Goal: Task Accomplishment & Management: Use online tool/utility

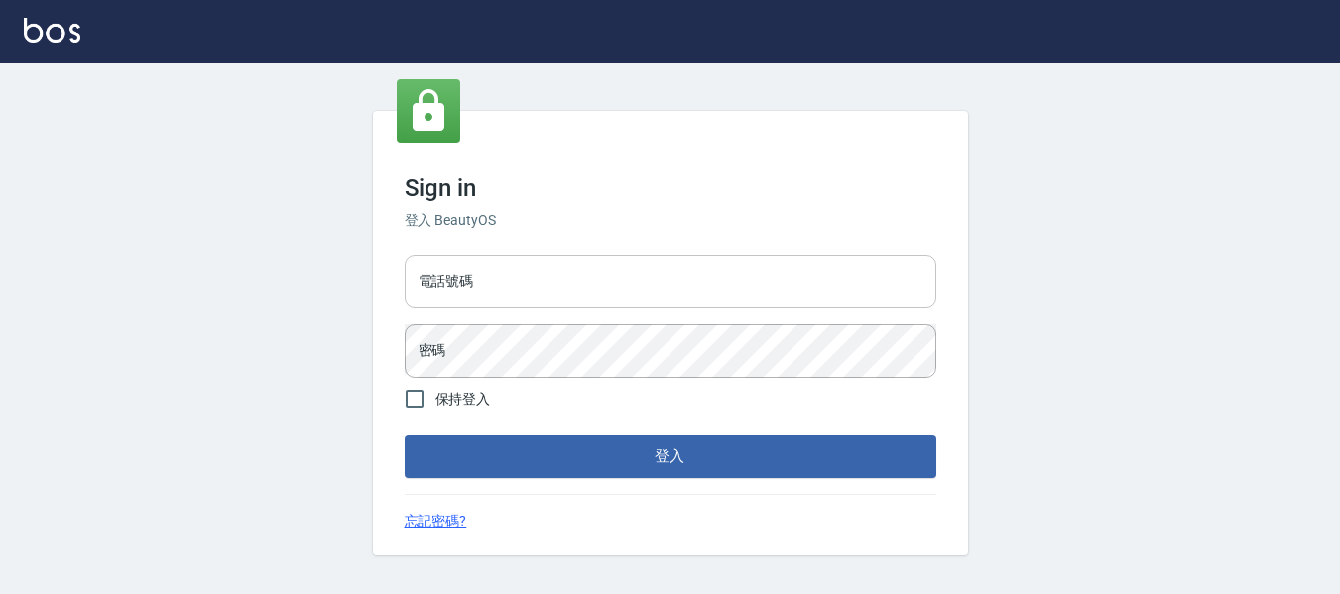
click at [610, 268] on input "電話號碼" at bounding box center [671, 282] width 532 height 54
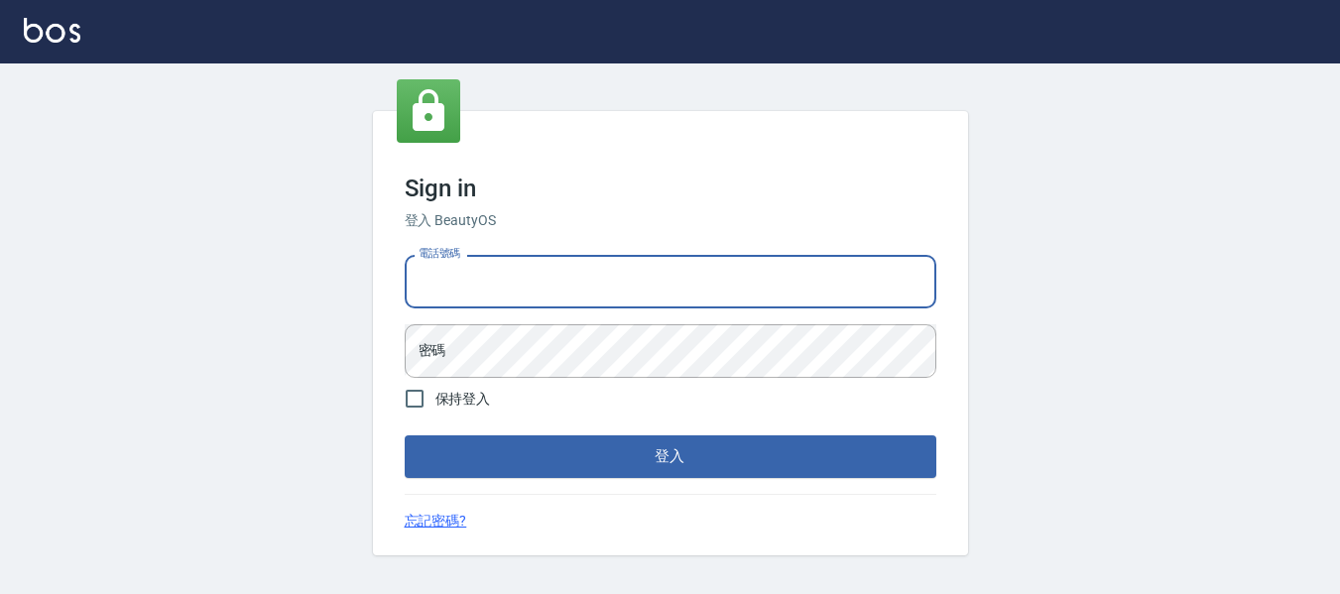
type input "82951313"
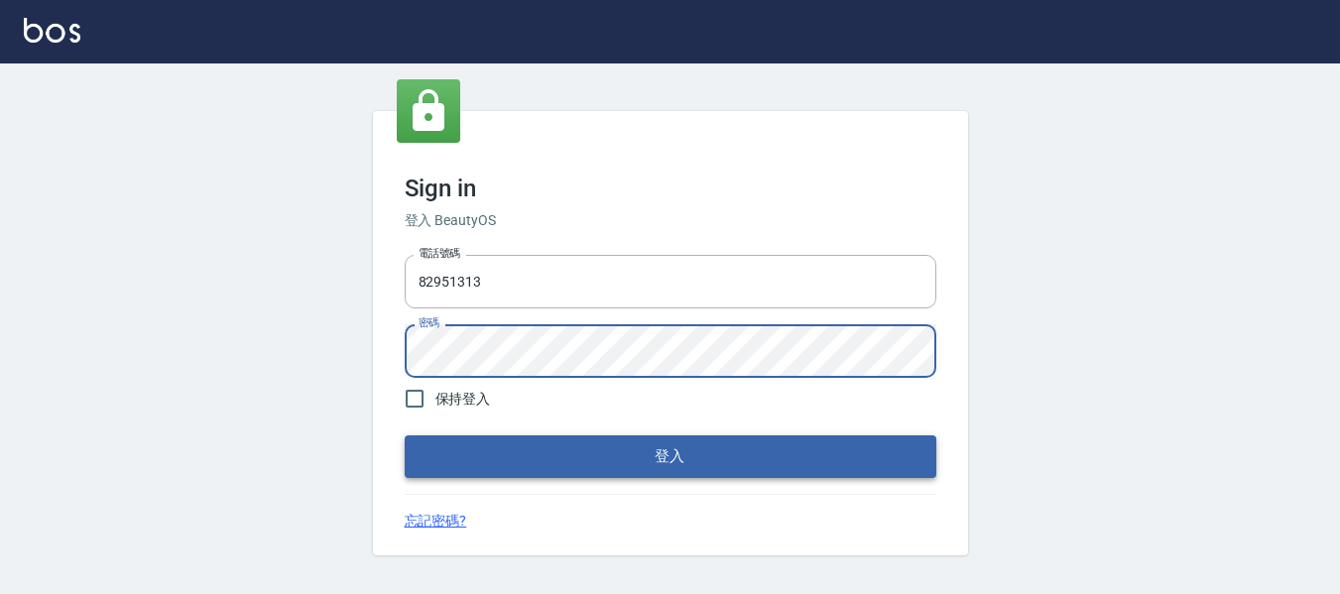
drag, startPoint x: 777, startPoint y: 433, endPoint x: 769, endPoint y: 443, distance: 12.7
click at [769, 443] on form "電話號碼 82951313 電話號碼 密碼 密碼 保持登入 登入" at bounding box center [671, 362] width 532 height 231
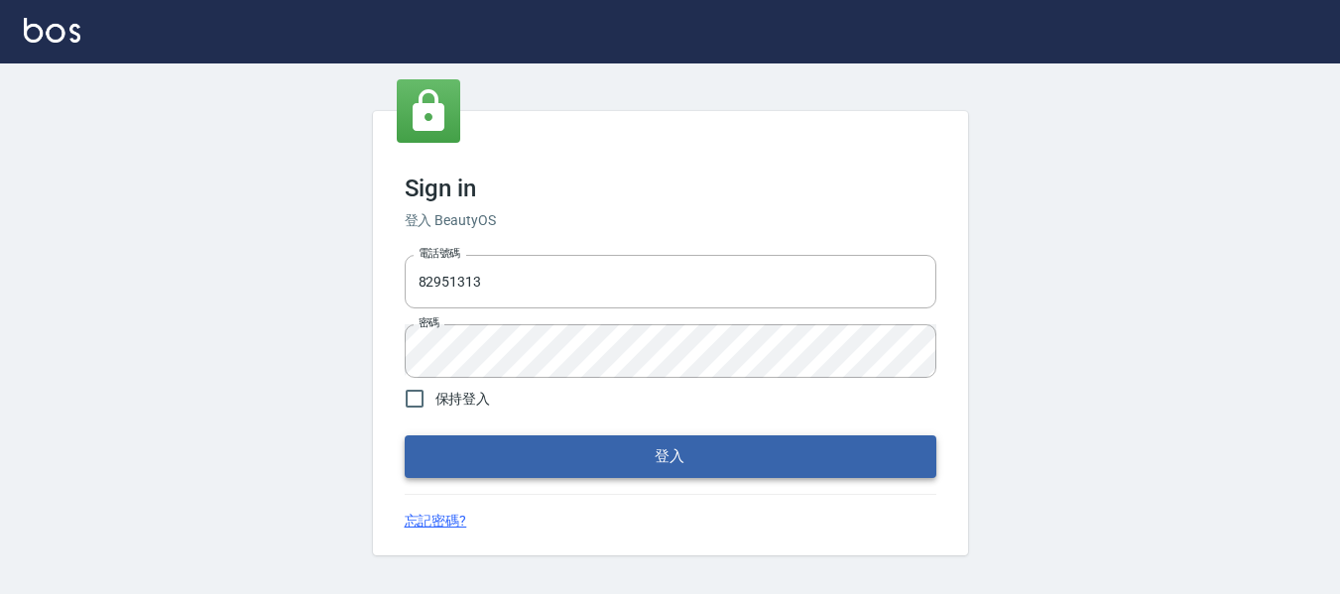
click at [767, 444] on button "登入" at bounding box center [671, 456] width 532 height 42
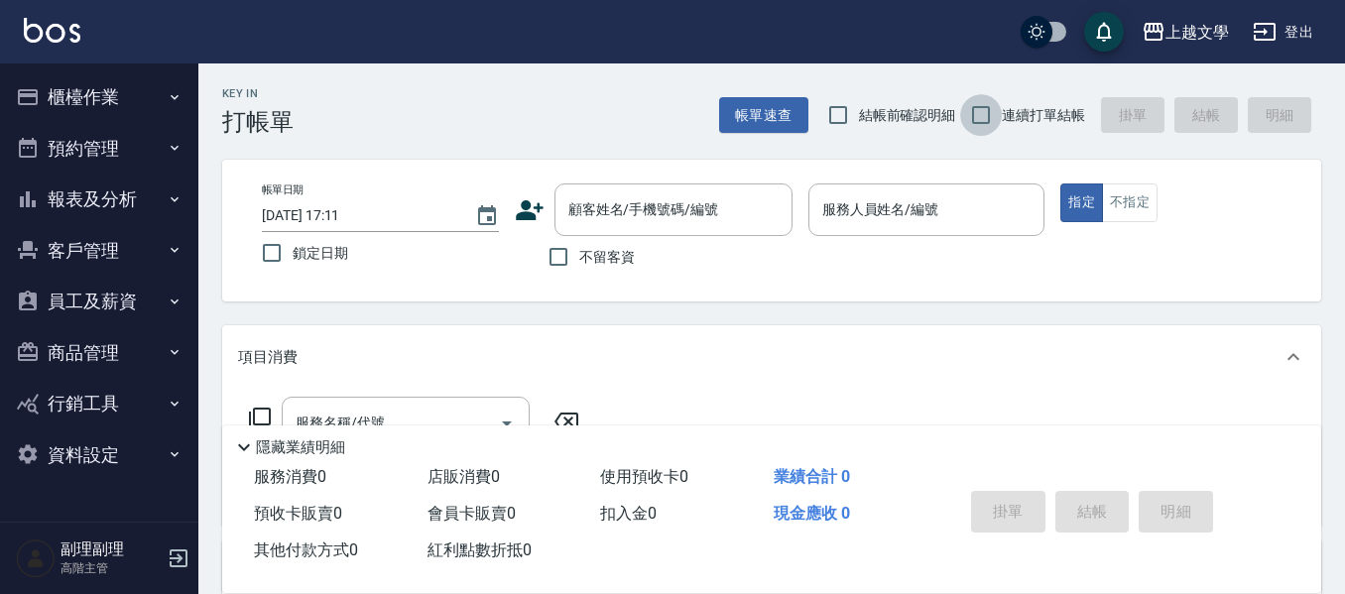
drag, startPoint x: 985, startPoint y: 112, endPoint x: 772, endPoint y: 169, distance: 220.6
click at [985, 113] on input "連續打單結帳" at bounding box center [981, 115] width 42 height 42
checkbox input "true"
click at [565, 256] on input "不留客資" at bounding box center [559, 257] width 42 height 42
checkbox input "true"
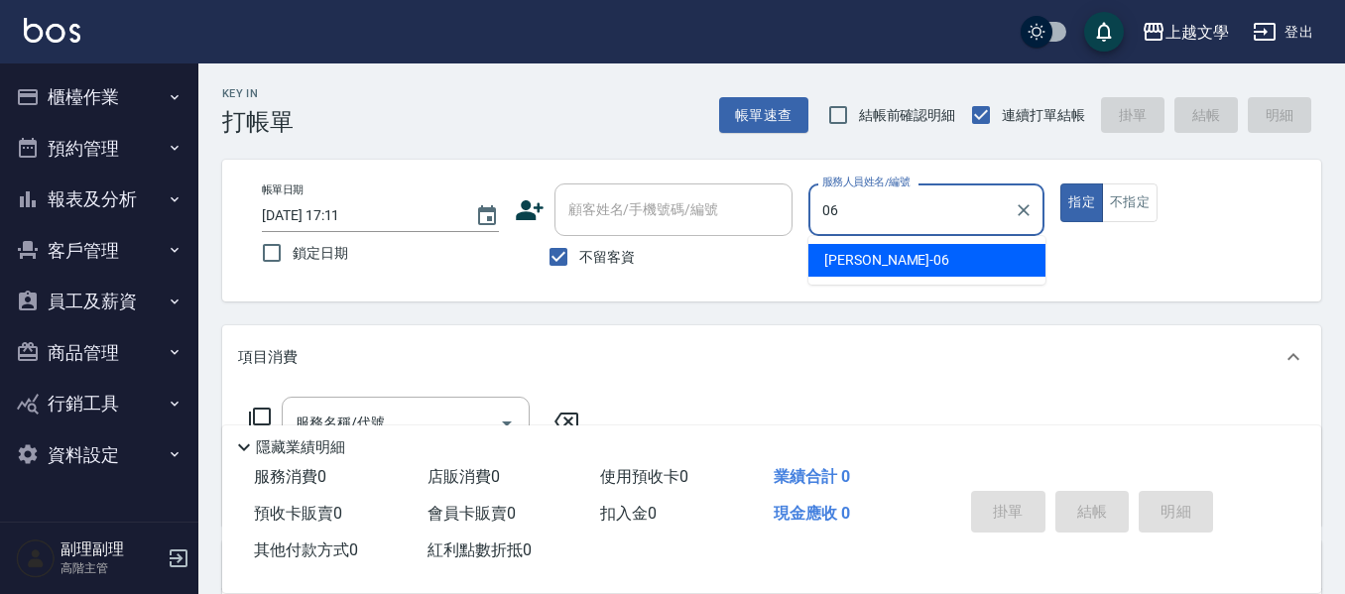
type input "佳珍-06"
type button "true"
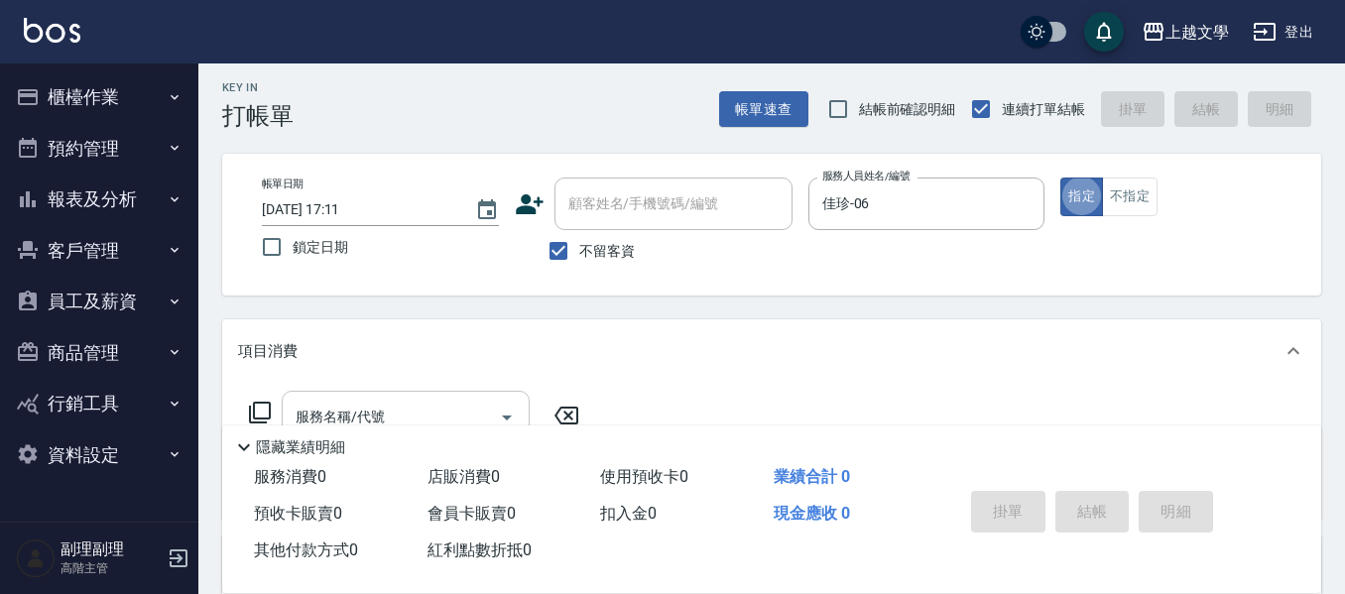
scroll to position [99, 0]
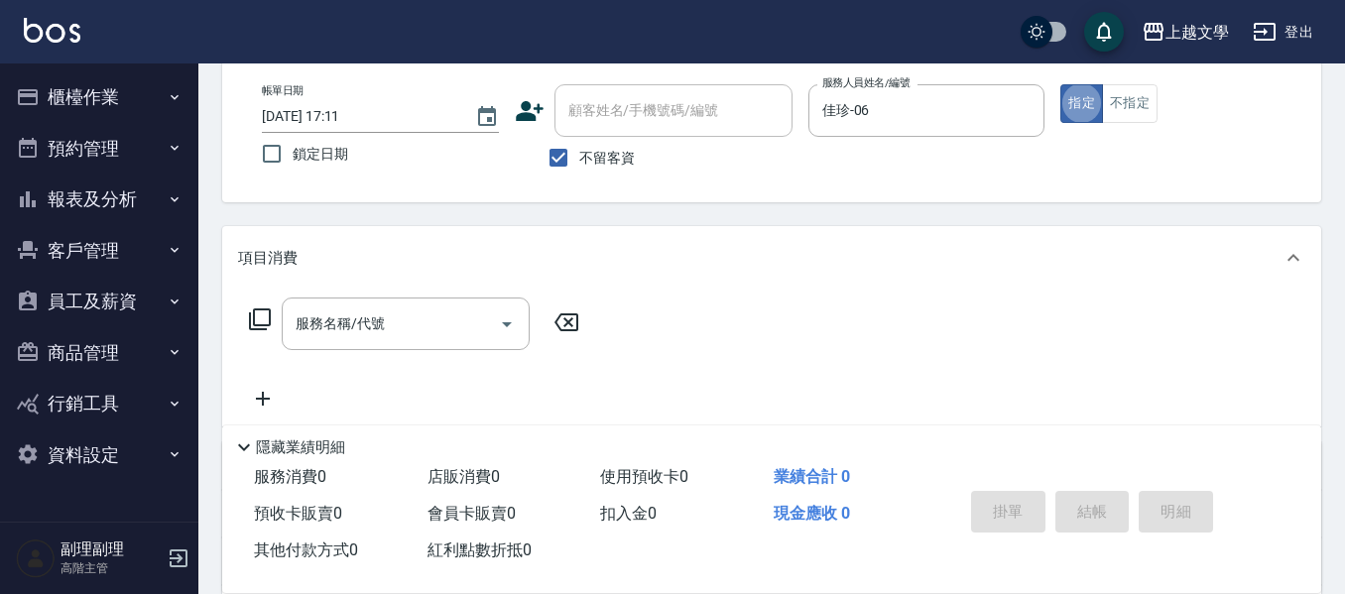
drag, startPoint x: 373, startPoint y: 283, endPoint x: 369, endPoint y: 295, distance: 12.5
click at [372, 289] on div "項目消費" at bounding box center [771, 257] width 1099 height 63
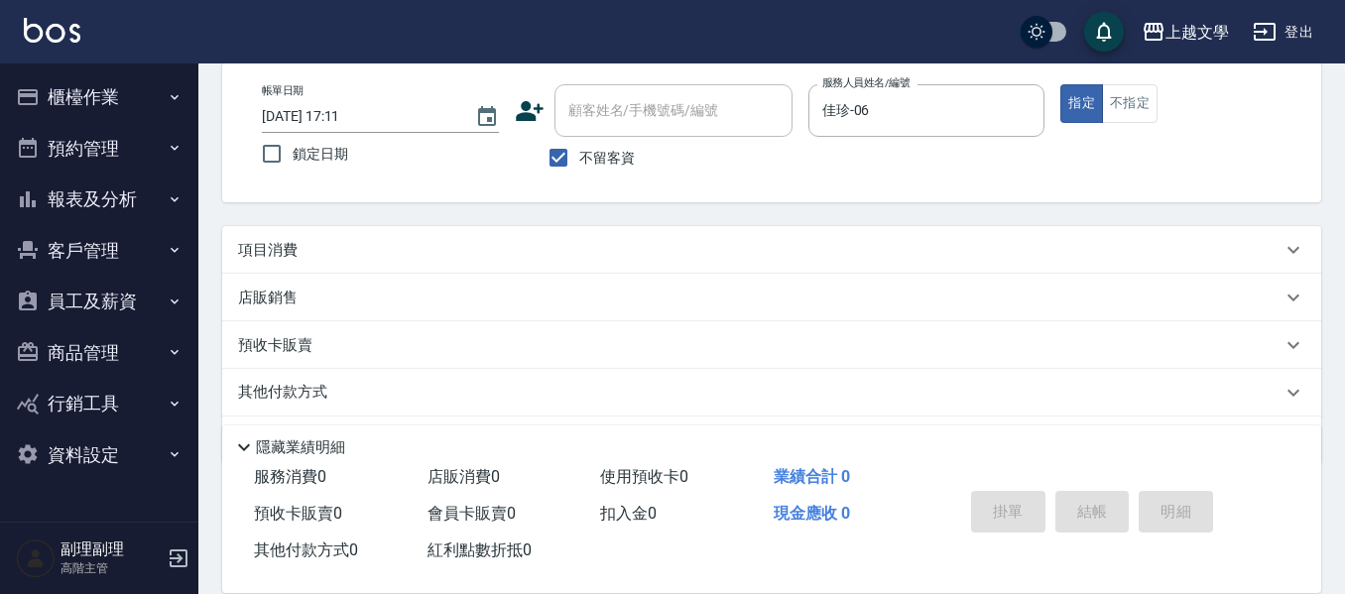
click at [346, 261] on div "項目消費" at bounding box center [771, 250] width 1099 height 48
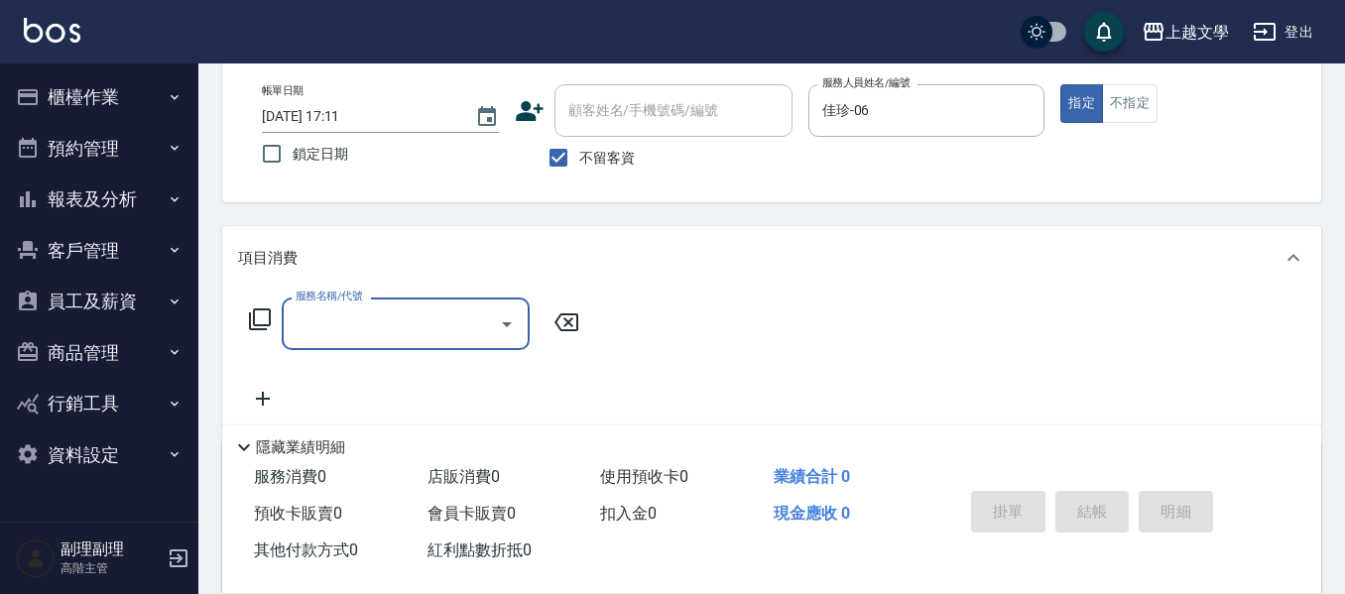
scroll to position [0, 0]
type input "4"
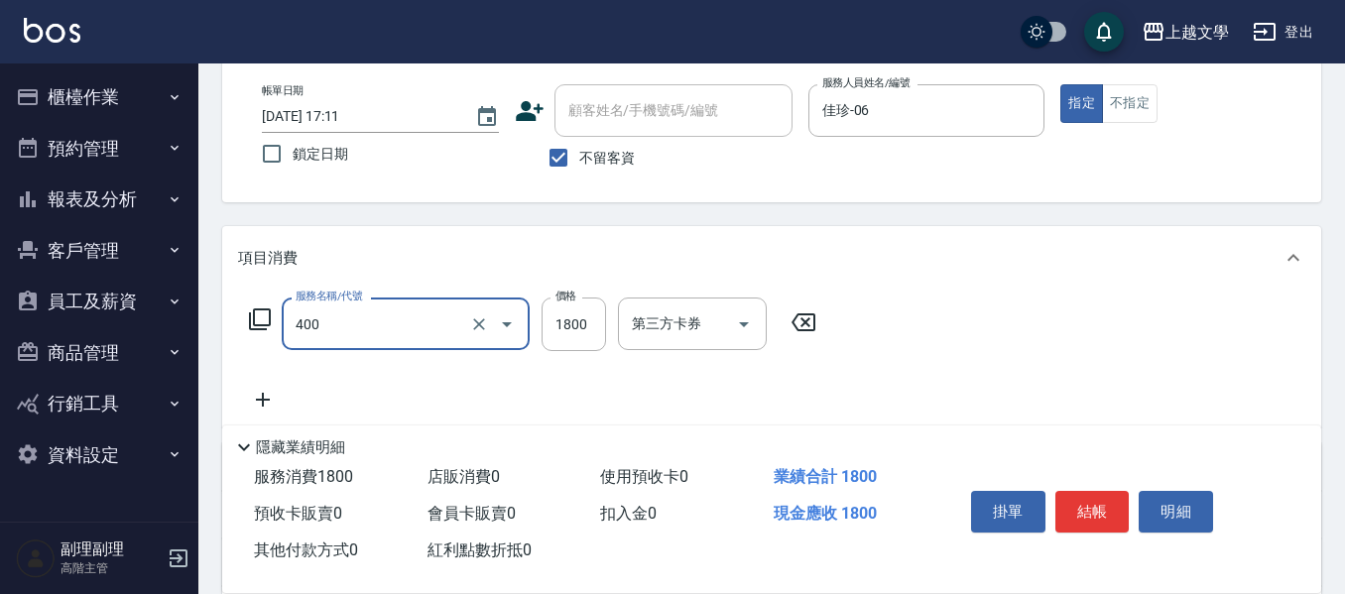
type input "染髮(400)"
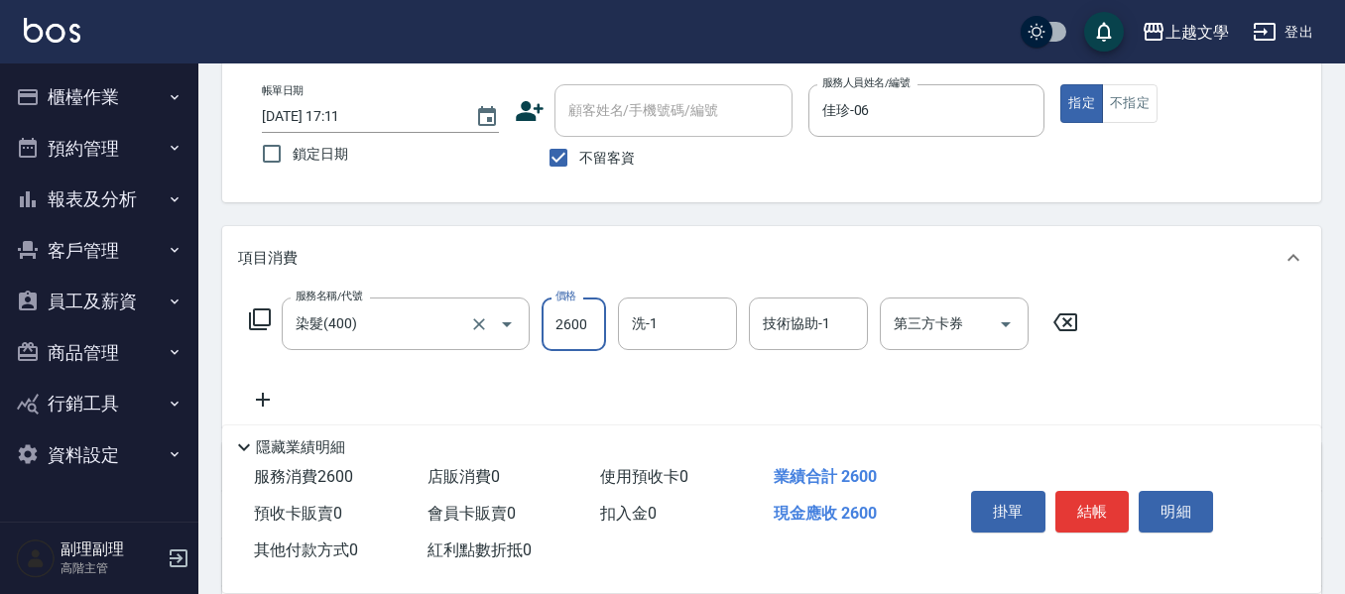
type input "2600"
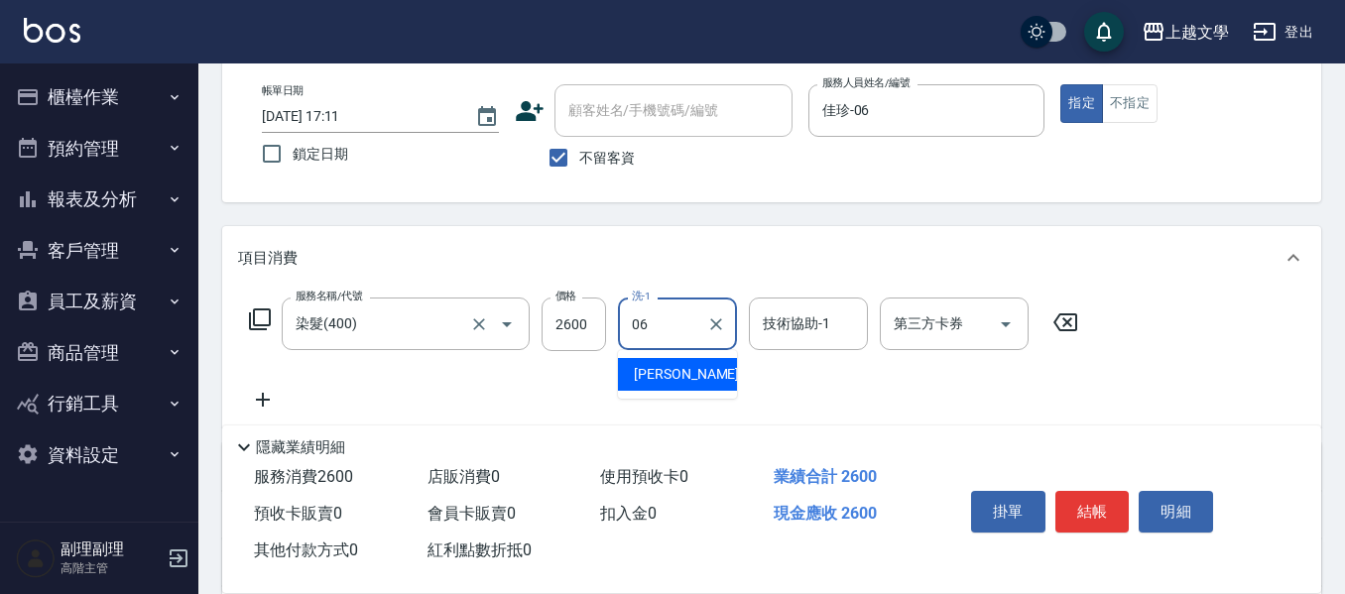
type input "佳珍-06"
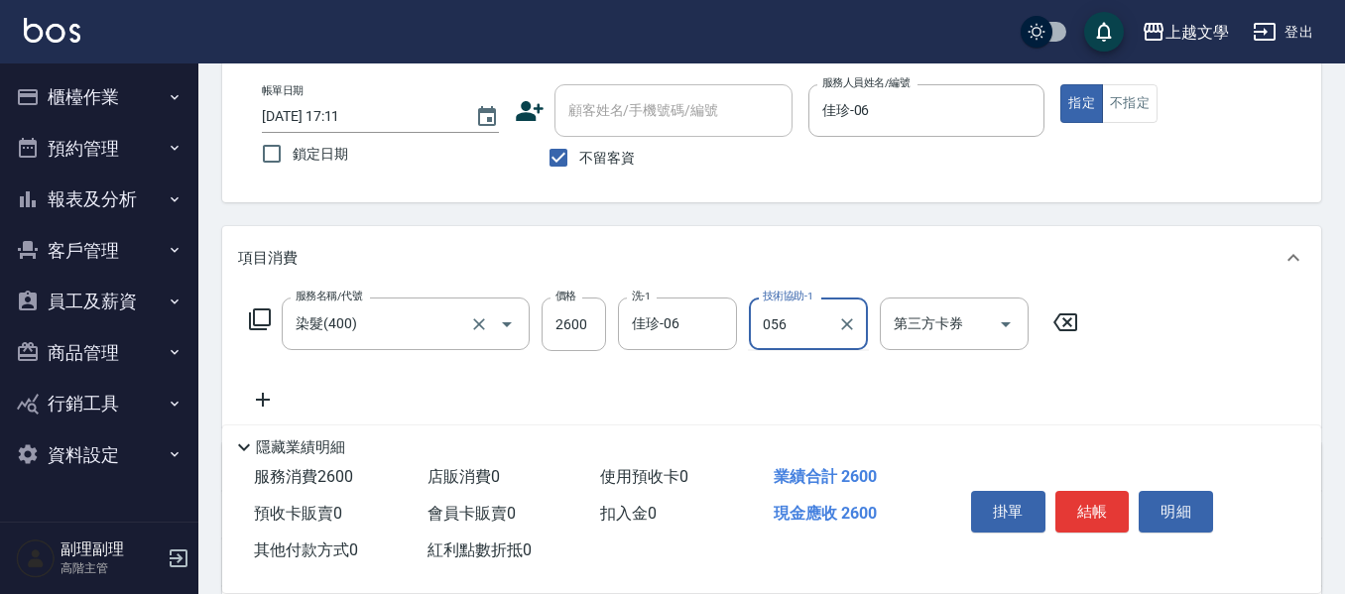
type input "056"
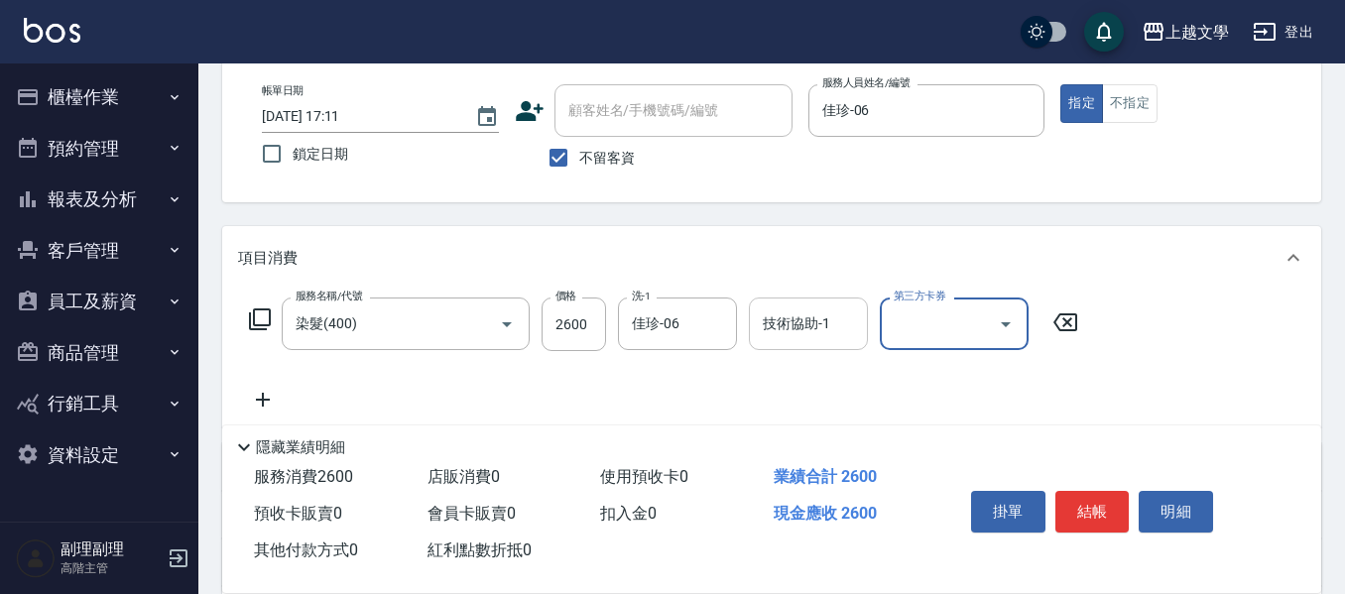
click at [787, 310] on input "技術協助-1" at bounding box center [808, 323] width 101 height 35
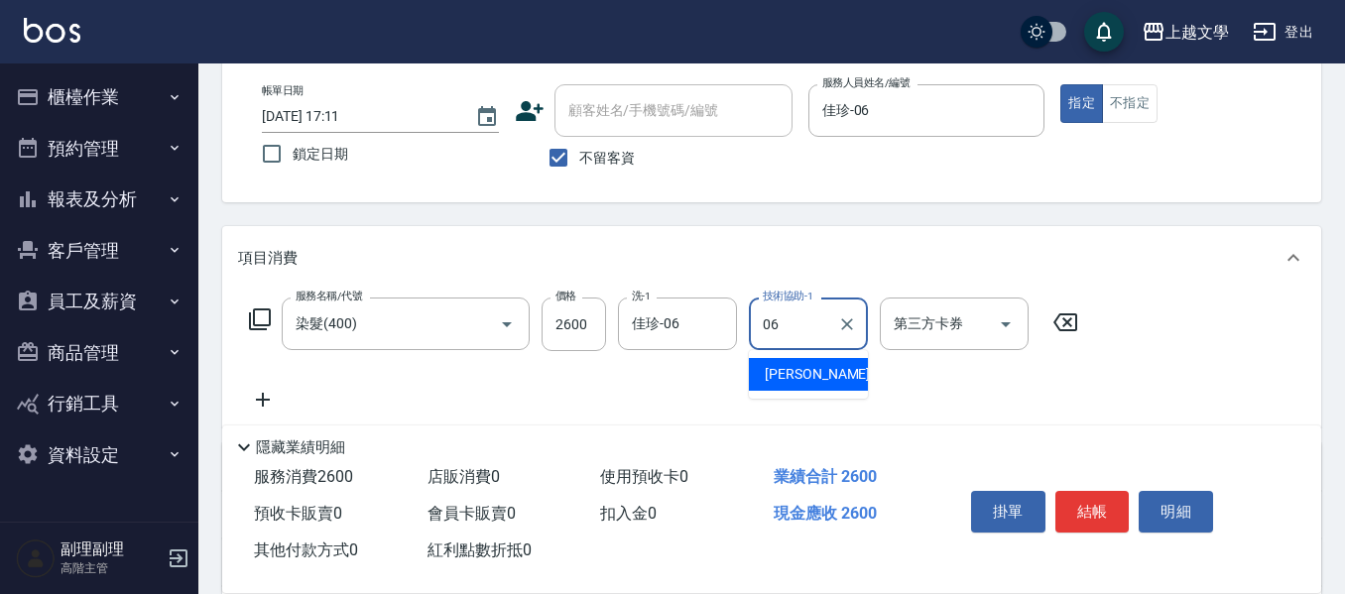
type input "佳珍-06"
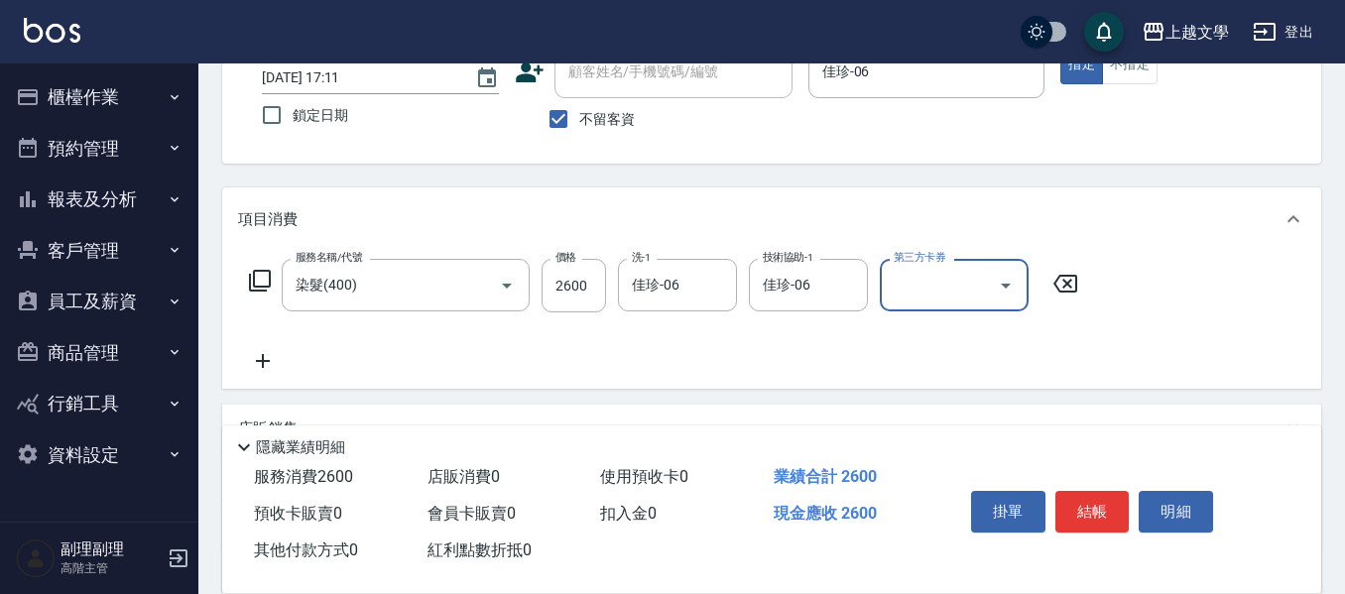
scroll to position [198, 0]
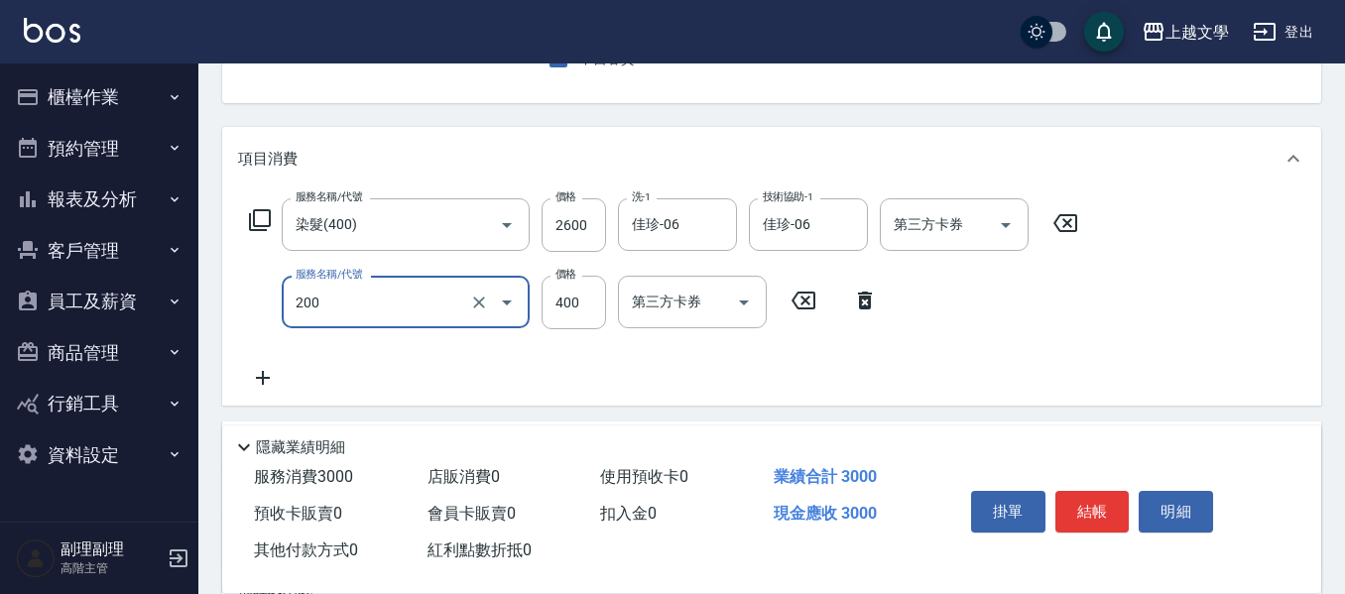
type input "剪髮(200)"
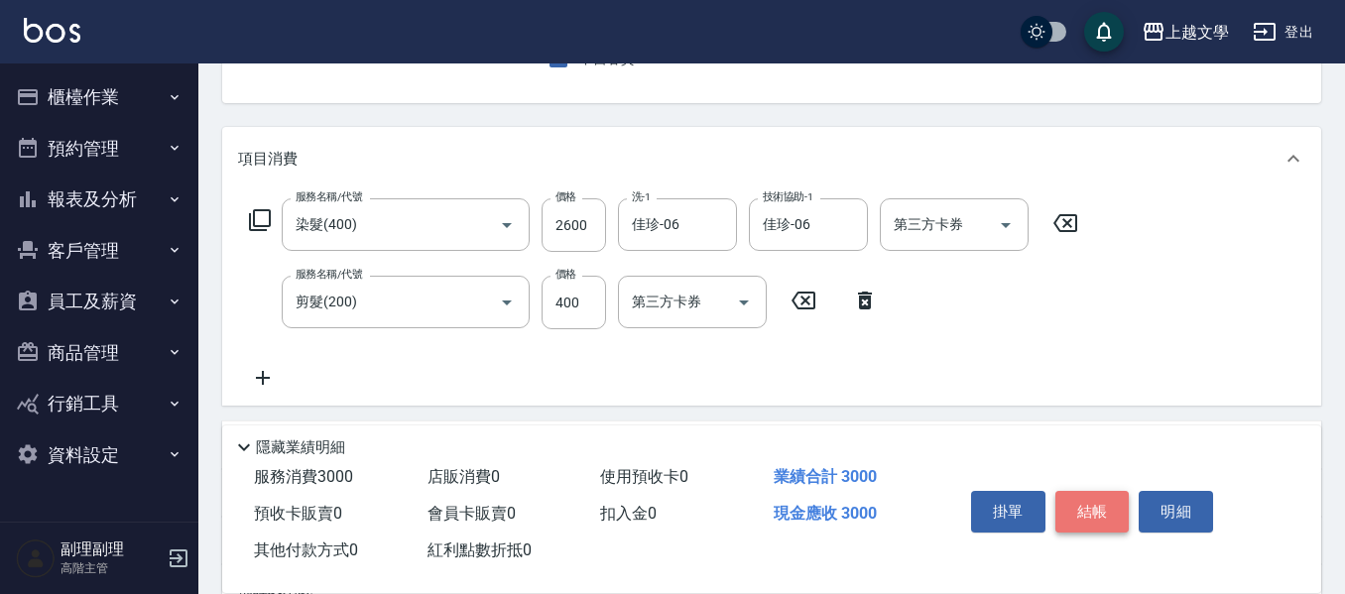
click at [1099, 513] on button "結帳" at bounding box center [1092, 512] width 74 height 42
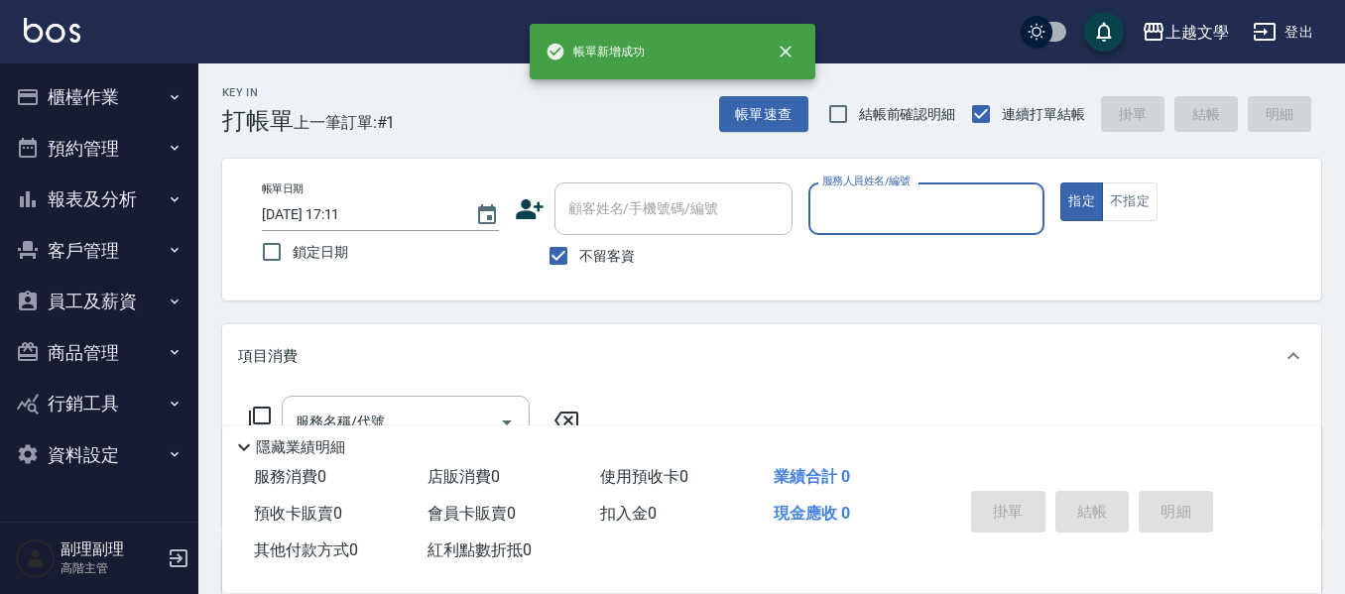
scroll to position [0, 0]
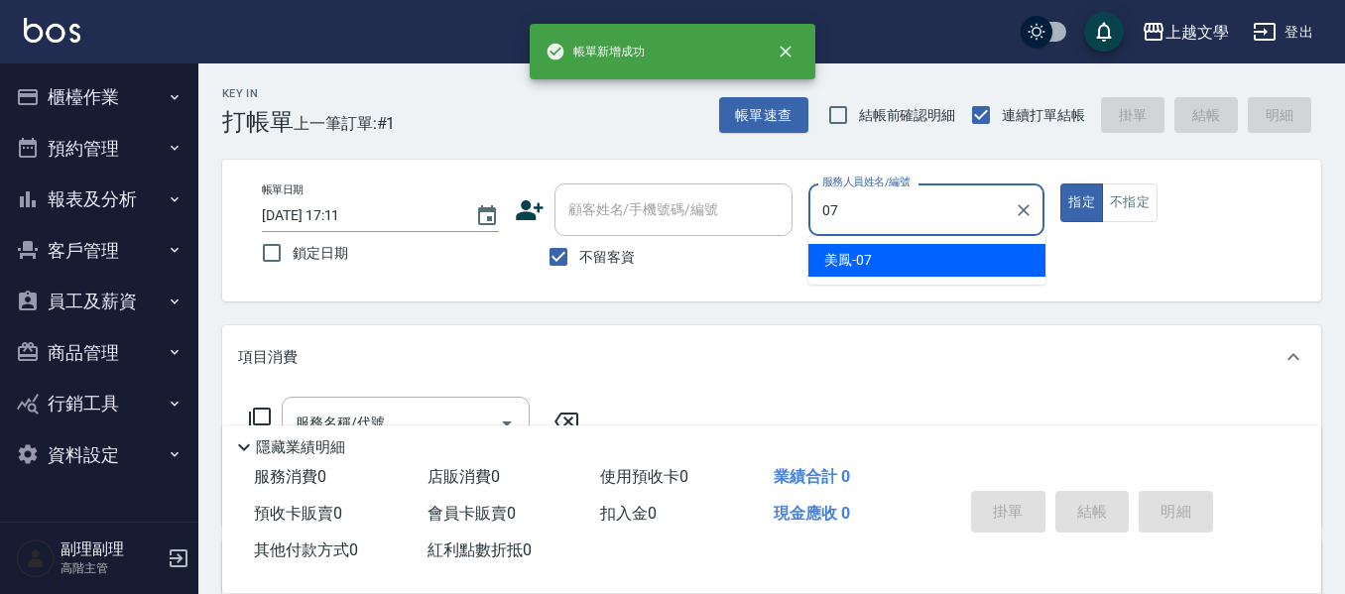
type input "美鳳-07"
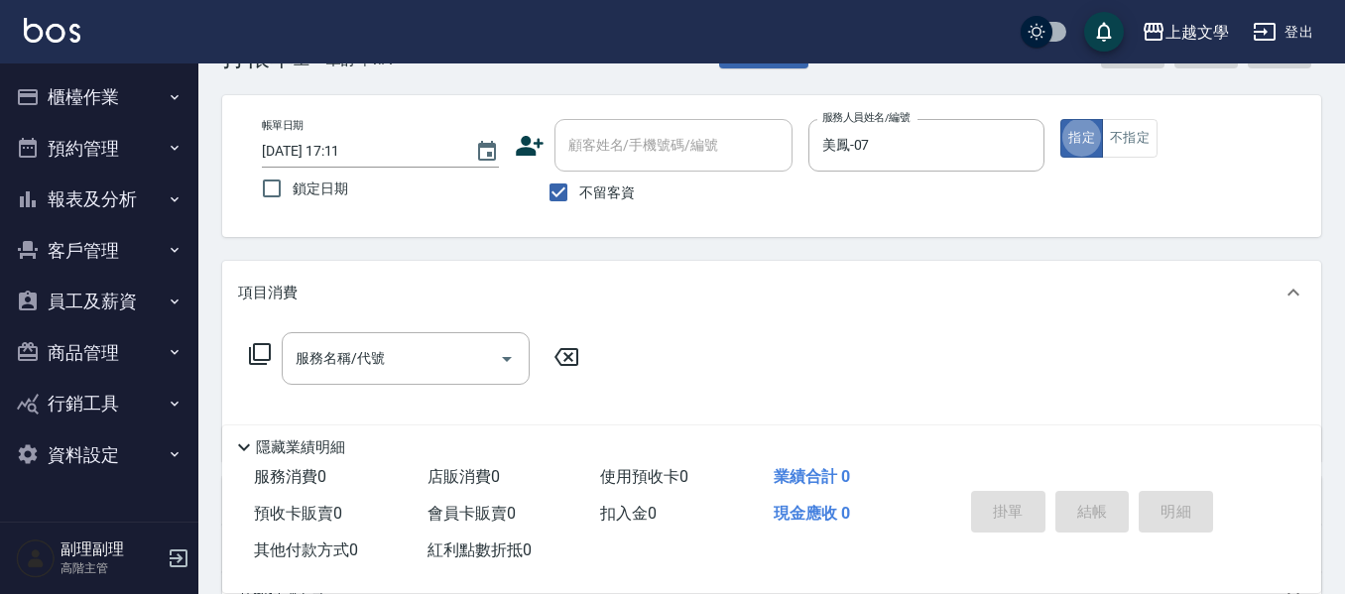
scroll to position [99, 0]
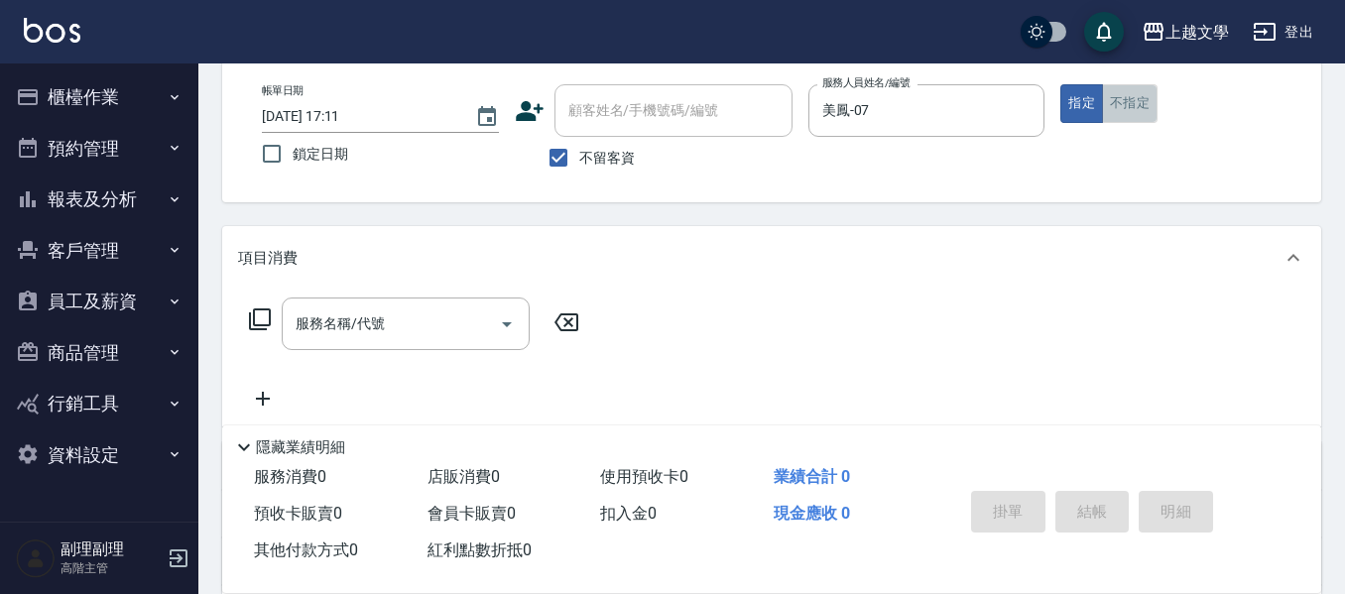
click at [1144, 91] on button "不指定" at bounding box center [1130, 103] width 56 height 39
drag, startPoint x: 422, startPoint y: 299, endPoint x: 562, endPoint y: 257, distance: 146.2
click at [423, 299] on div "服務名稱/代號" at bounding box center [406, 324] width 248 height 53
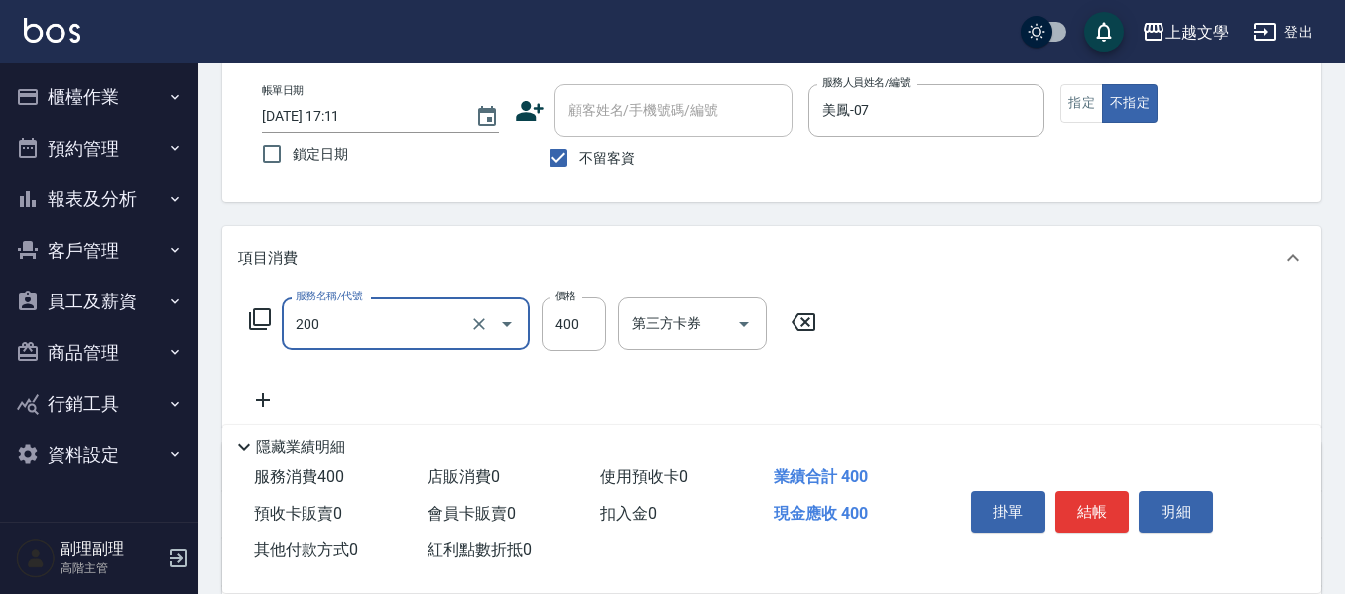
type input "剪髮(200)"
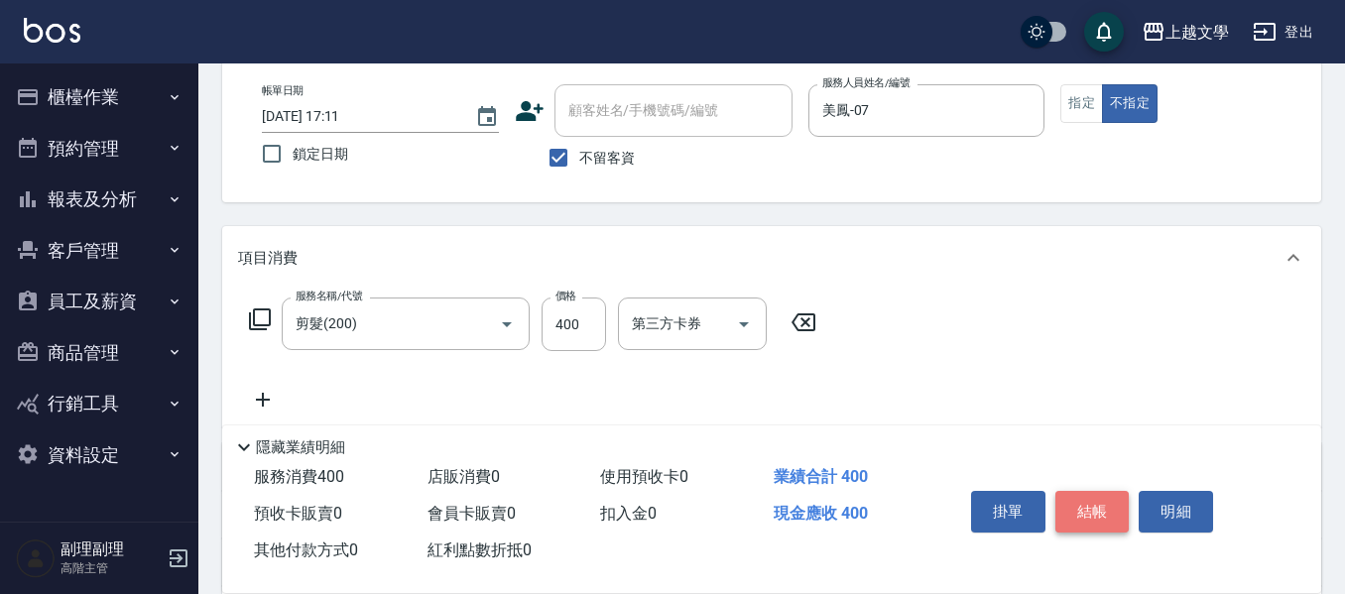
drag, startPoint x: 1085, startPoint y: 508, endPoint x: 1113, endPoint y: 500, distance: 28.9
click at [1086, 508] on button "結帳" at bounding box center [1092, 512] width 74 height 42
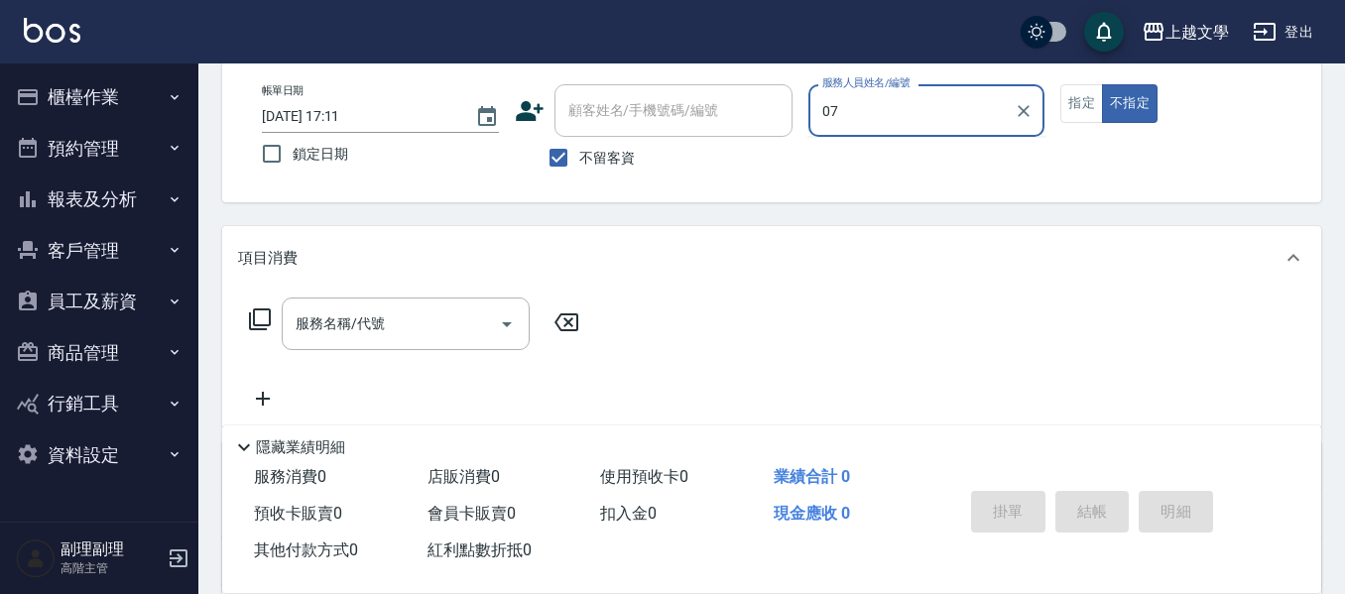
type input "美鳳-07"
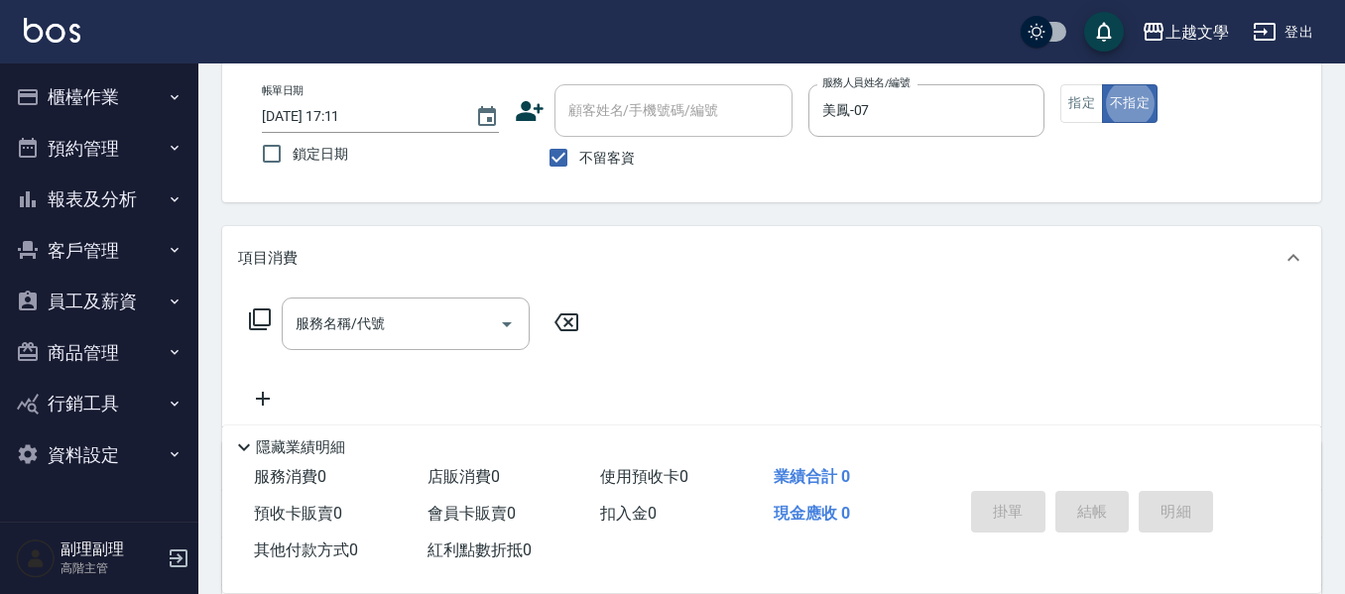
type button "false"
click at [1084, 98] on button "指定" at bounding box center [1081, 103] width 43 height 39
click at [352, 327] on input "服務名稱/代號" at bounding box center [391, 323] width 200 height 35
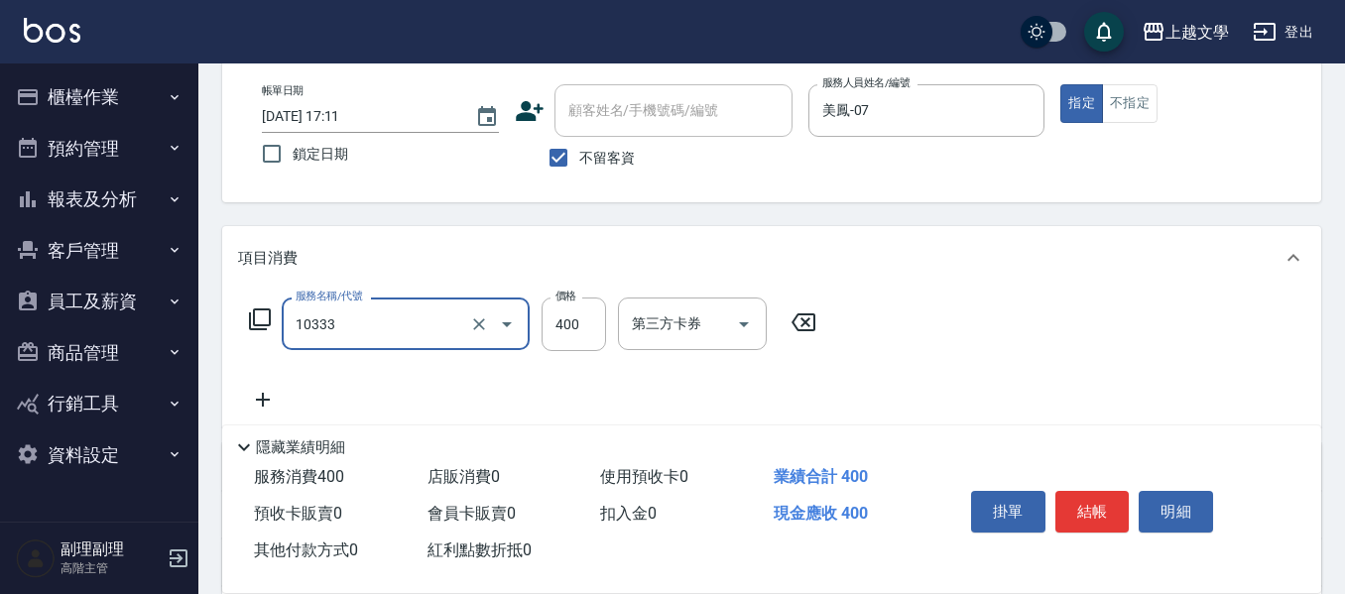
type input "舒暢洗髮(10333)"
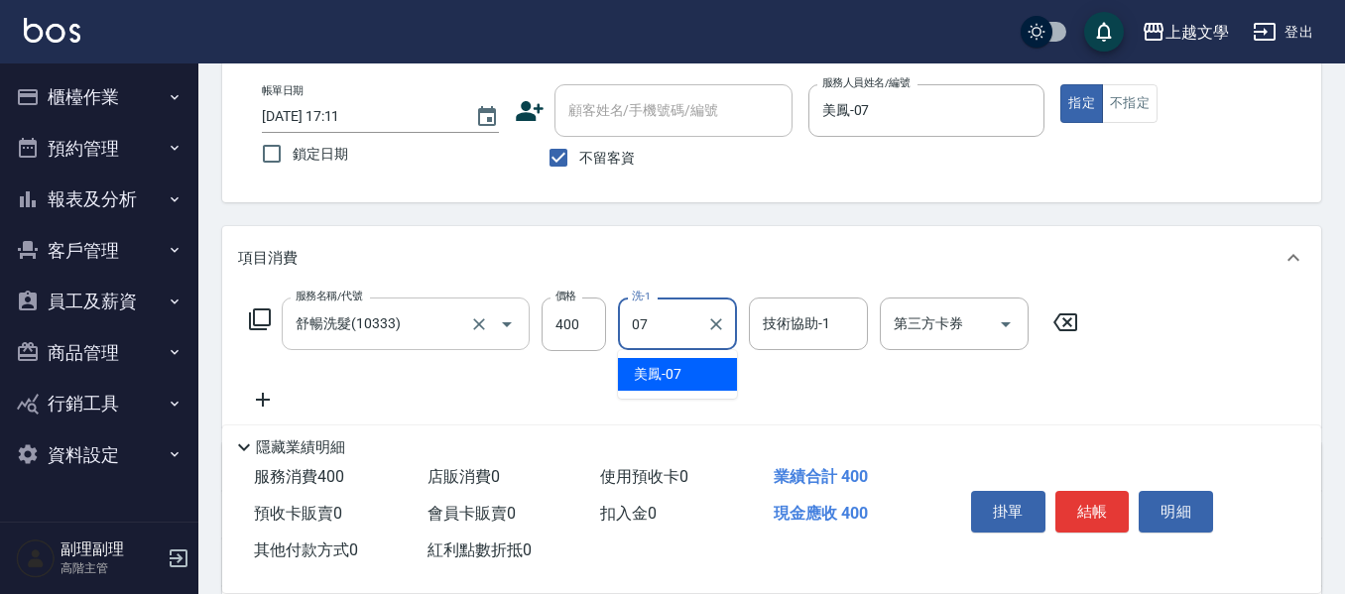
type input "美鳳-07"
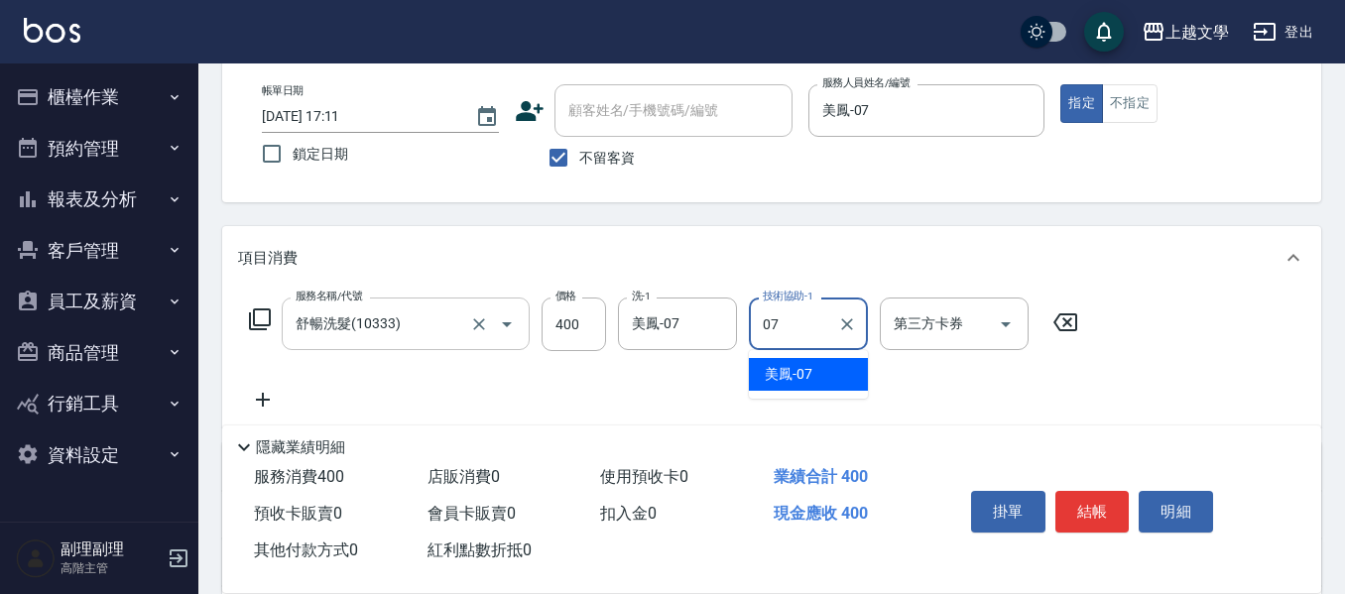
type input "美鳳-07"
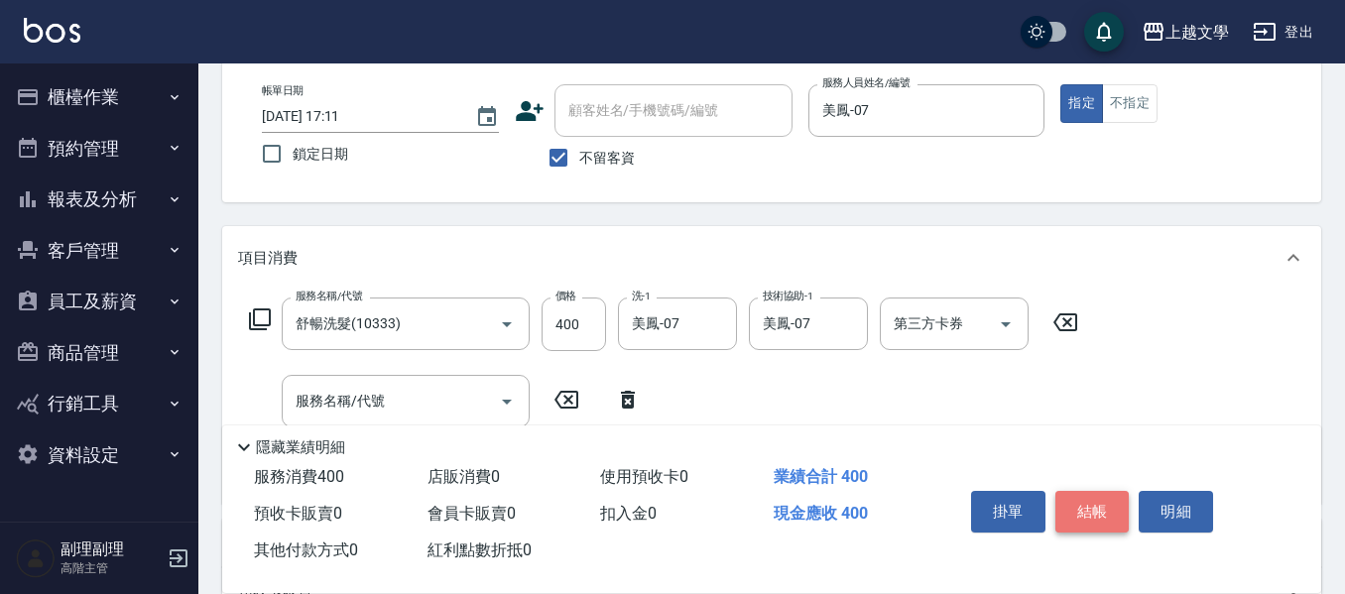
click at [1105, 519] on button "結帳" at bounding box center [1092, 512] width 74 height 42
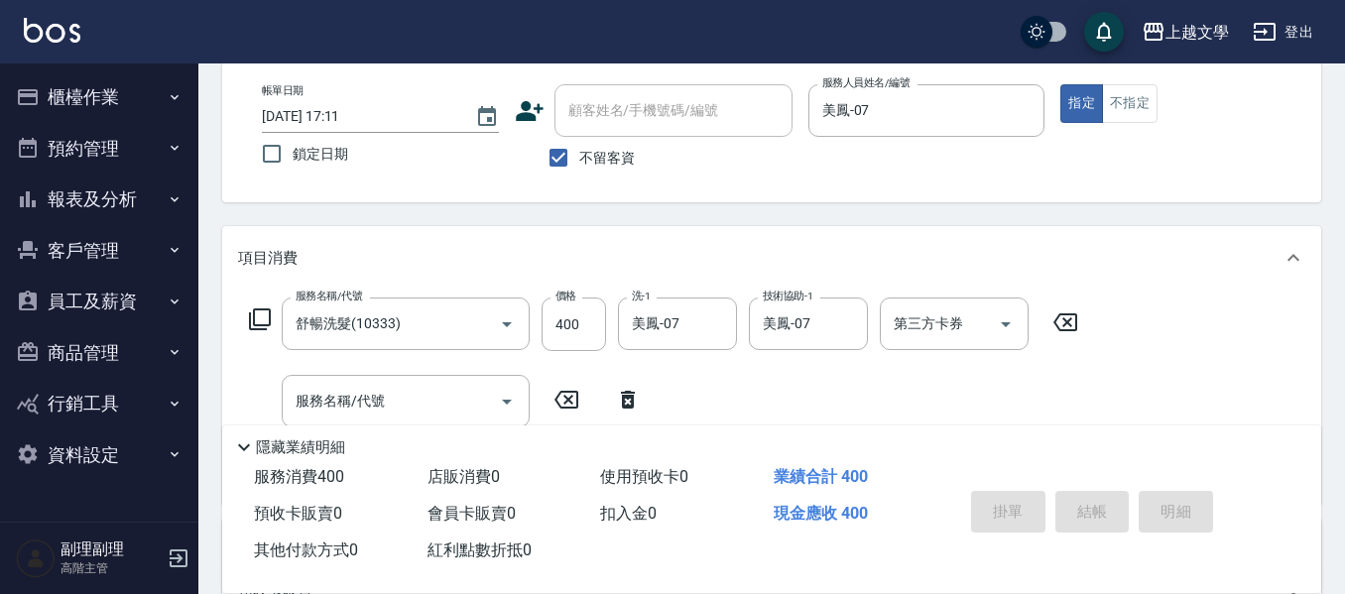
type input "2025/08/18 17:12"
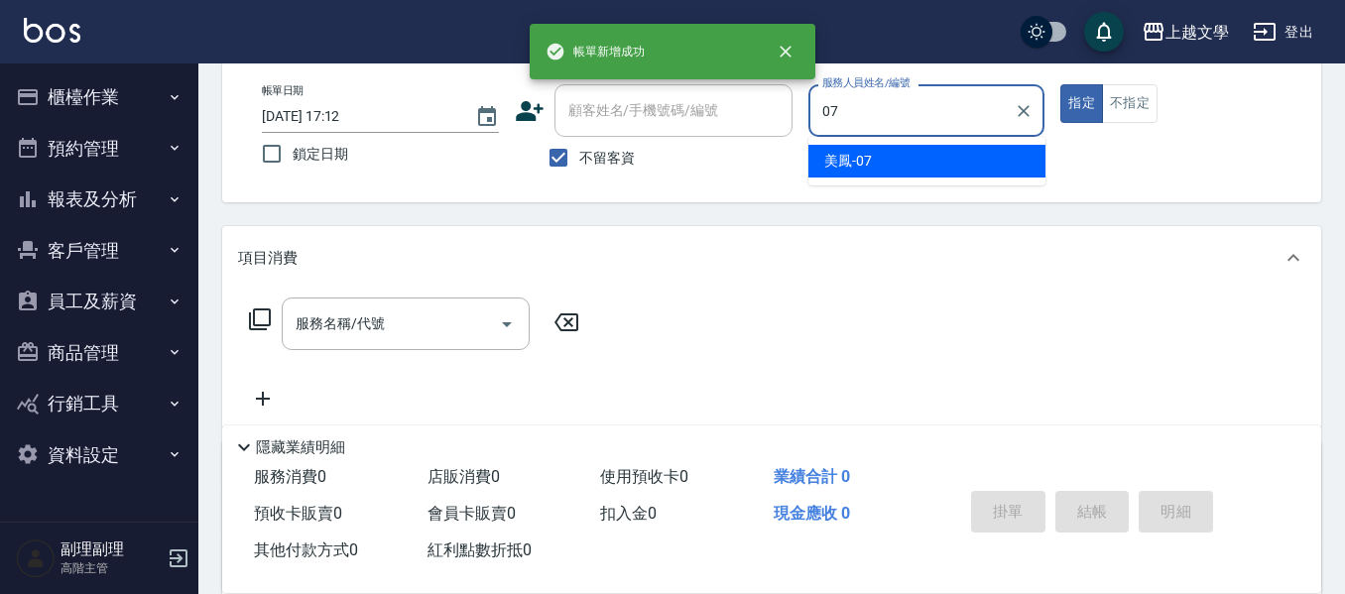
type input "美鳳-07"
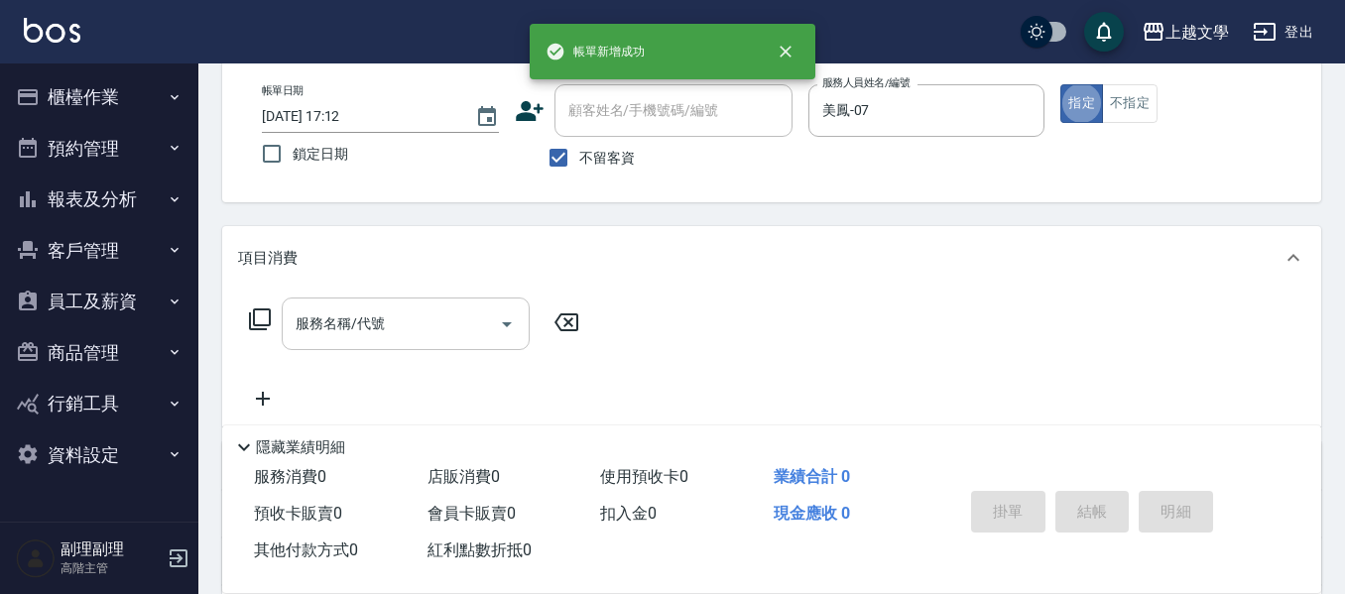
click at [467, 304] on div "服務名稱/代號" at bounding box center [406, 324] width 248 height 53
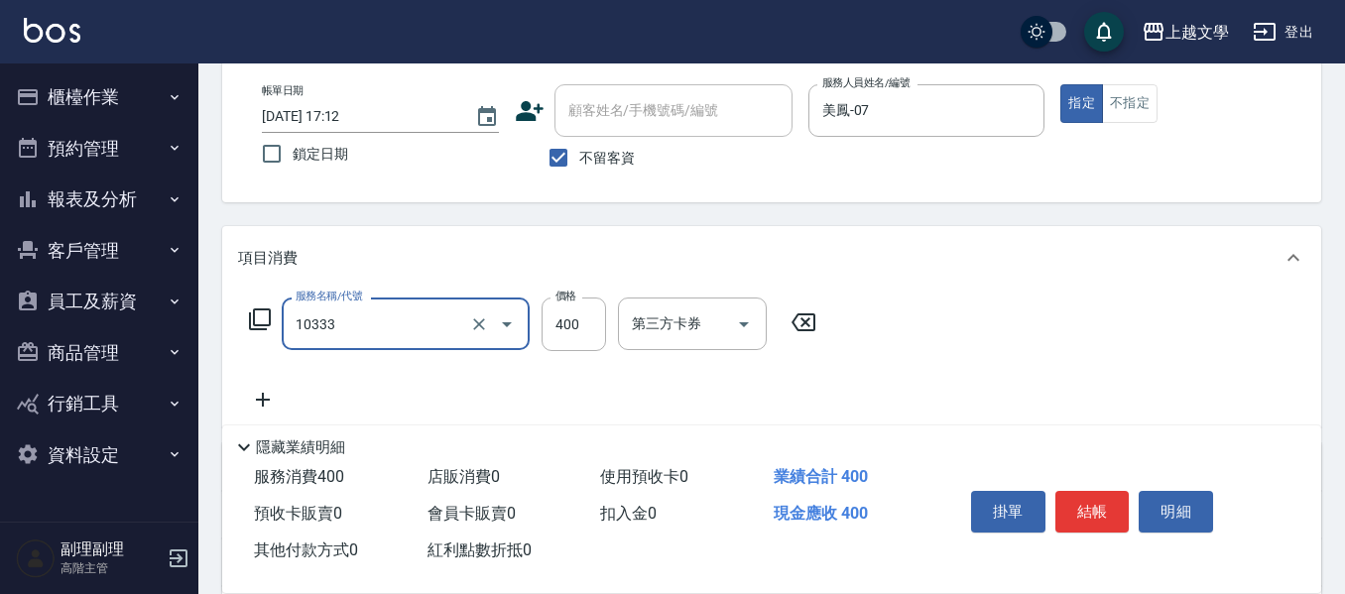
type input "舒暢洗髮(10333)"
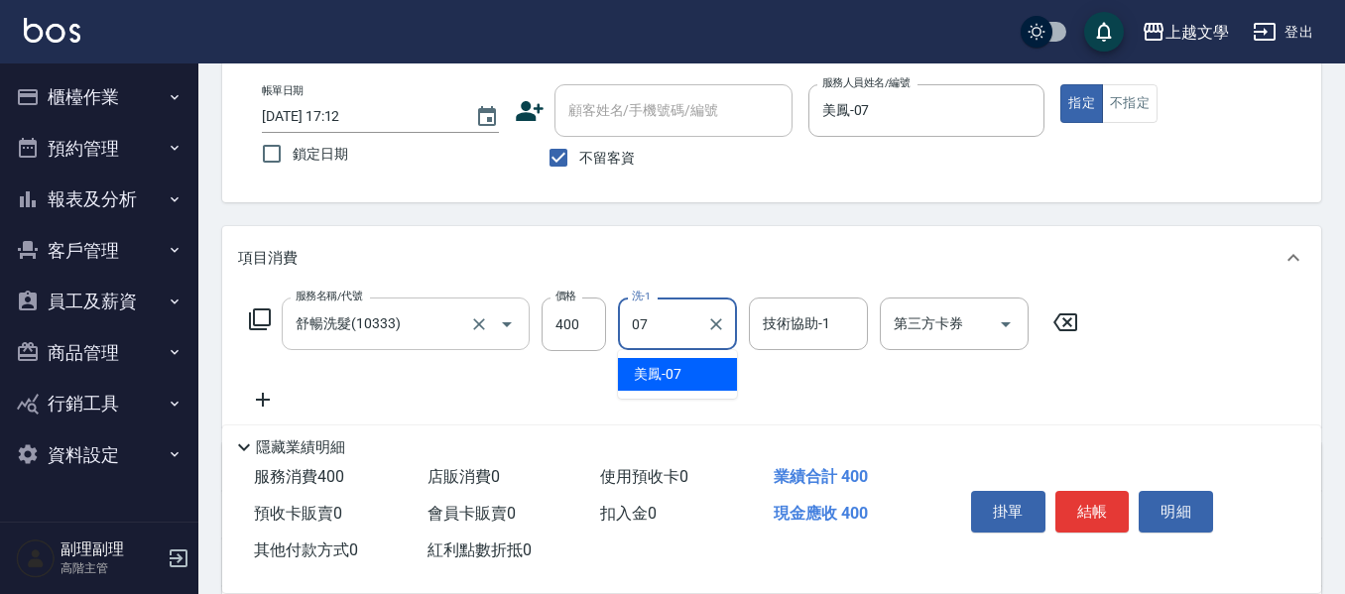
type input "美鳳-07"
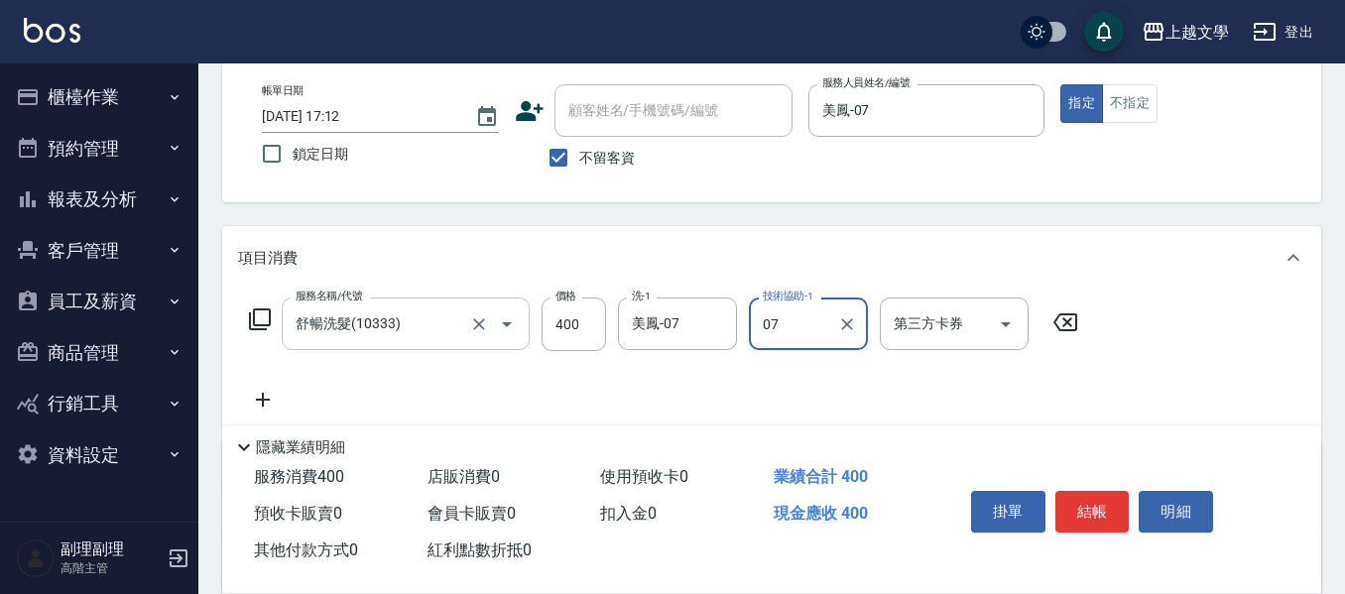
type input "美鳳-07"
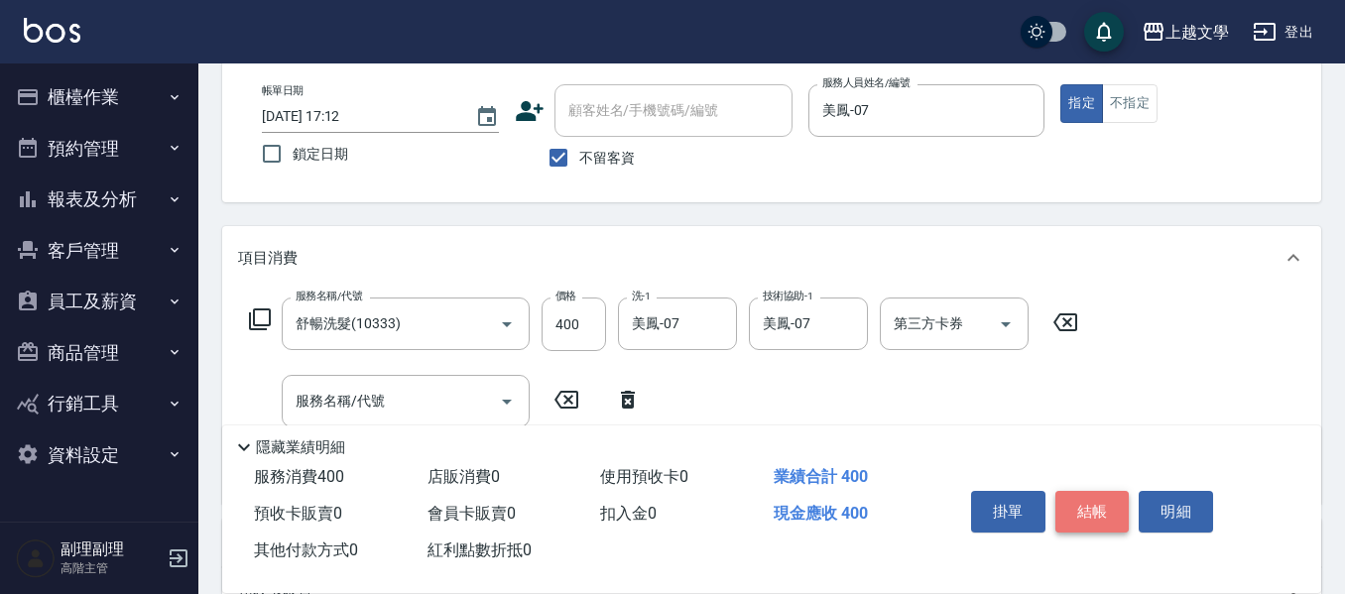
click at [1081, 499] on button "結帳" at bounding box center [1092, 512] width 74 height 42
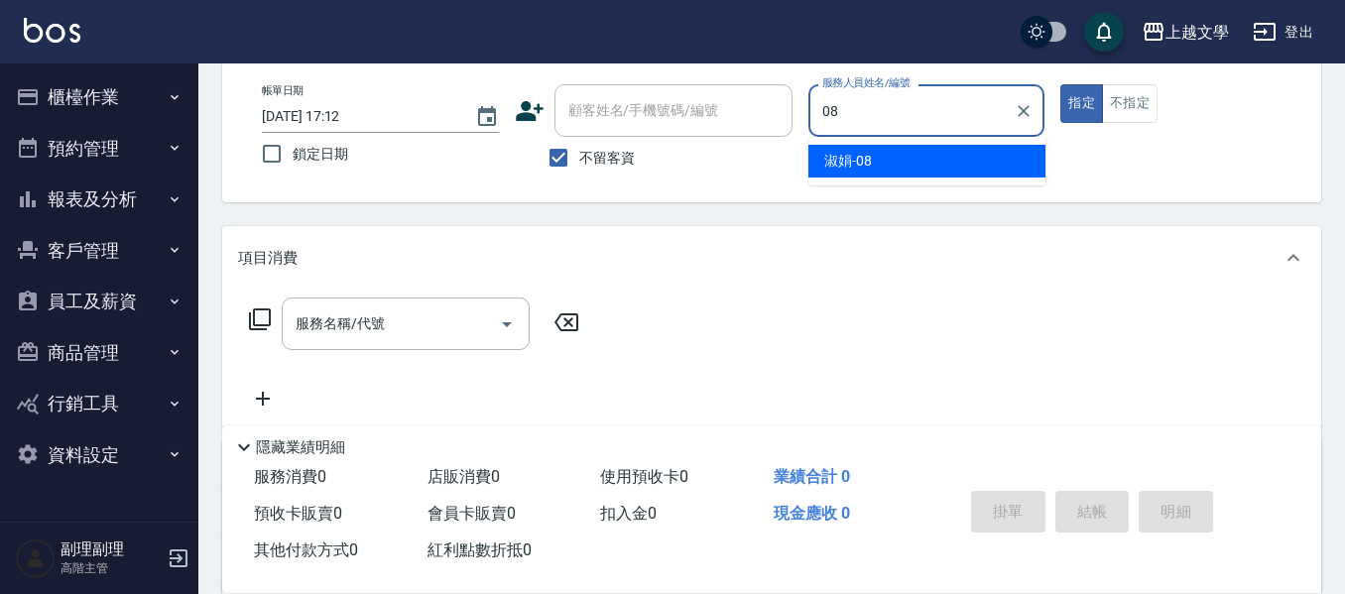
type input "淑娟-08"
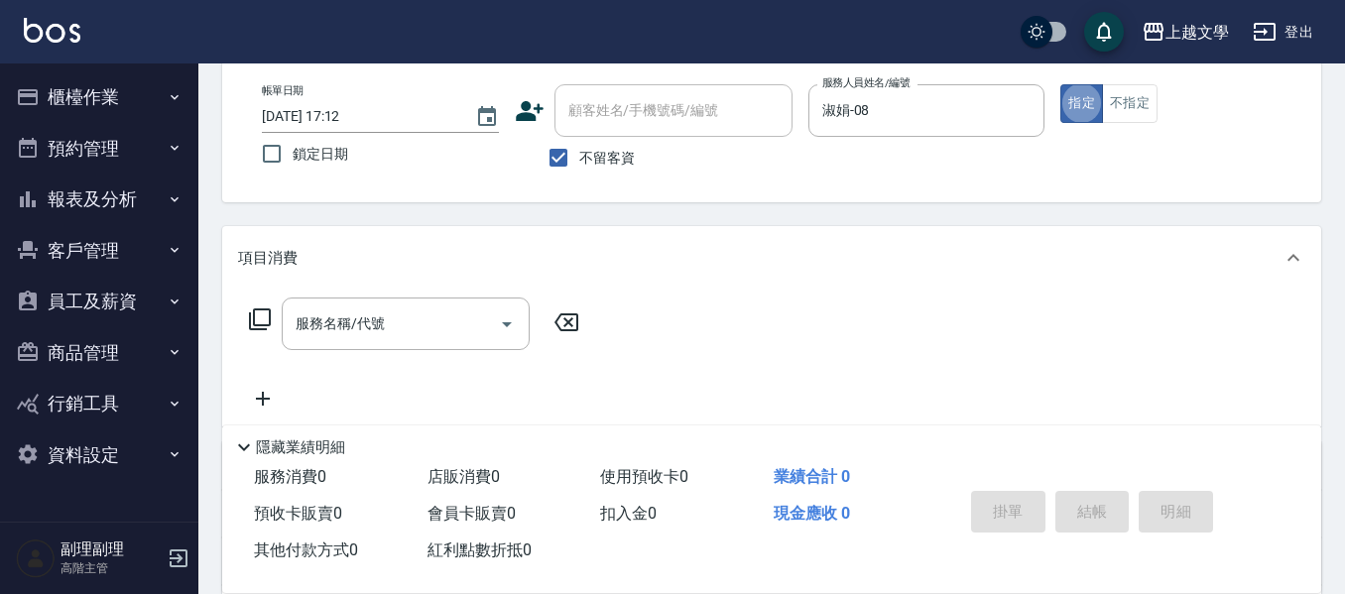
click at [333, 312] on input "服務名稱/代號" at bounding box center [391, 323] width 200 height 35
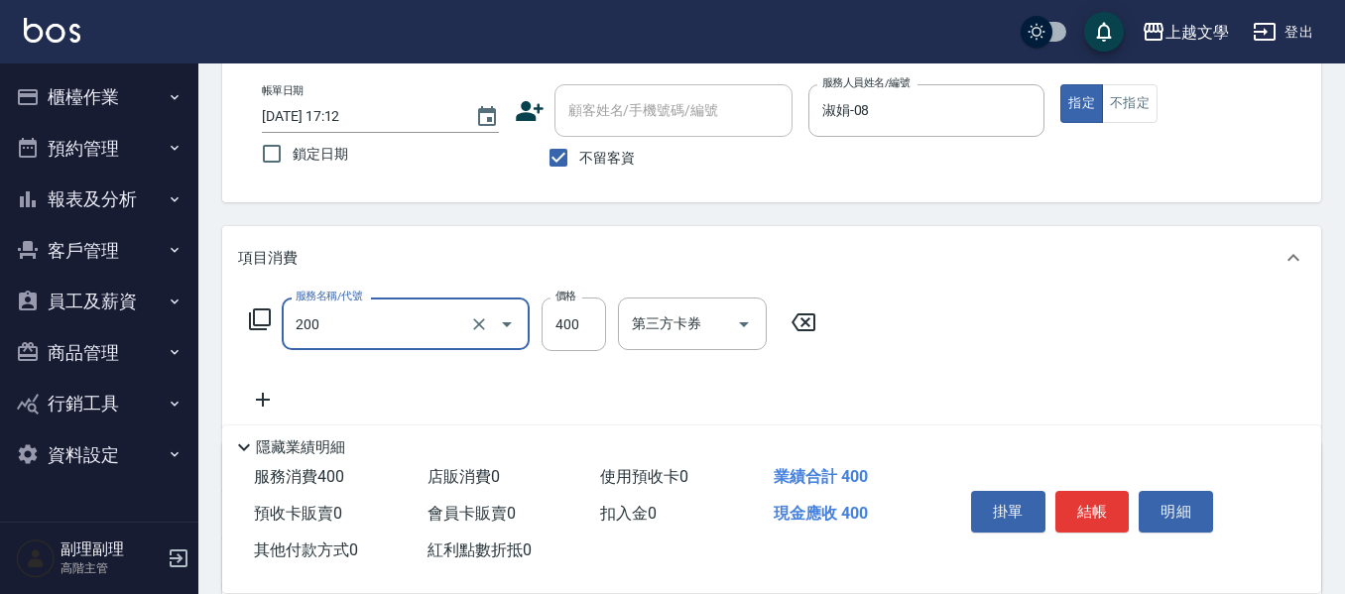
type input "剪髮(200)"
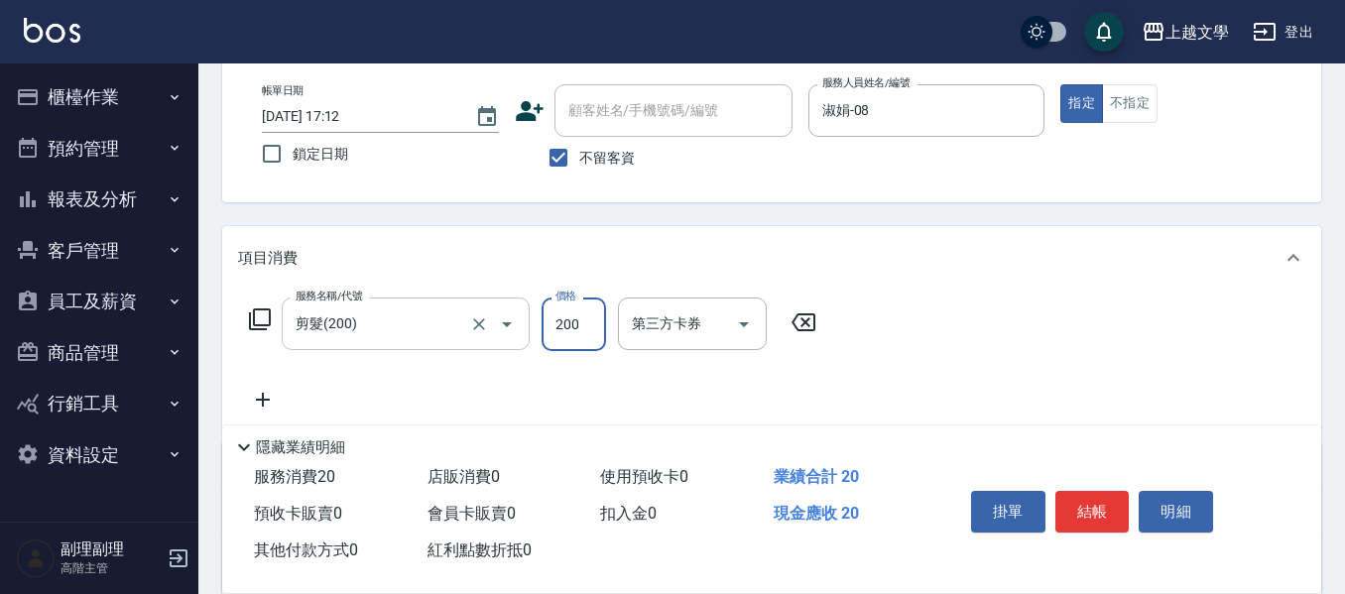
type input "200"
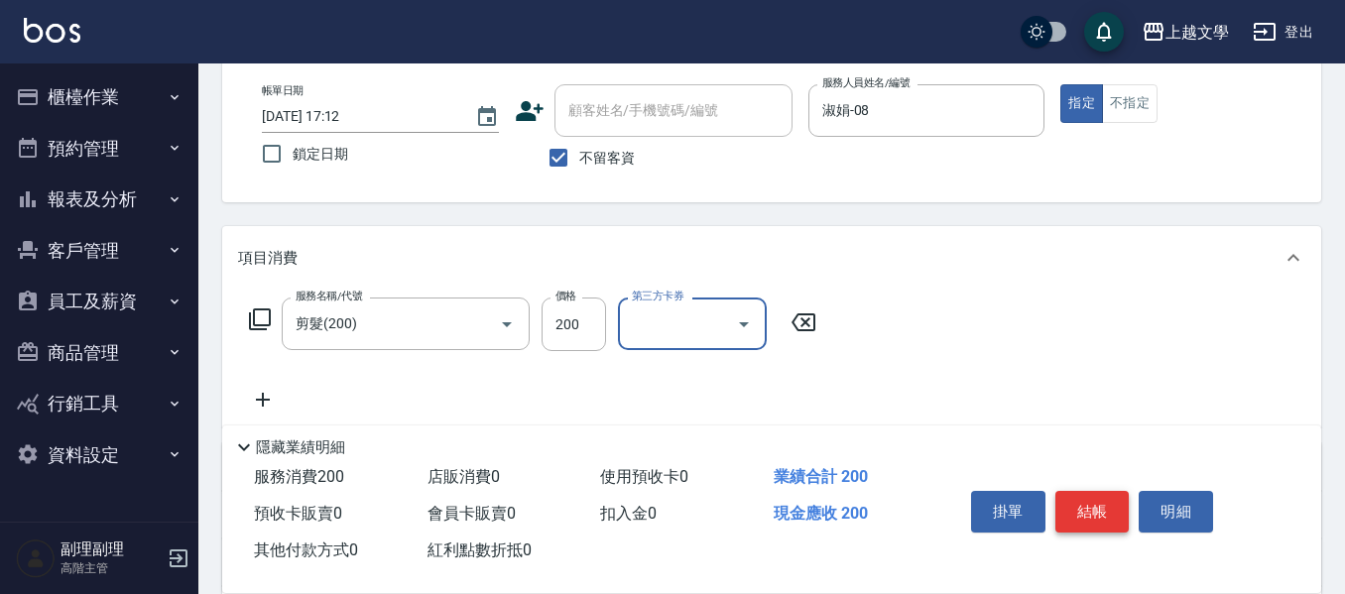
click at [1060, 501] on button "結帳" at bounding box center [1092, 512] width 74 height 42
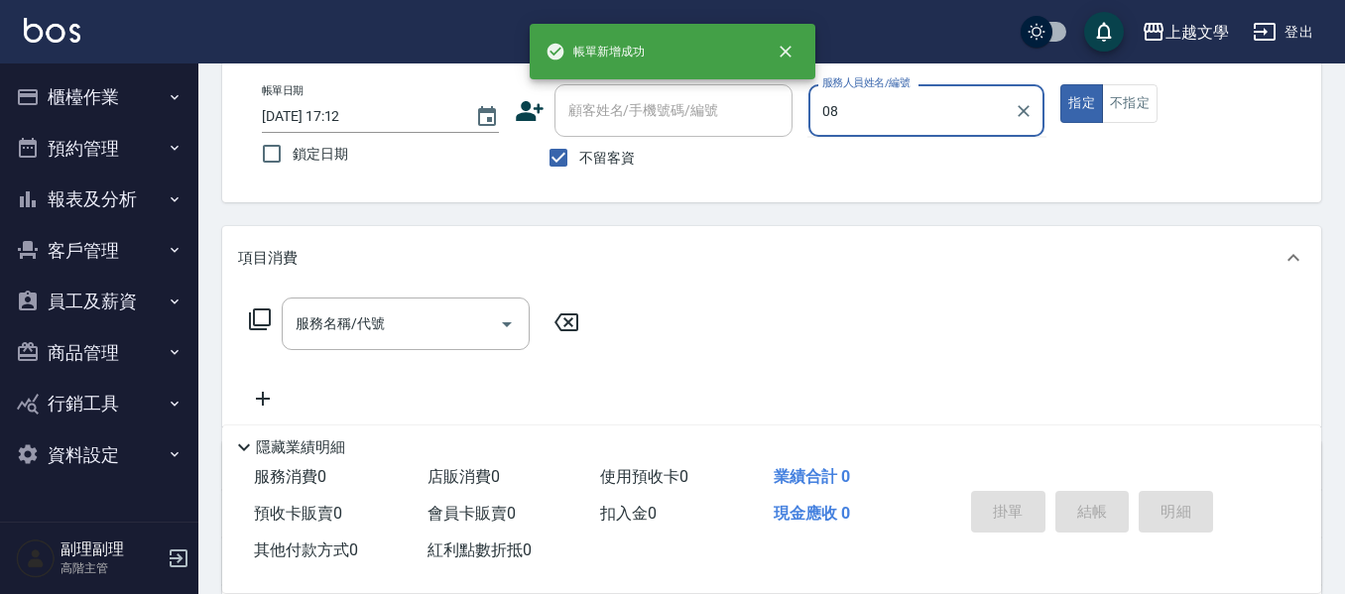
type input "淑娟-08"
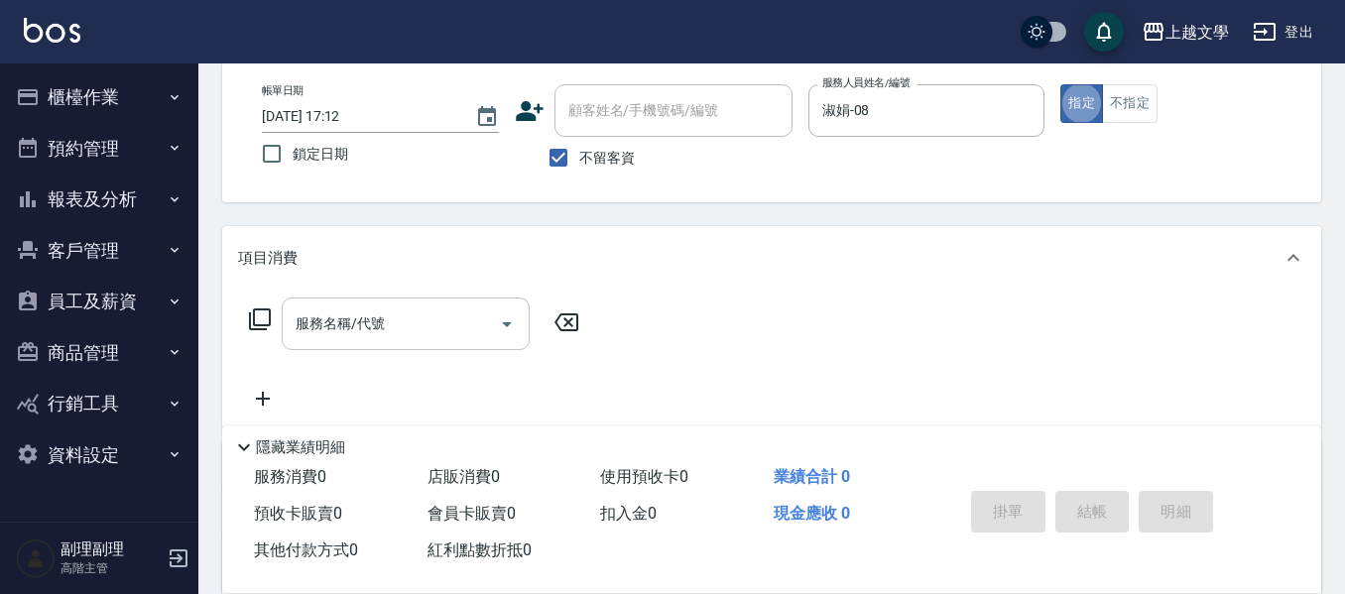
click at [402, 338] on input "服務名稱/代號" at bounding box center [391, 323] width 200 height 35
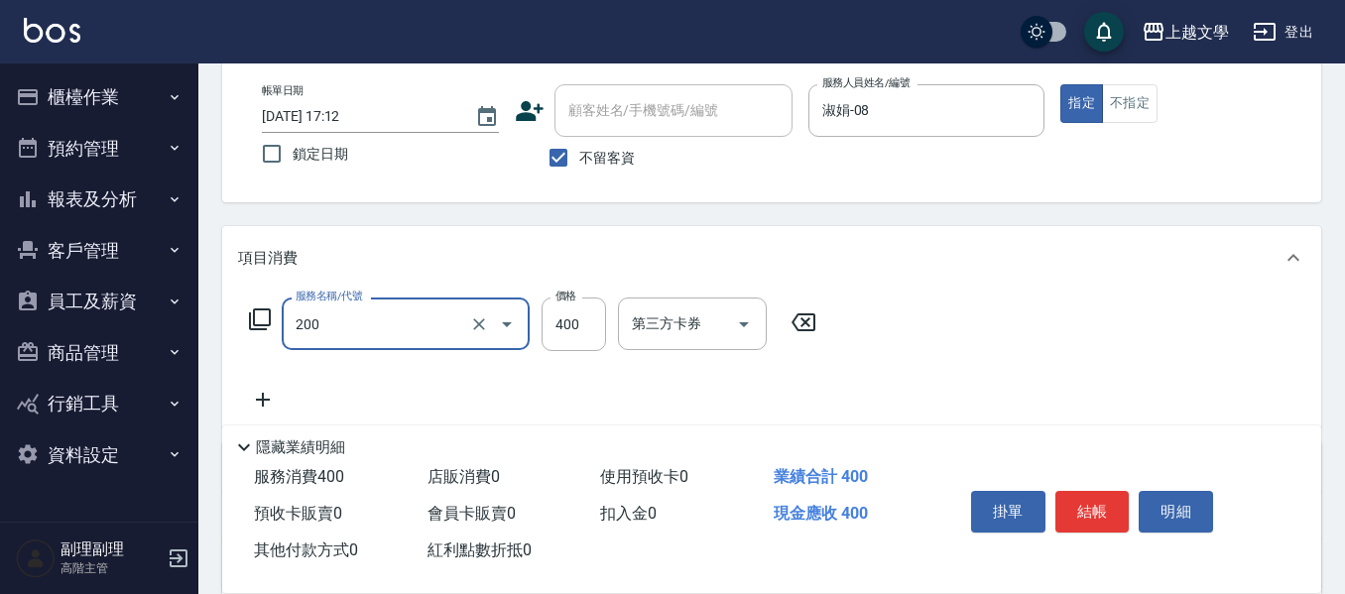
type input "剪髮(200)"
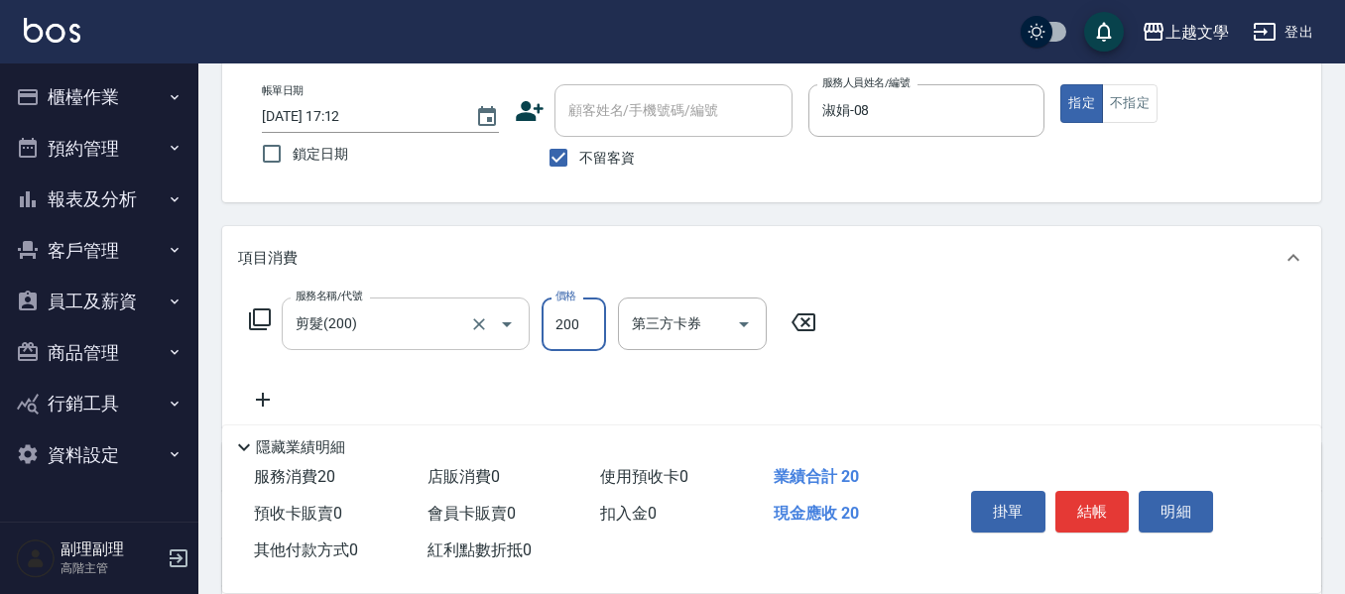
type input "200"
click at [1094, 503] on button "結帳" at bounding box center [1092, 512] width 74 height 42
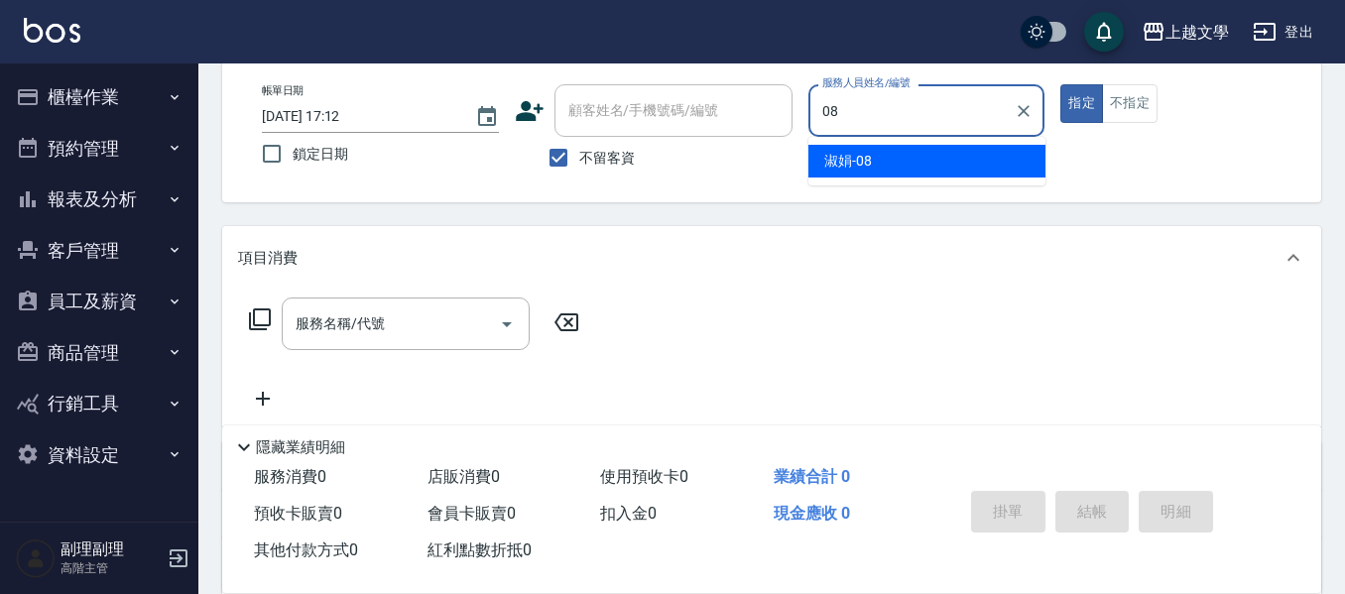
type input "淑娟-08"
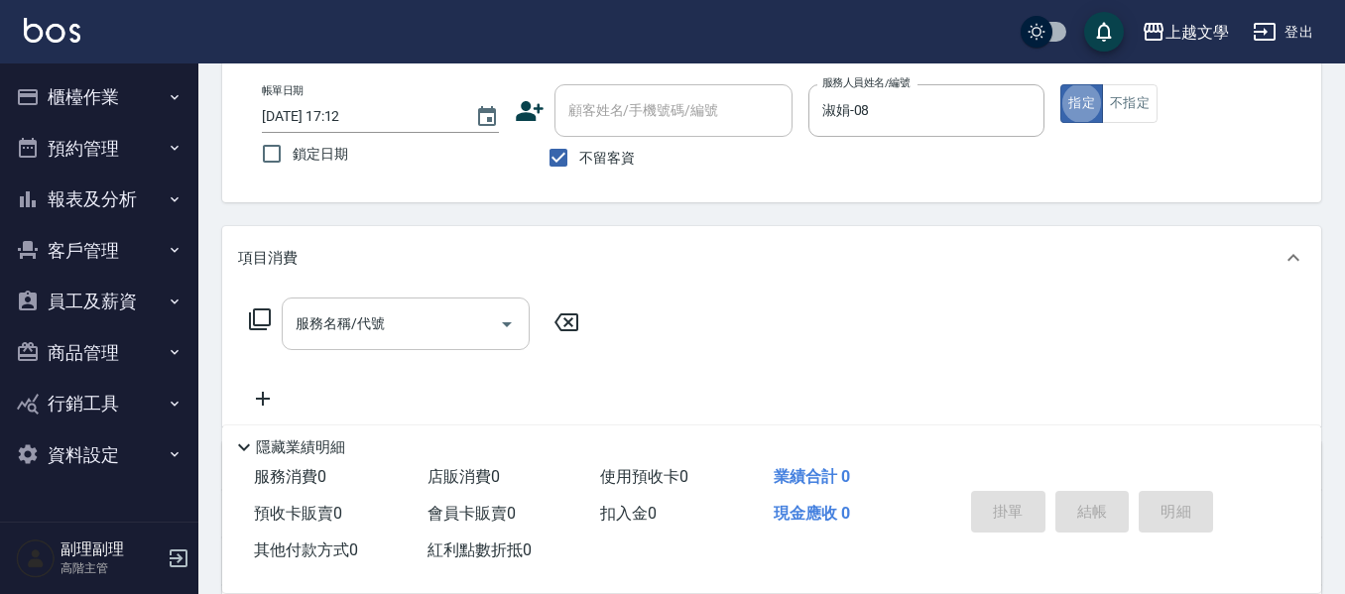
click at [312, 318] on input "服務名稱/代號" at bounding box center [391, 323] width 200 height 35
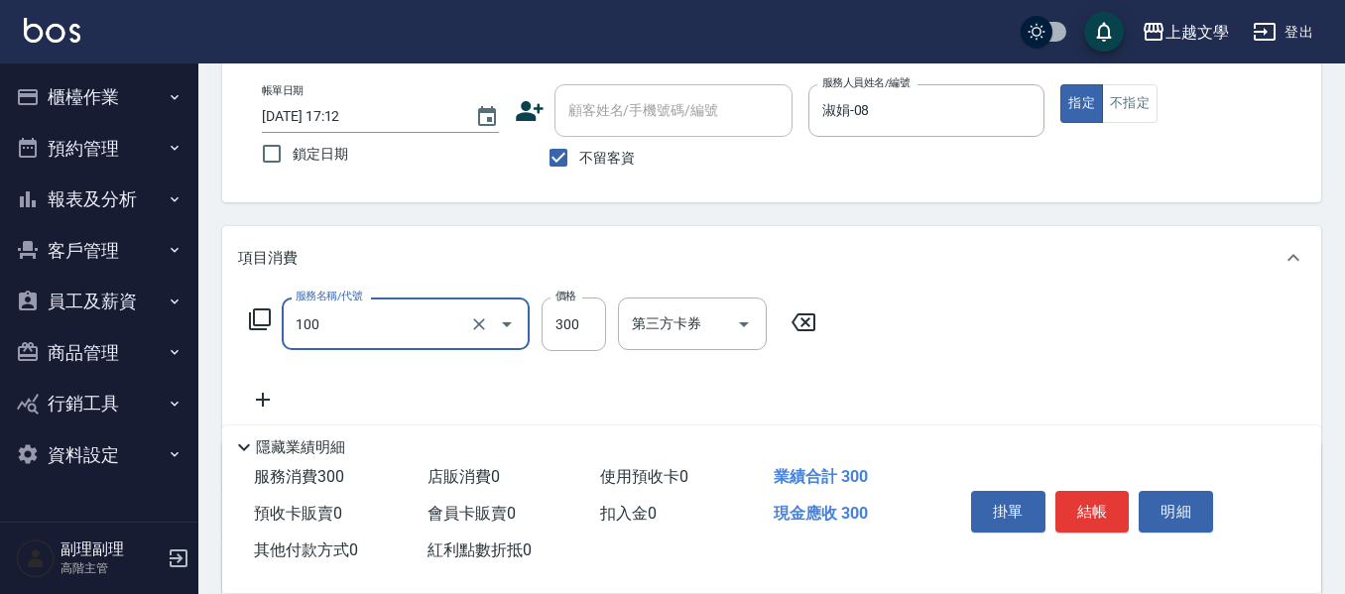
type input "洗髮(100)"
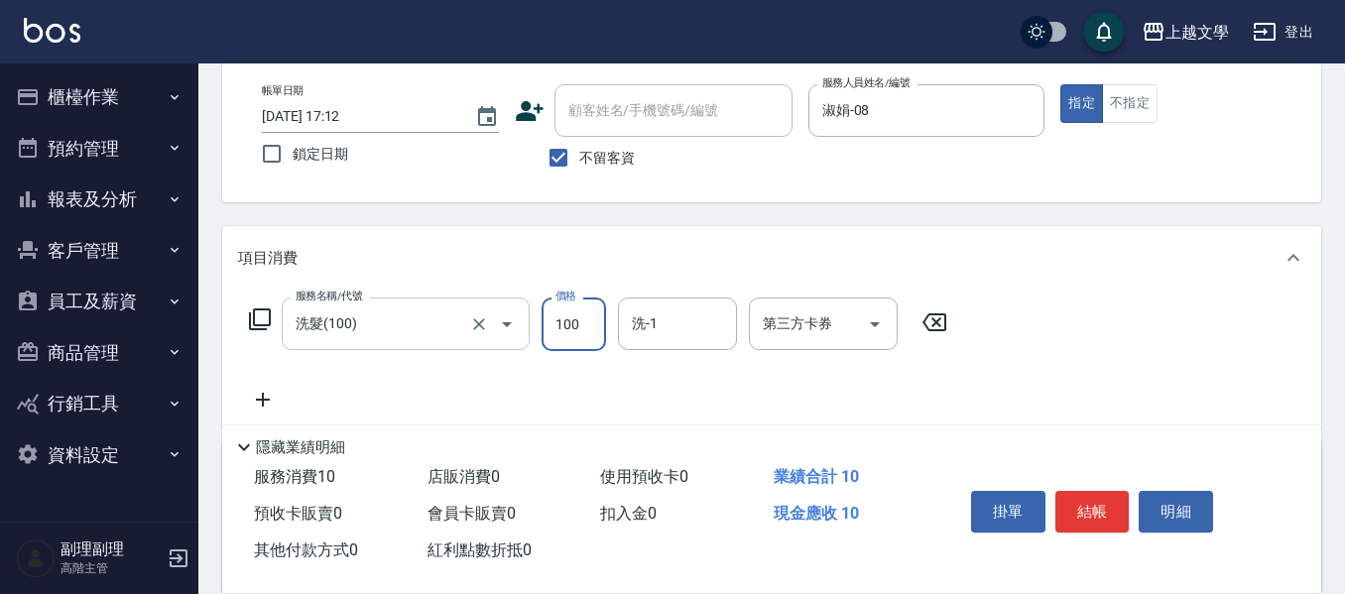
type input "100"
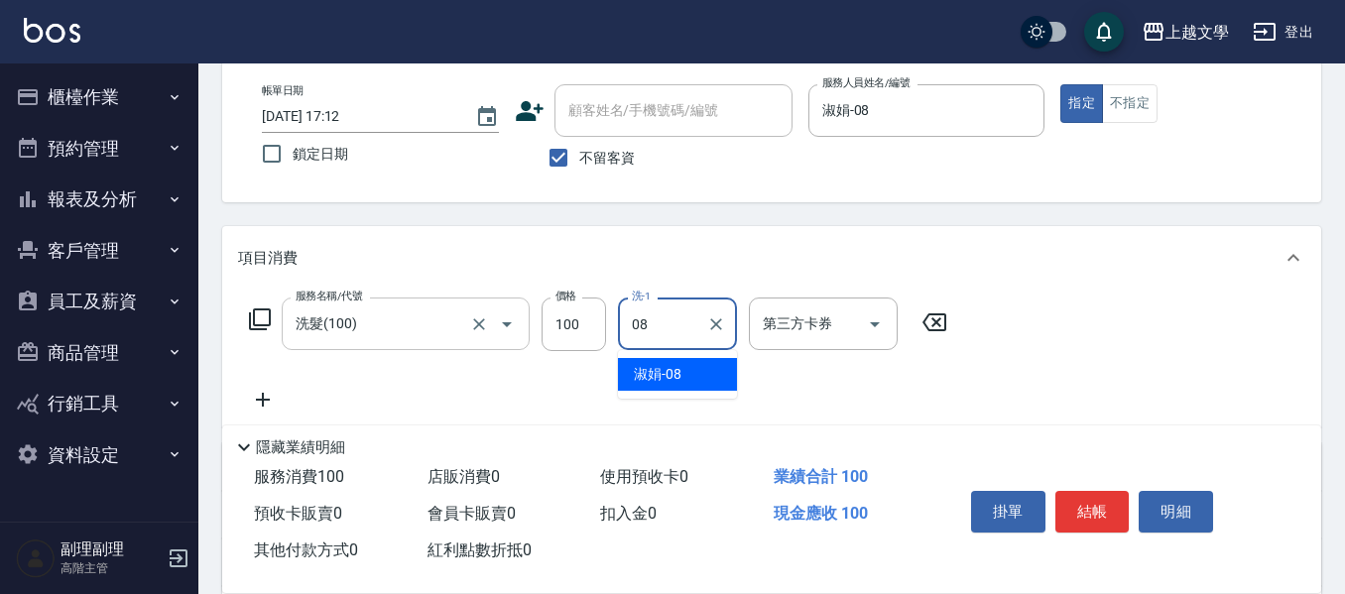
type input "淑娟-08"
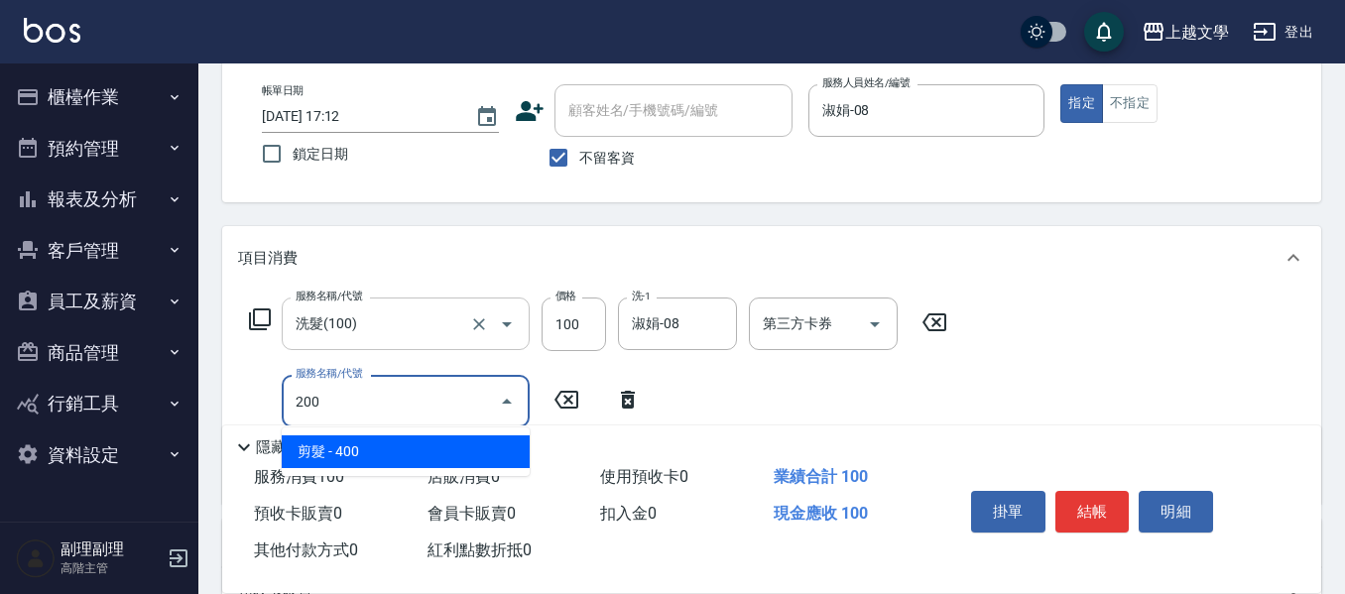
type input "剪髮(200)"
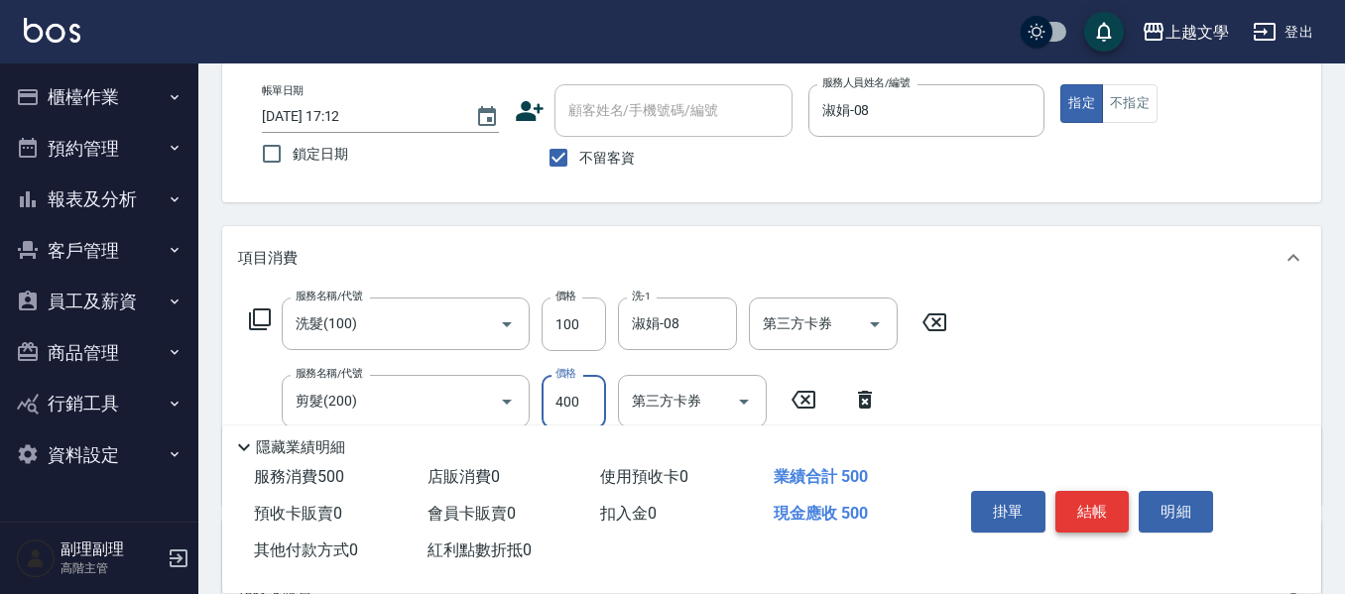
click at [1075, 507] on button "結帳" at bounding box center [1092, 512] width 74 height 42
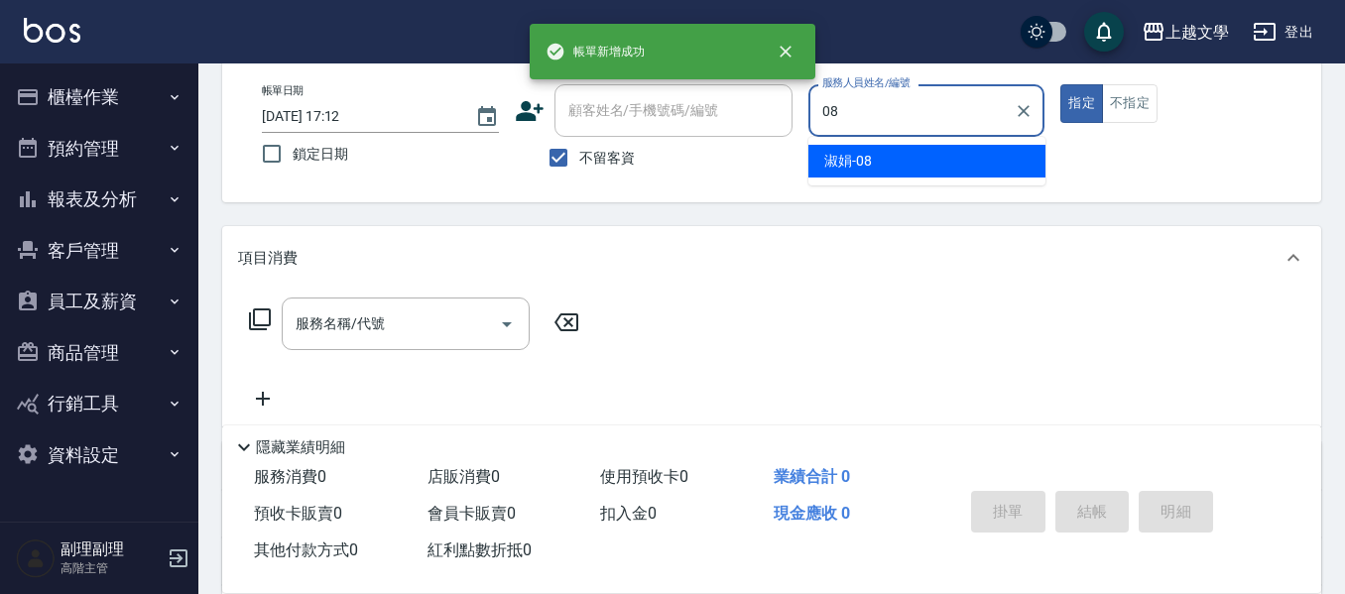
type input "淑娟-08"
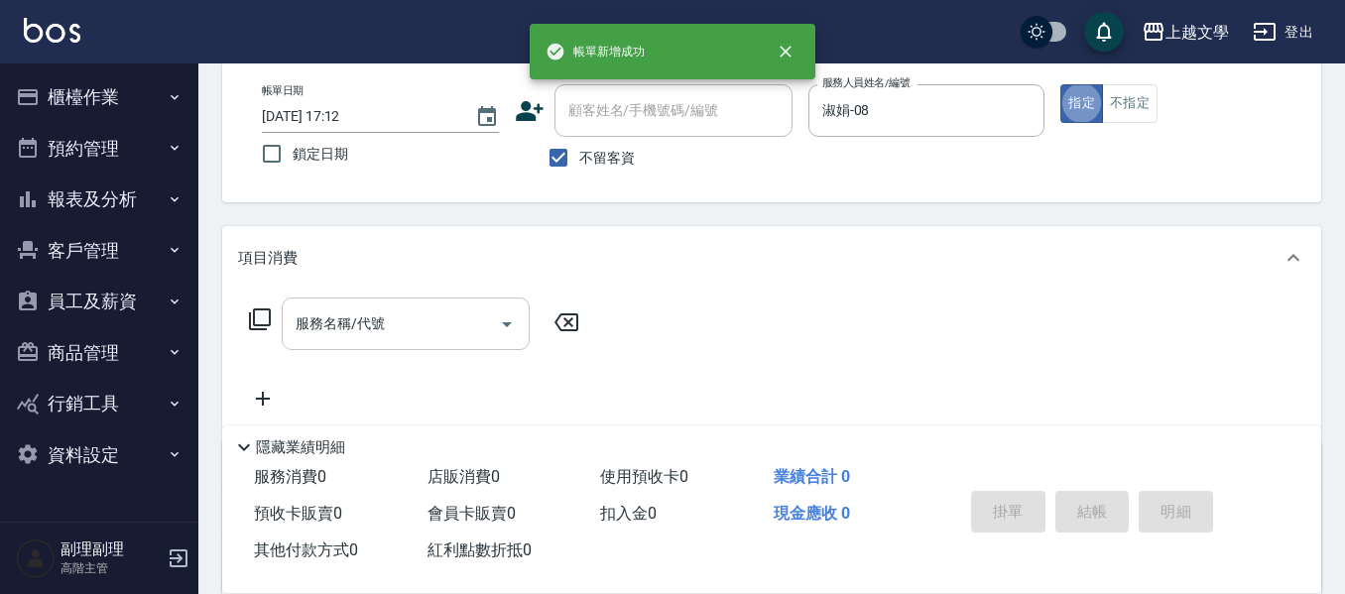
click at [397, 345] on div "服務名稱/代號" at bounding box center [406, 324] width 248 height 53
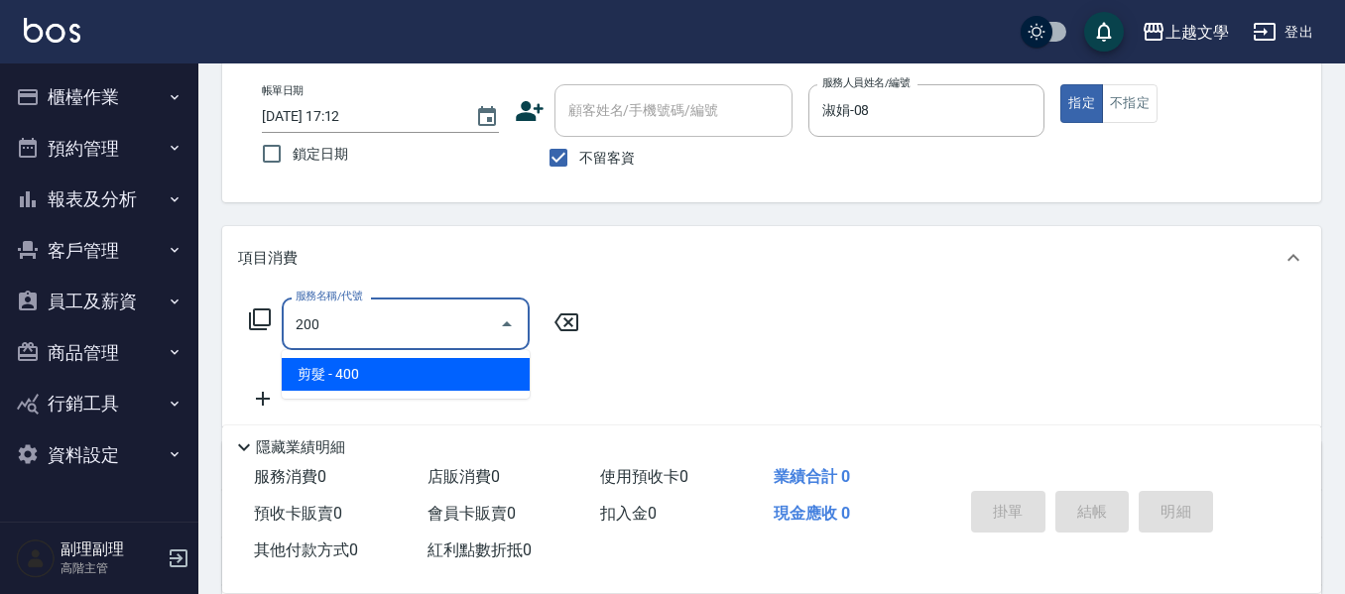
type input "剪髮(200)"
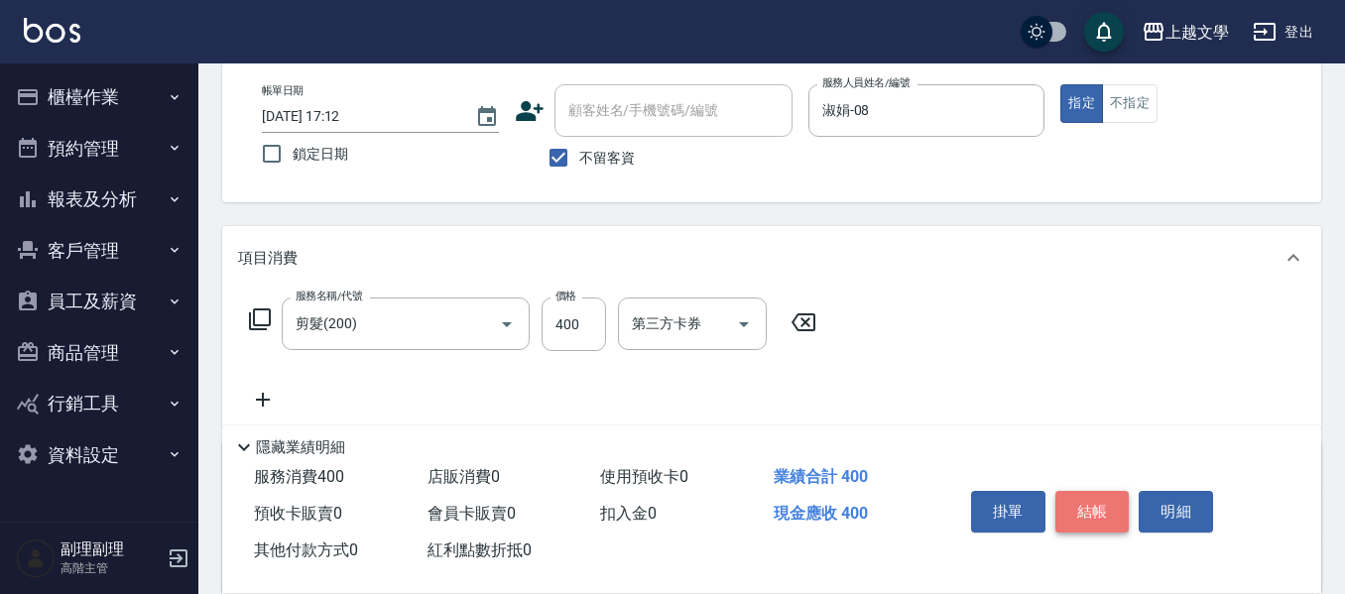
click at [1090, 494] on button "結帳" at bounding box center [1092, 512] width 74 height 42
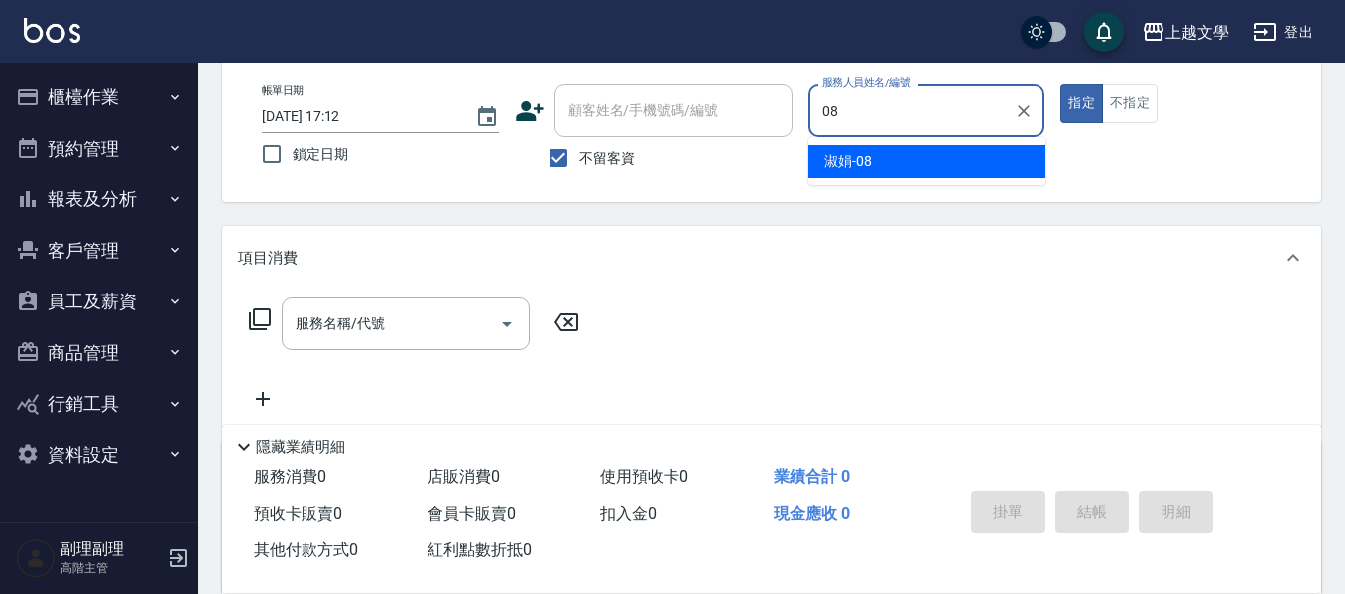
type input "淑娟-08"
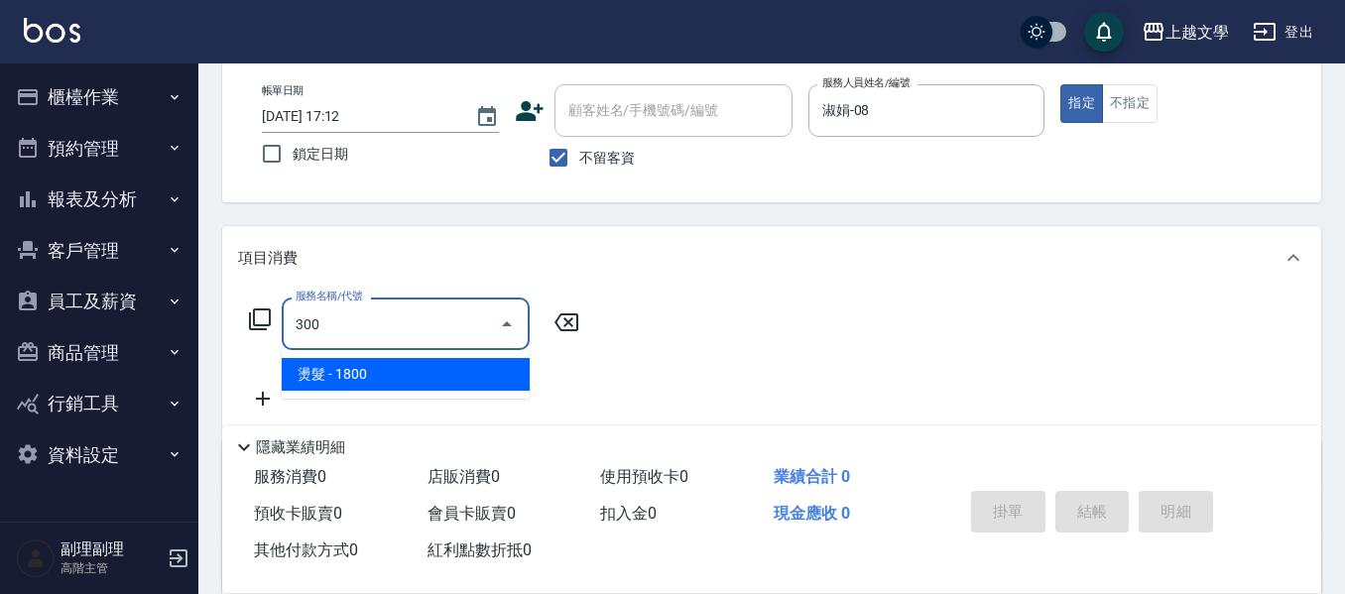
type input "燙髮(300)"
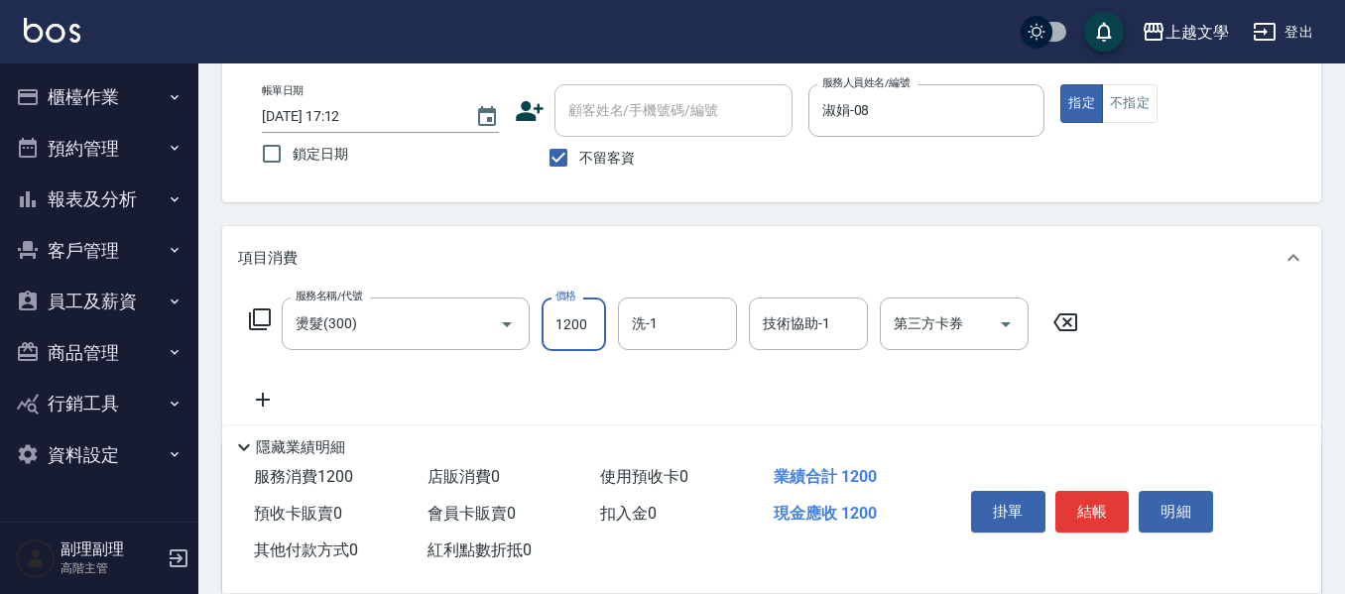
type input "1200"
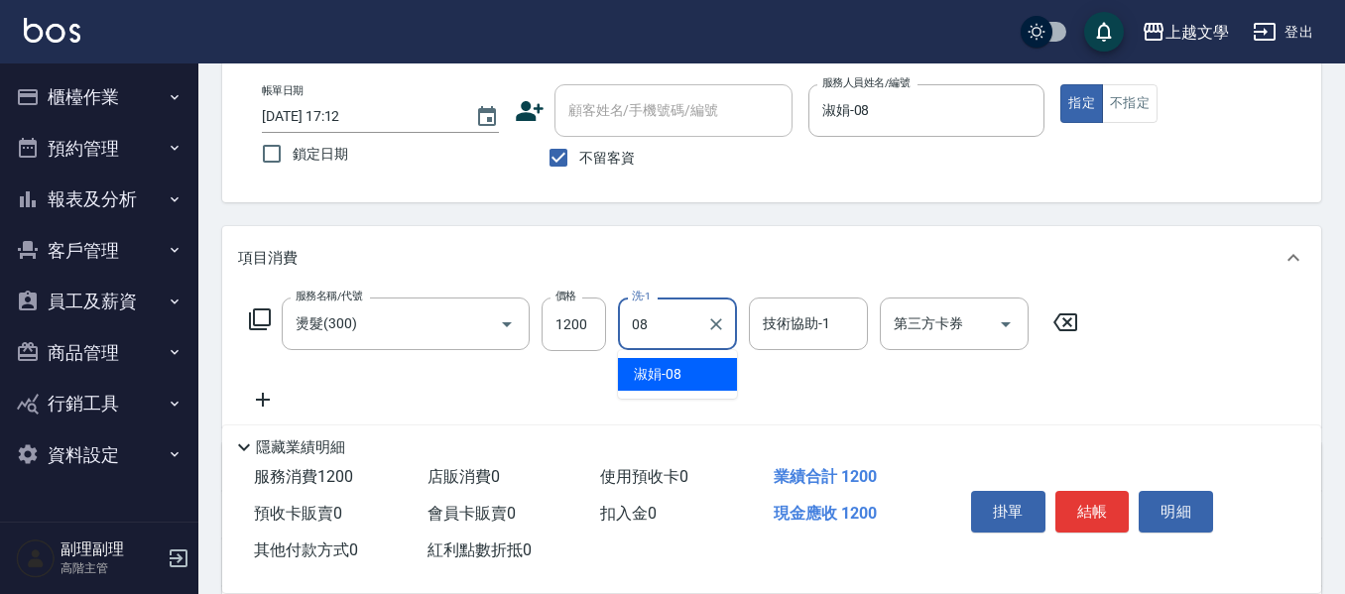
type input "淑娟-08"
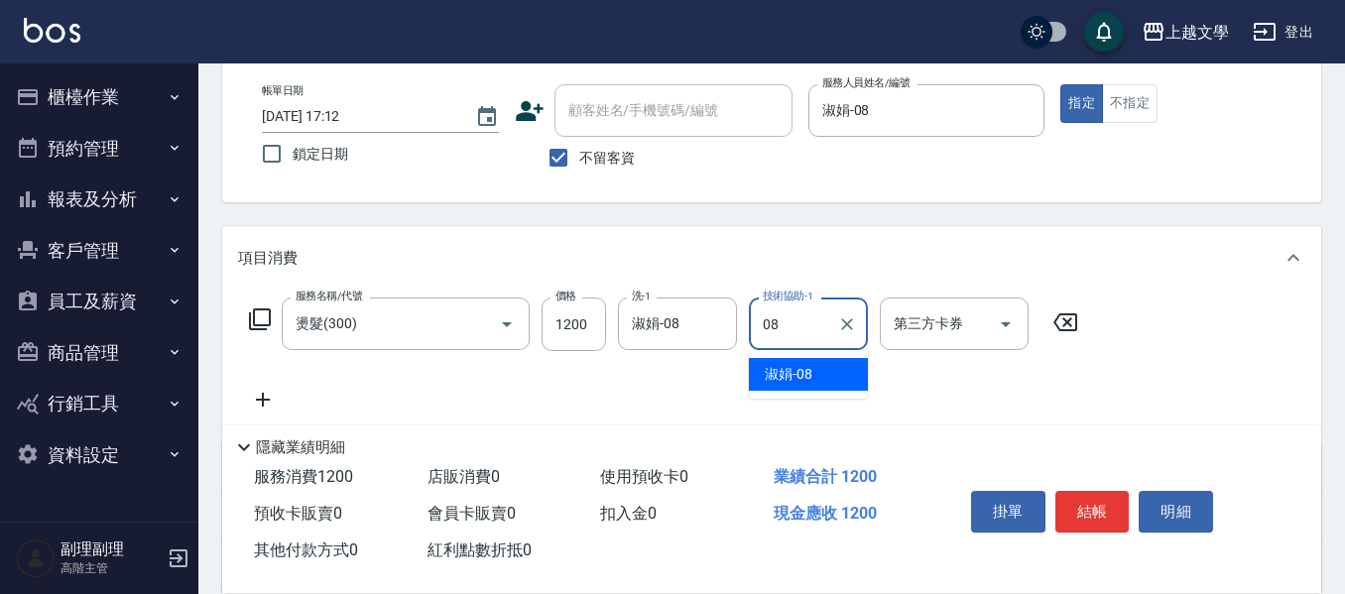
type input "淑娟-08"
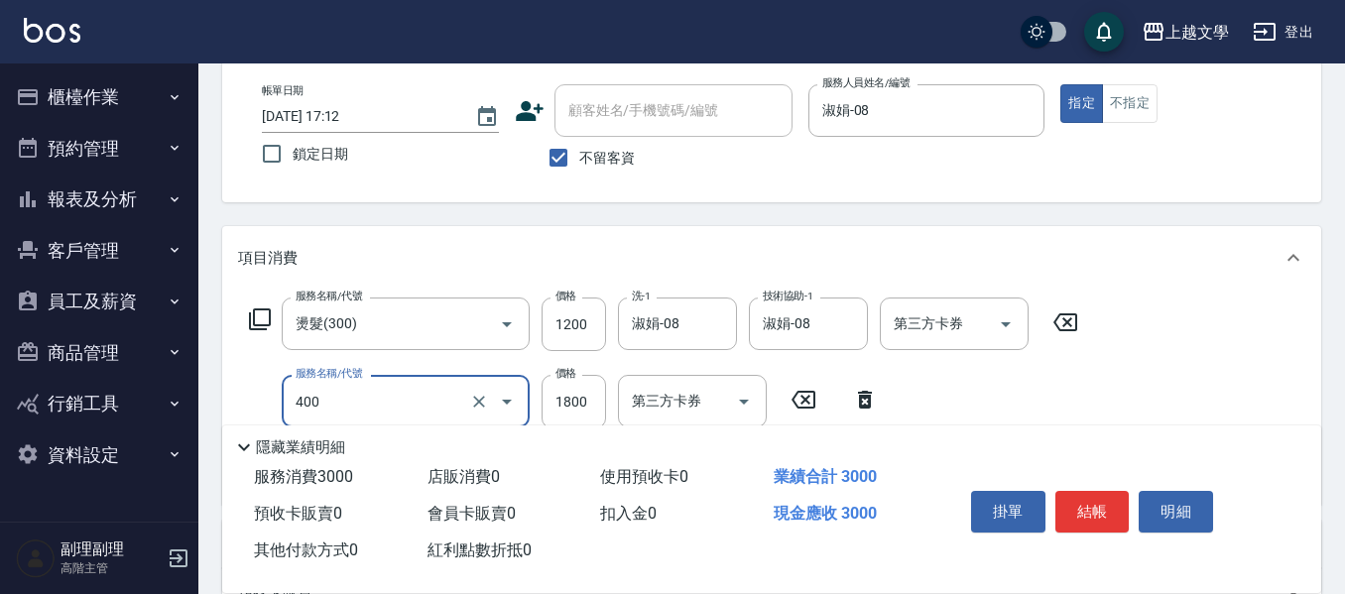
type input "染髮(400)"
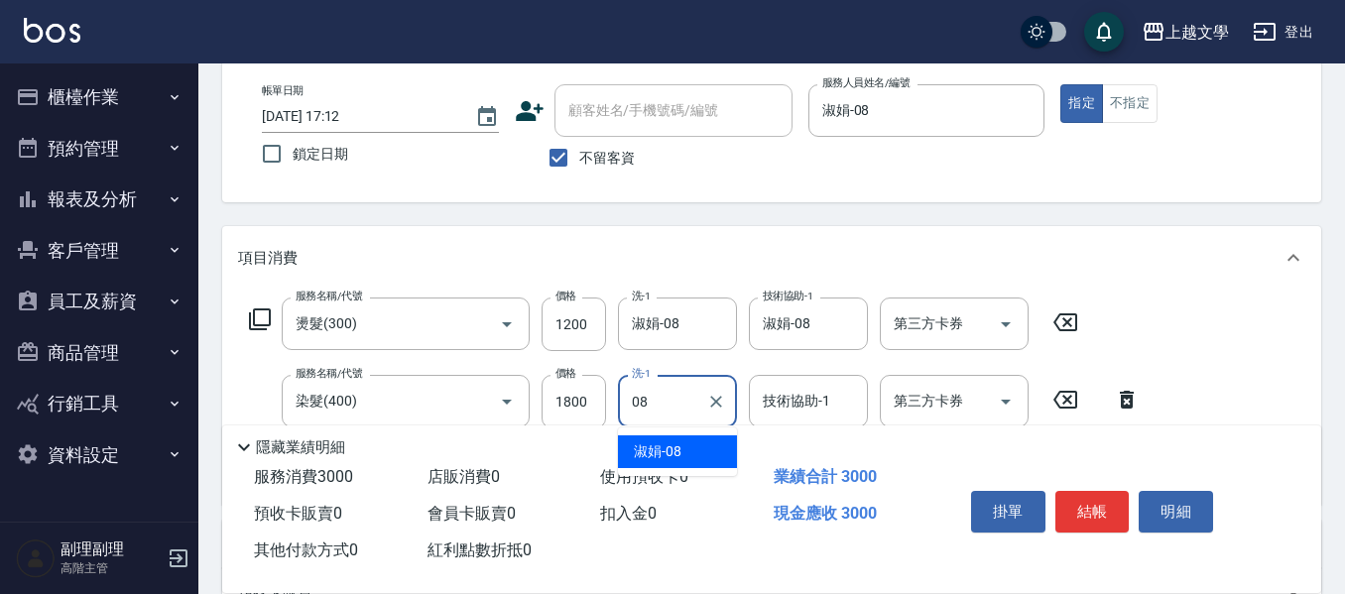
type input "淑娟-08"
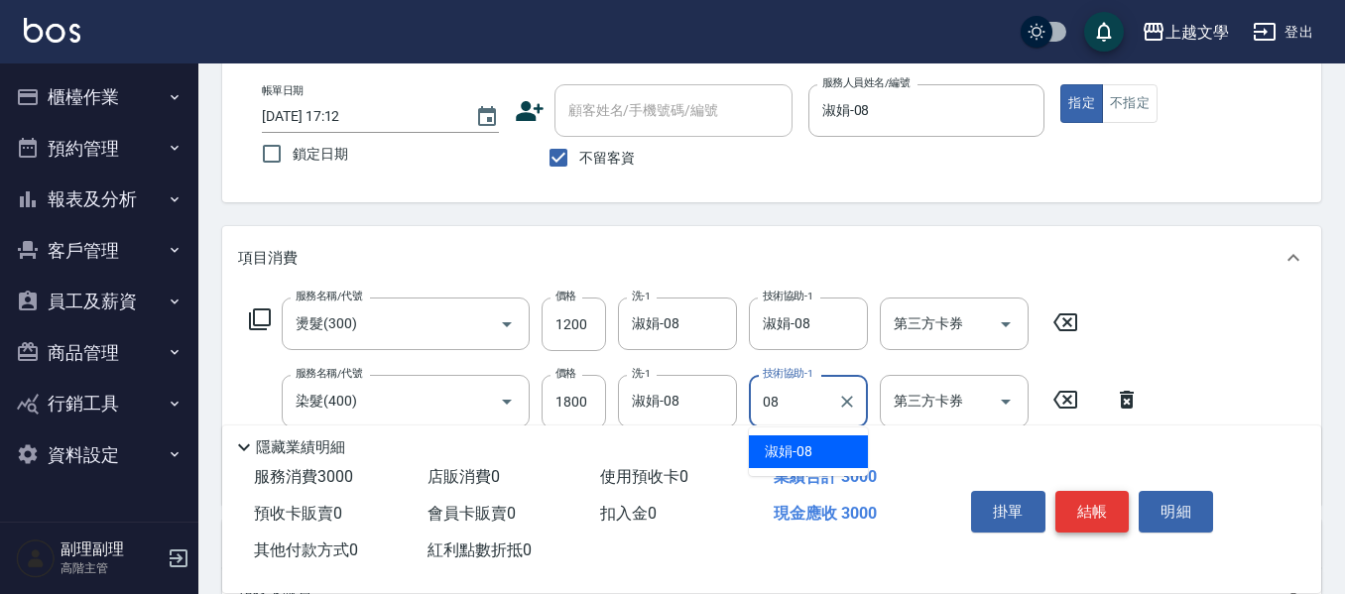
type input "淑娟-08"
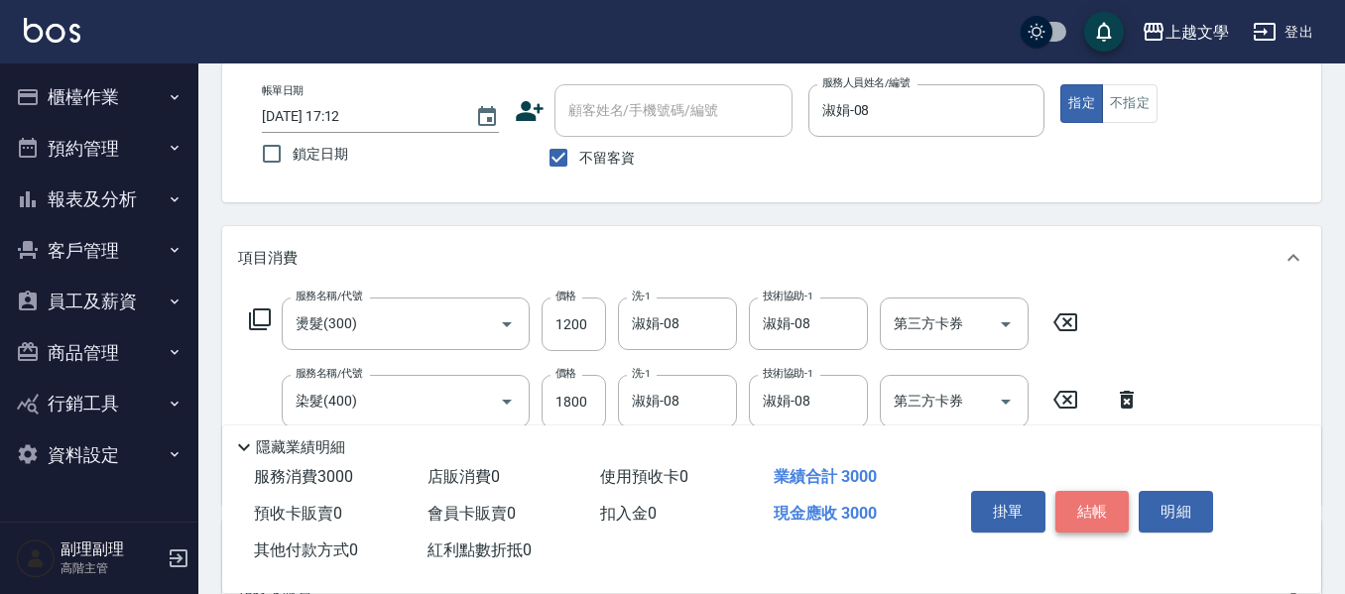
click at [1109, 503] on button "結帳" at bounding box center [1092, 512] width 74 height 42
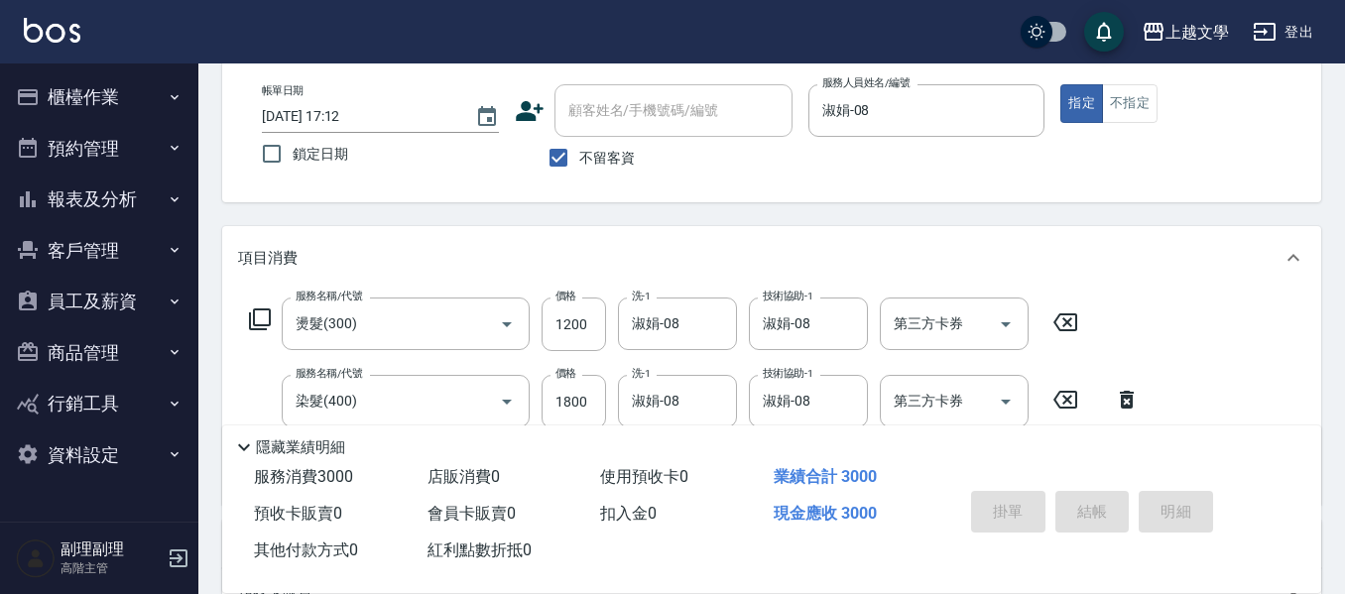
type input "2025/08/18 17:13"
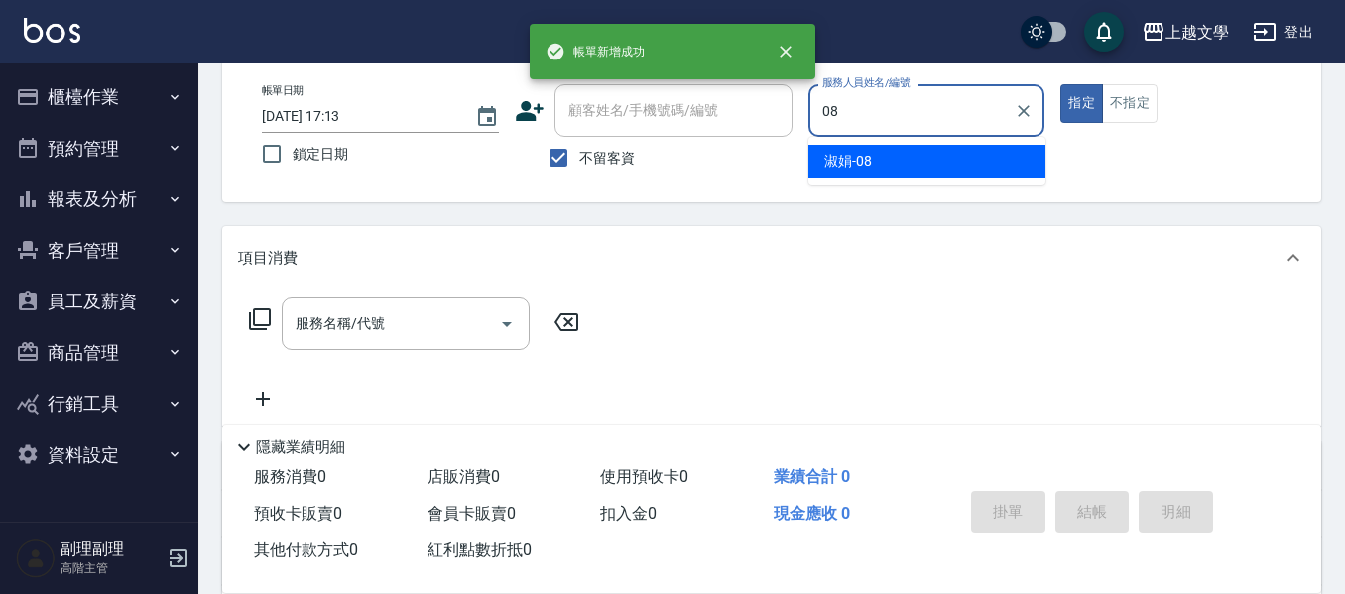
type input "淑娟-08"
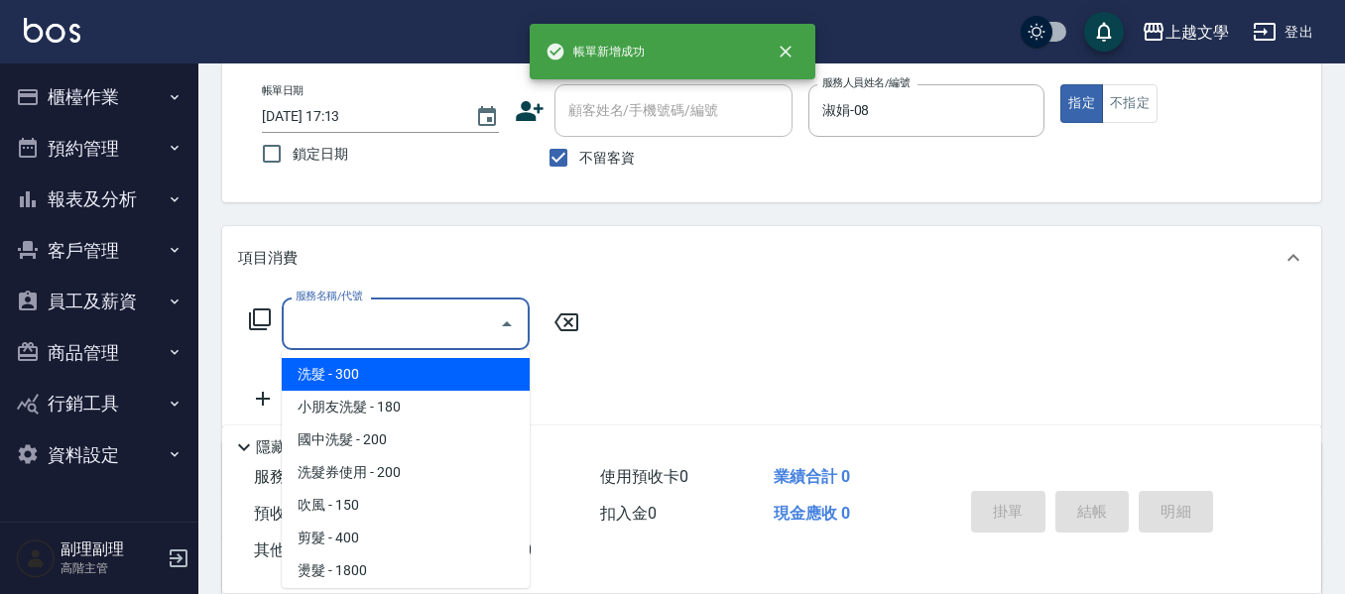
click at [335, 325] on input "服務名稱/代號" at bounding box center [391, 323] width 200 height 35
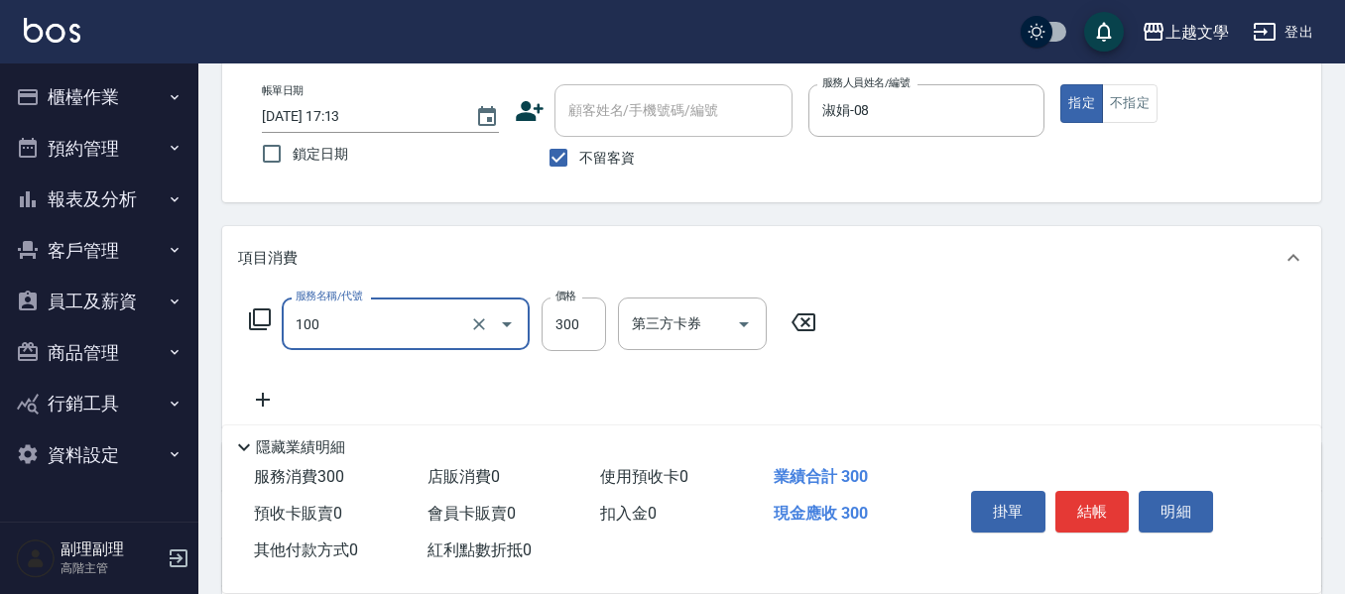
type input "洗髮(100)"
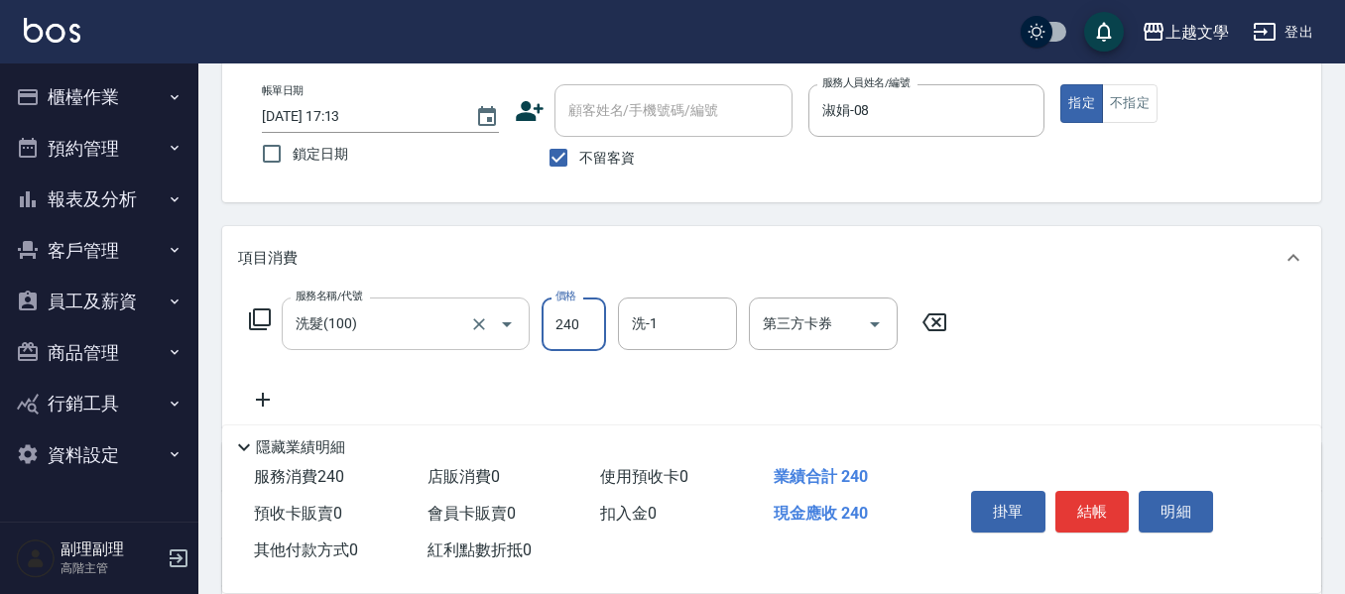
type input "240"
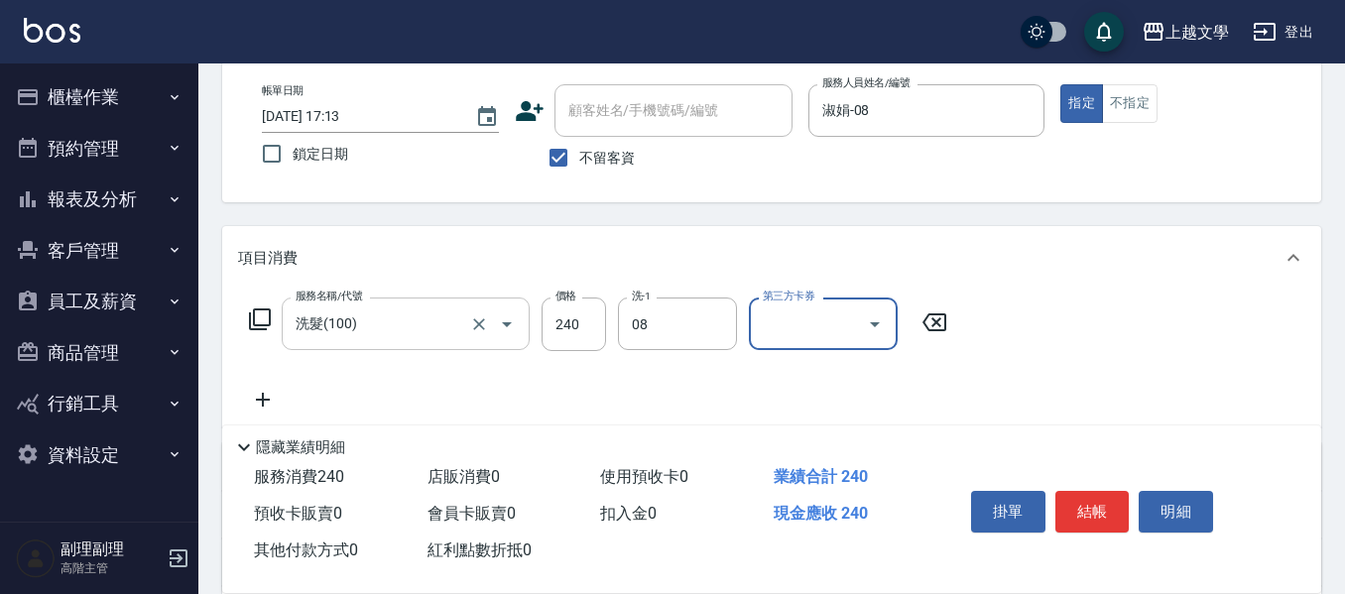
type input "淑娟-08"
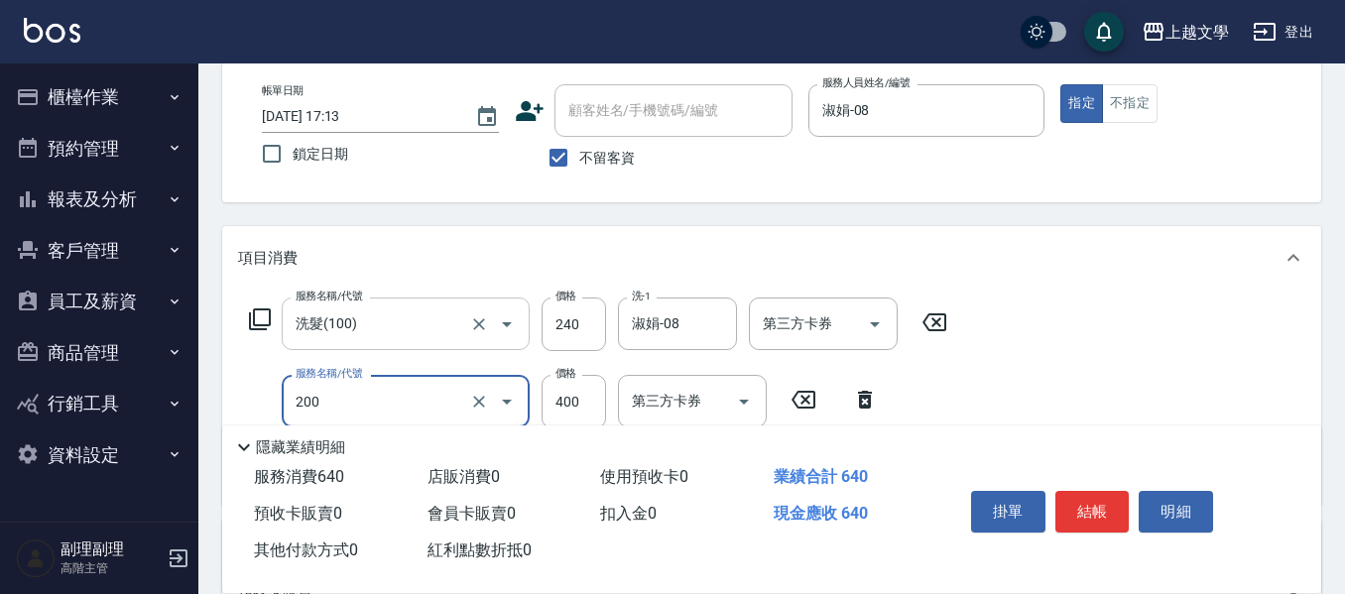
type input "剪髮(200)"
drag, startPoint x: 1058, startPoint y: 475, endPoint x: 1103, endPoint y: 513, distance: 58.4
click at [1061, 483] on div "掛單 結帳 明細" at bounding box center [1092, 514] width 259 height 62
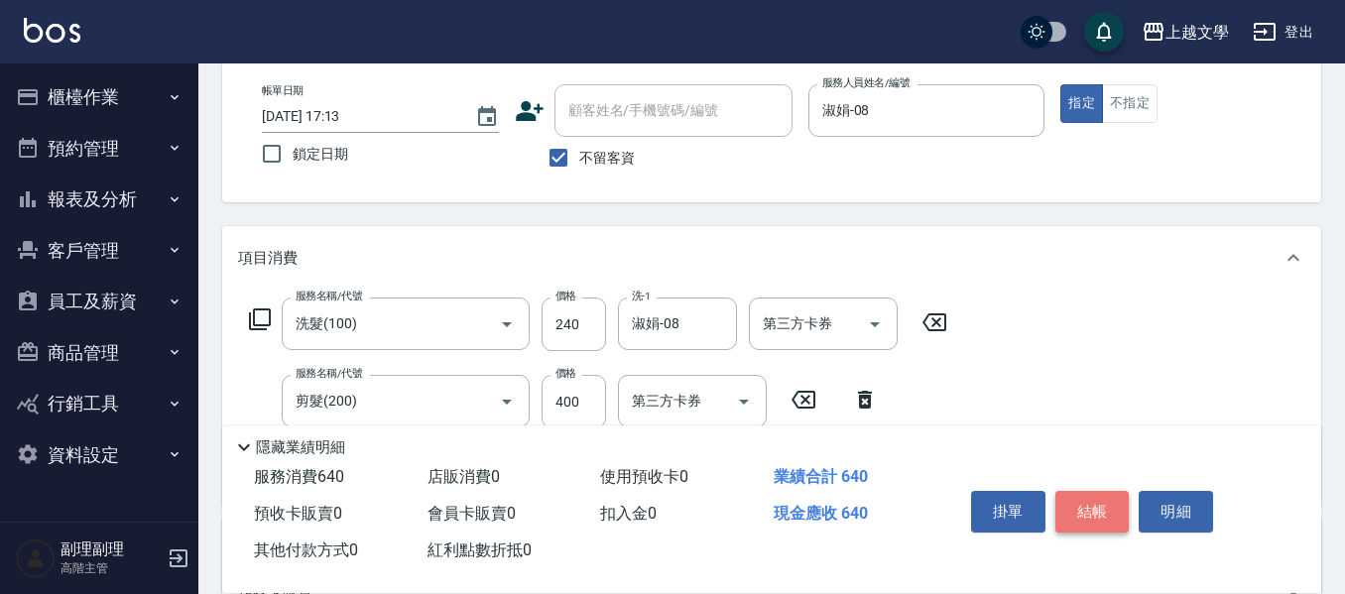
click at [1096, 503] on button "結帳" at bounding box center [1092, 512] width 74 height 42
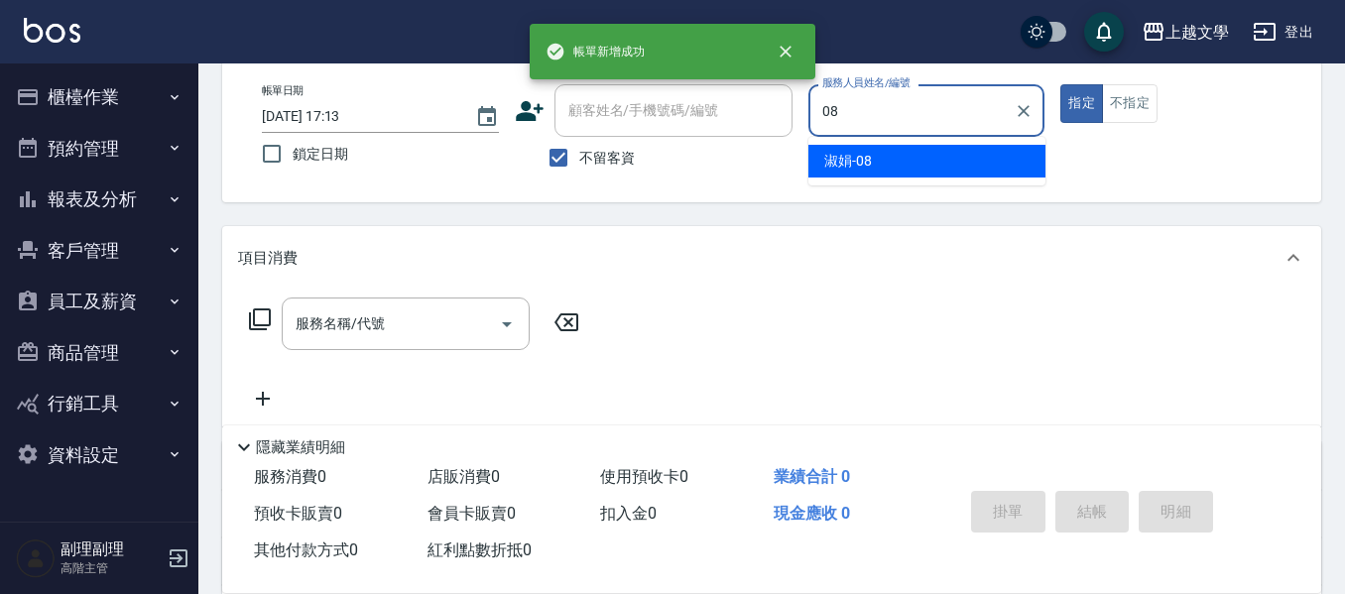
type input "淑娟-08"
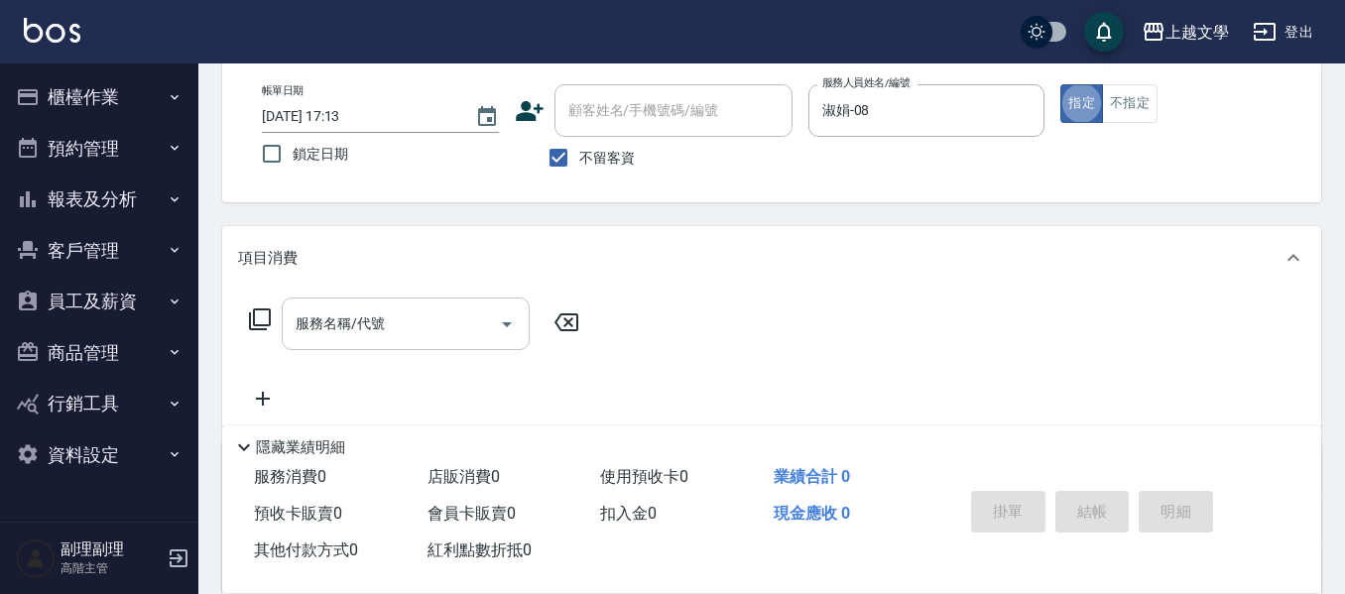
click at [386, 329] on input "服務名稱/代號" at bounding box center [391, 323] width 200 height 35
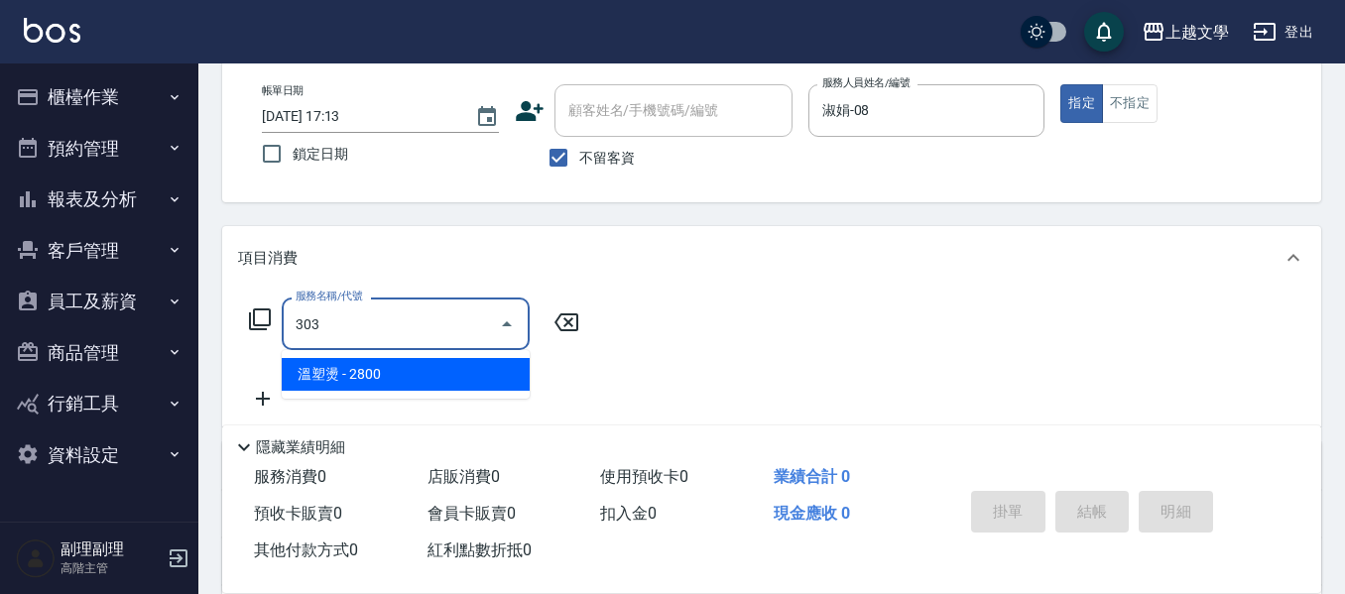
type input "溫塑燙(303)"
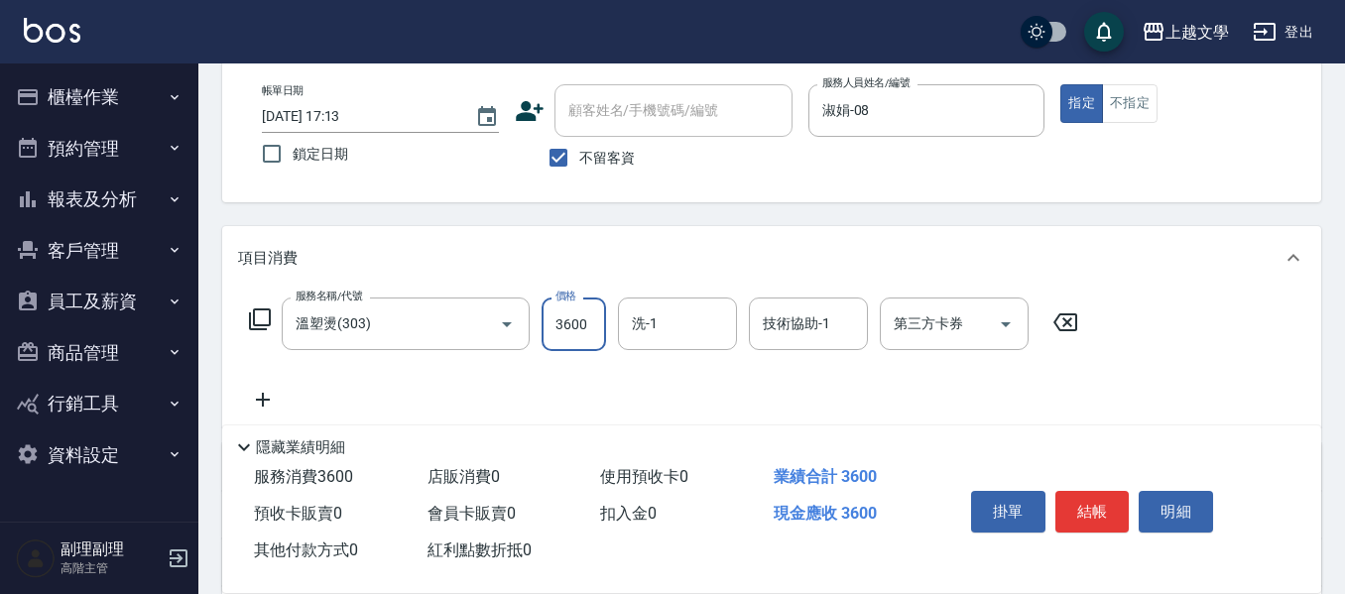
type input "3600"
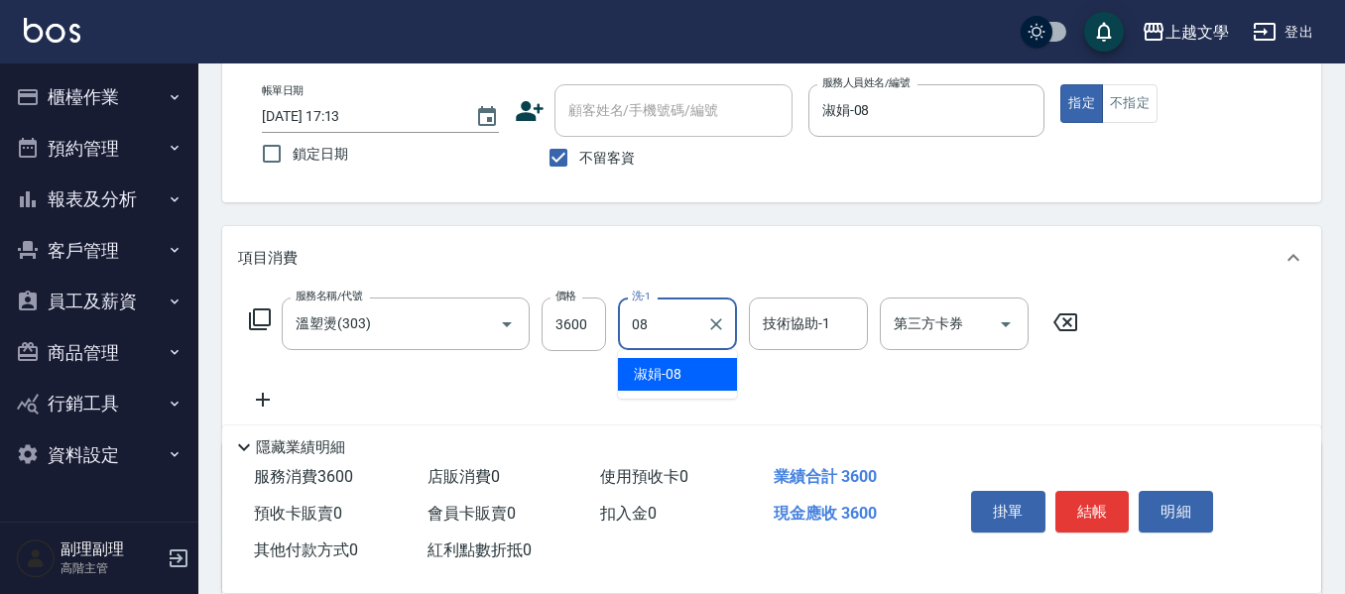
type input "淑娟-08"
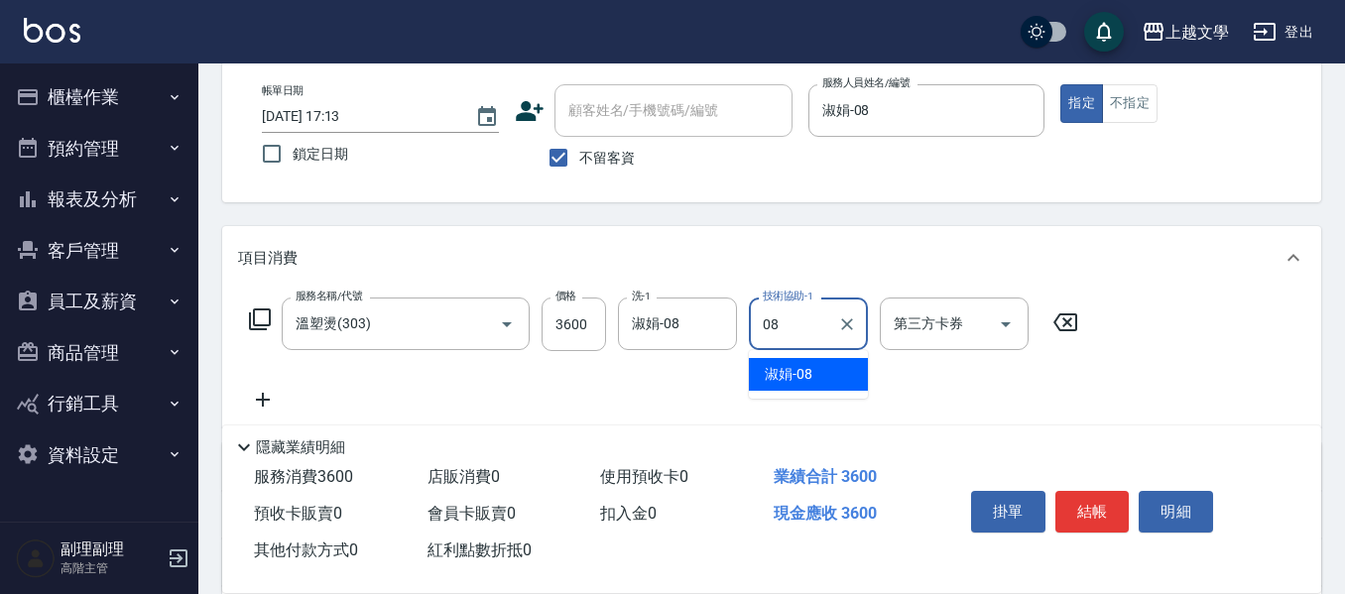
type input "淑娟-08"
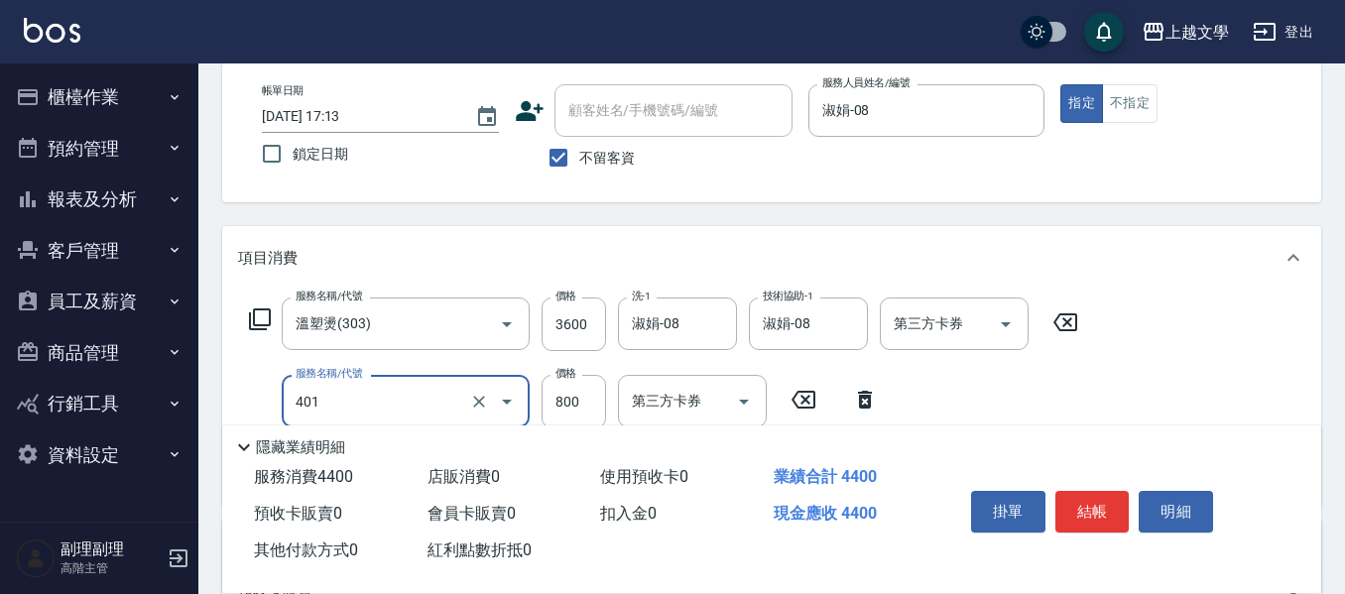
type input "補染(401)"
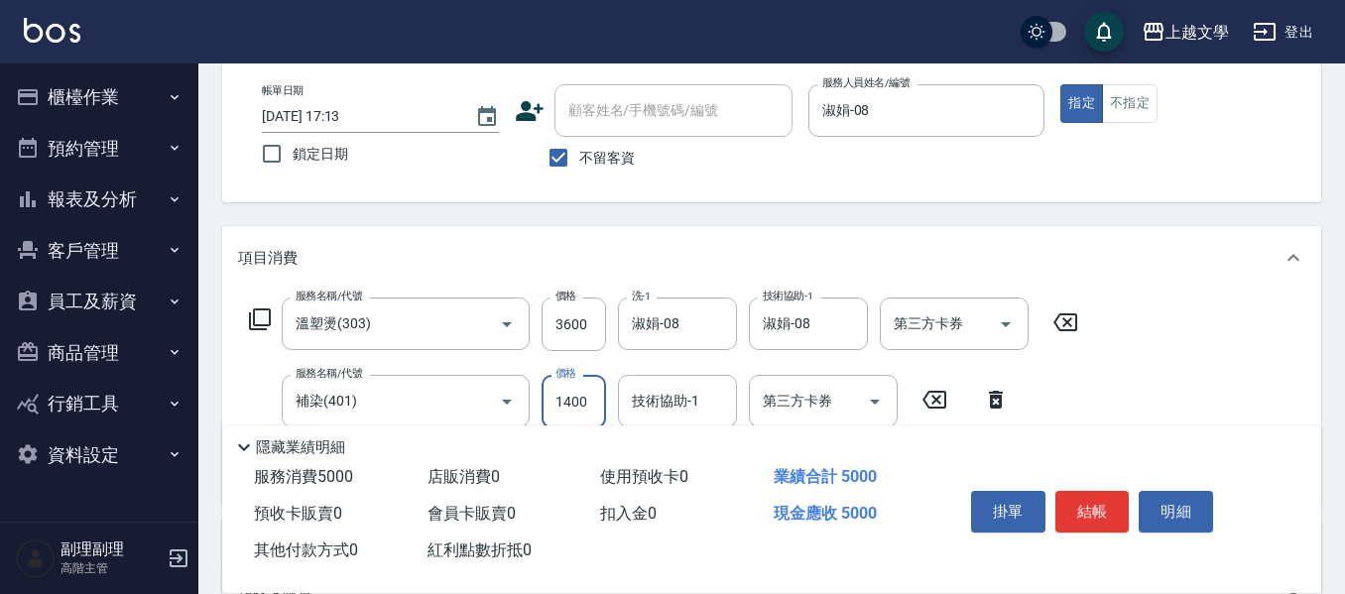
type input "1400"
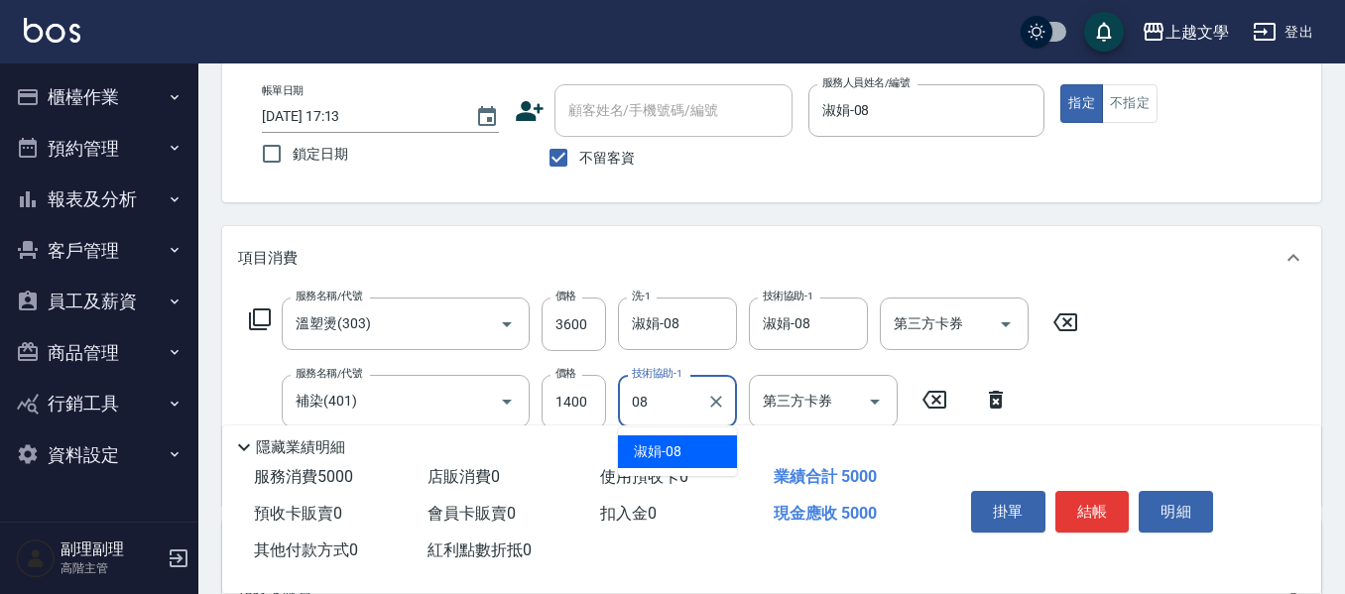
type input "淑娟-08"
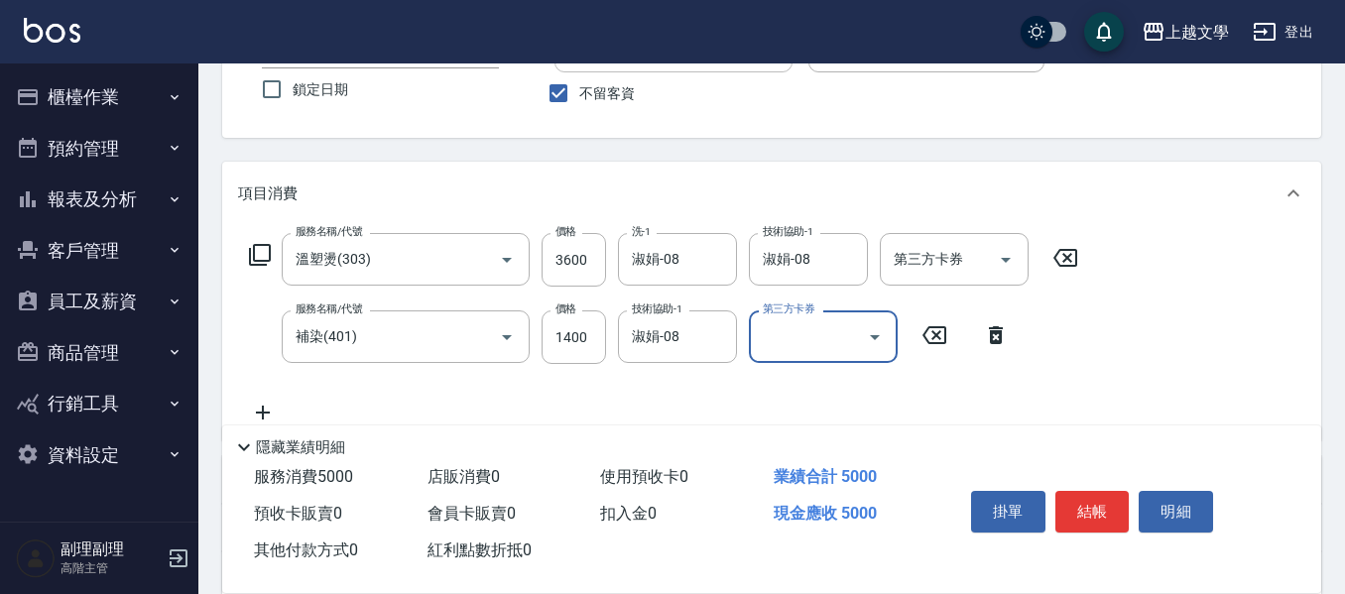
scroll to position [198, 0]
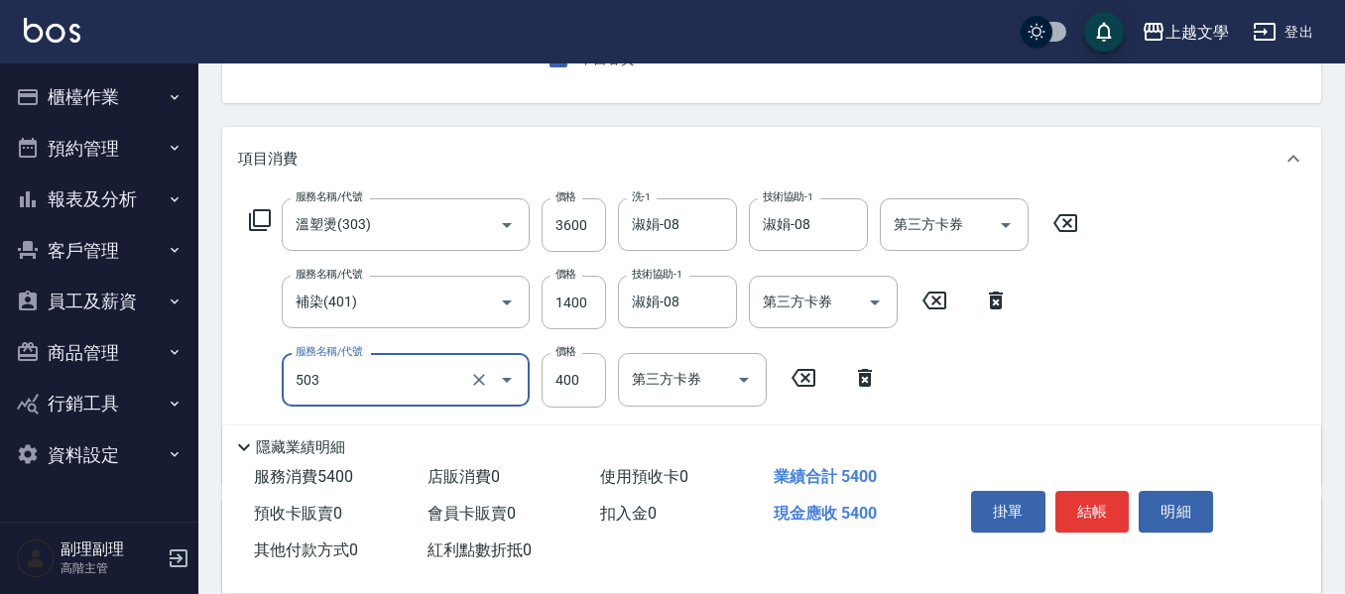
type input "頭皮隔離(503)"
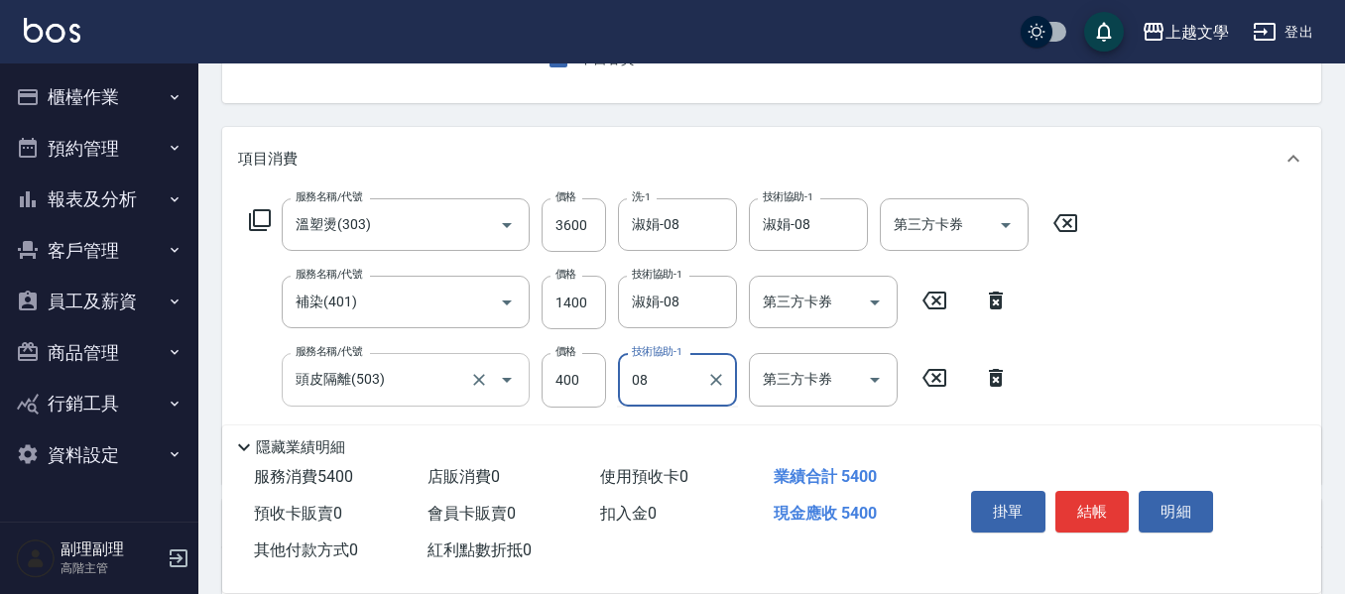
type input "淑娟-08"
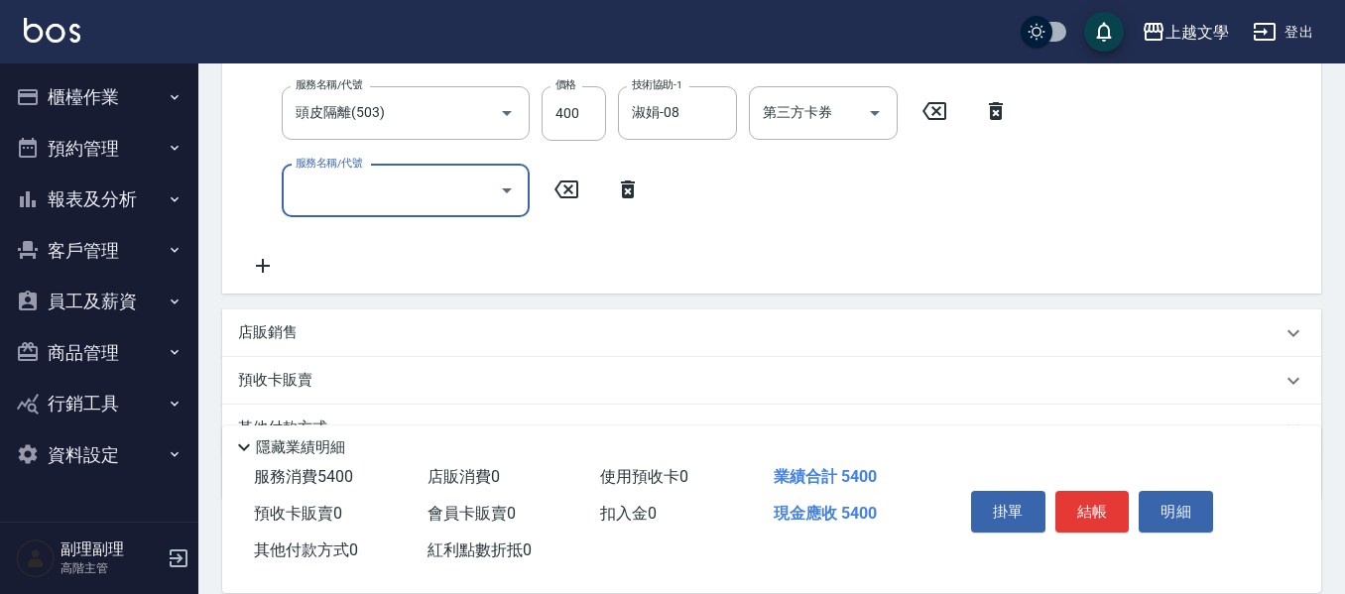
scroll to position [496, 0]
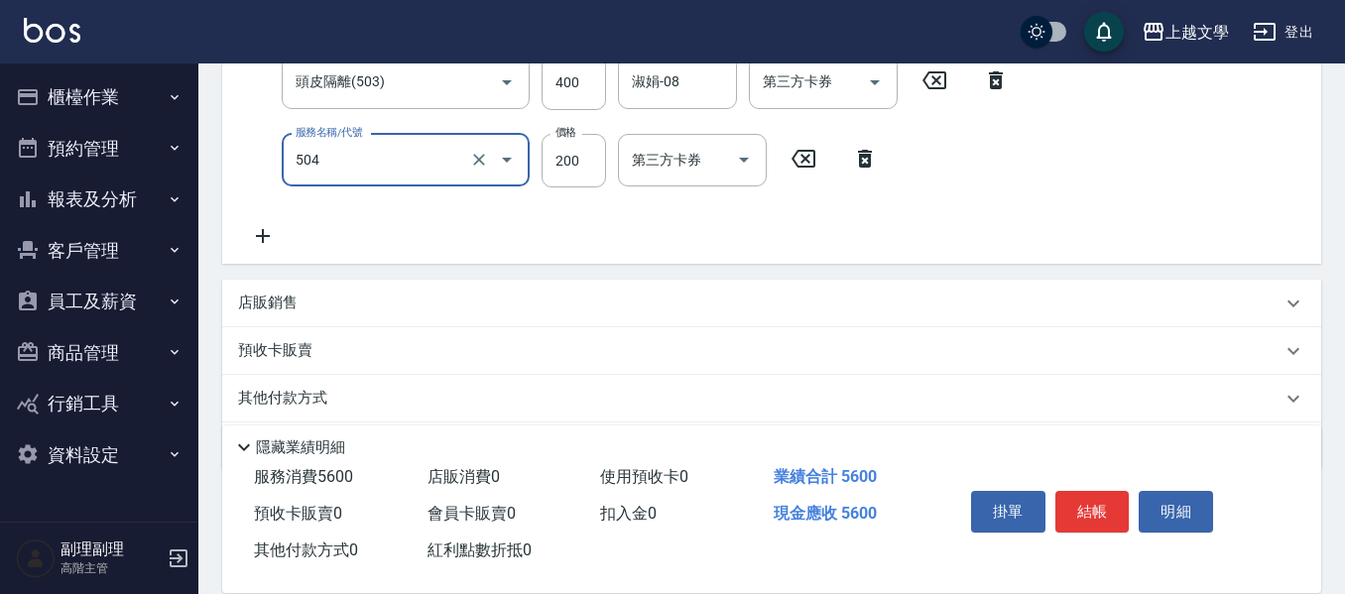
type input "瞬護(504)"
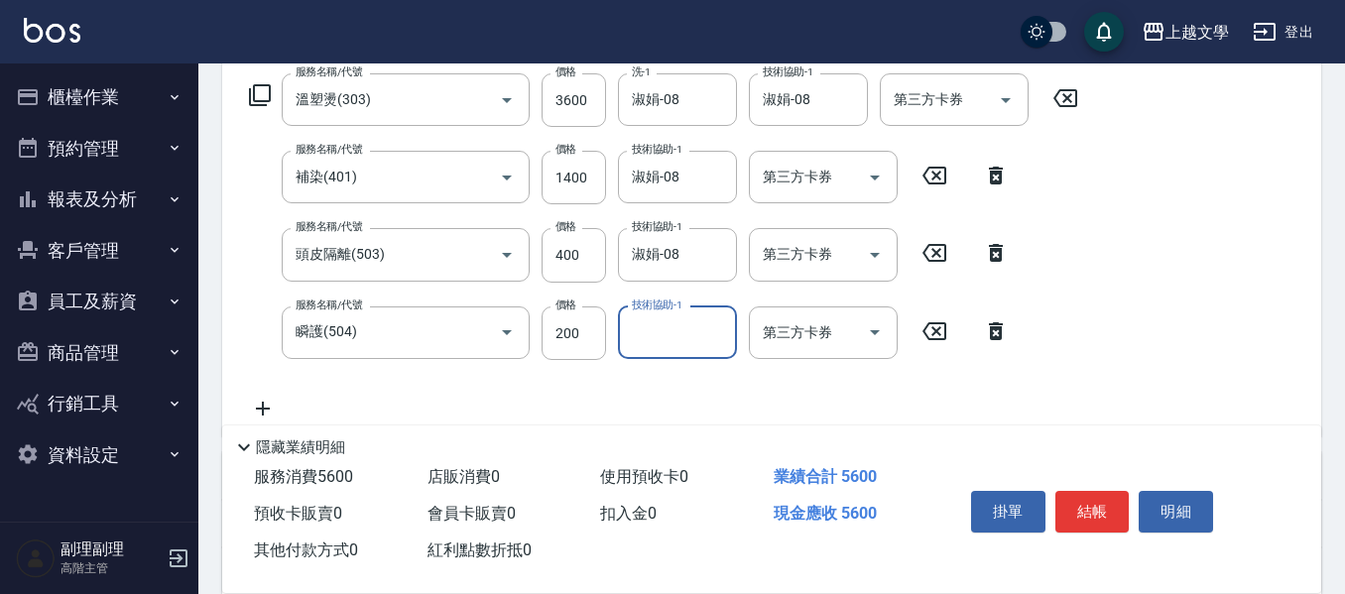
scroll to position [325, 0]
type input "淑娟-08"
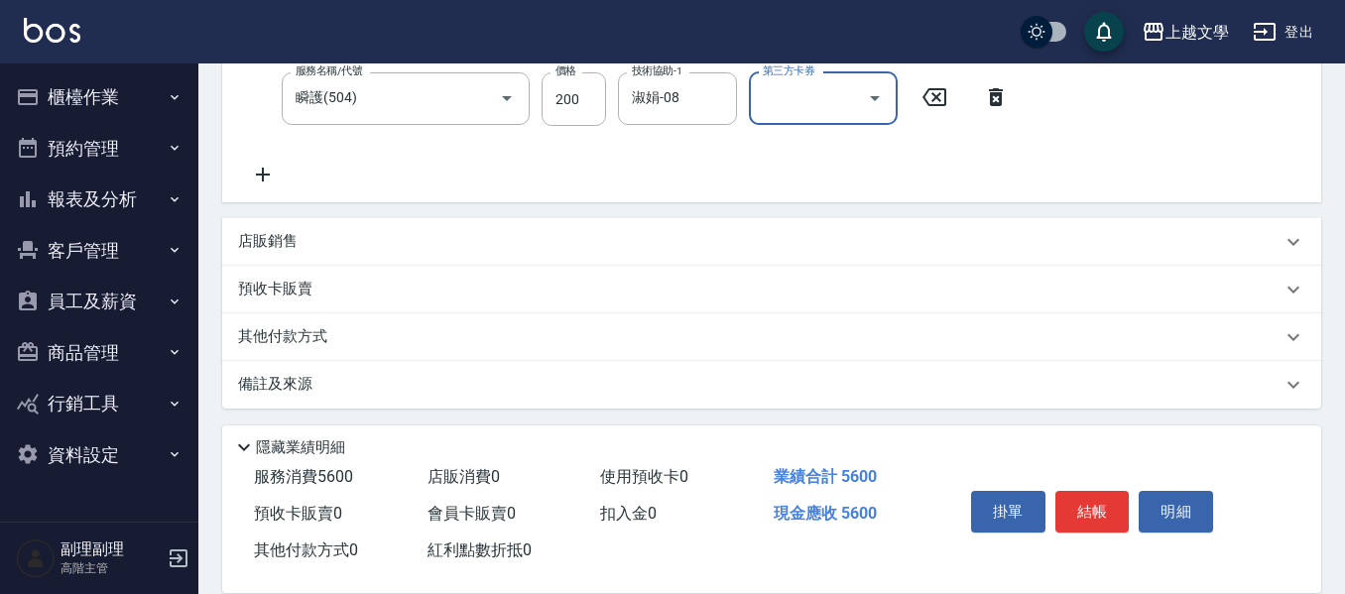
scroll to position [562, 0]
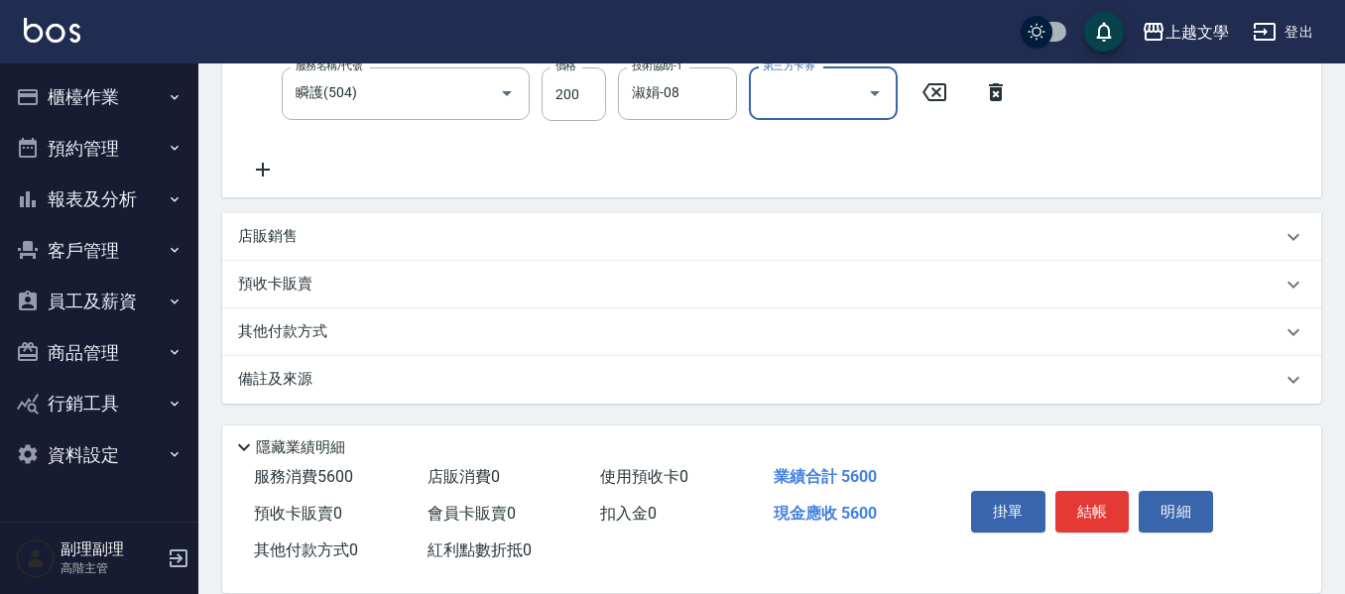
click at [1098, 494] on button "結帳" at bounding box center [1092, 512] width 74 height 42
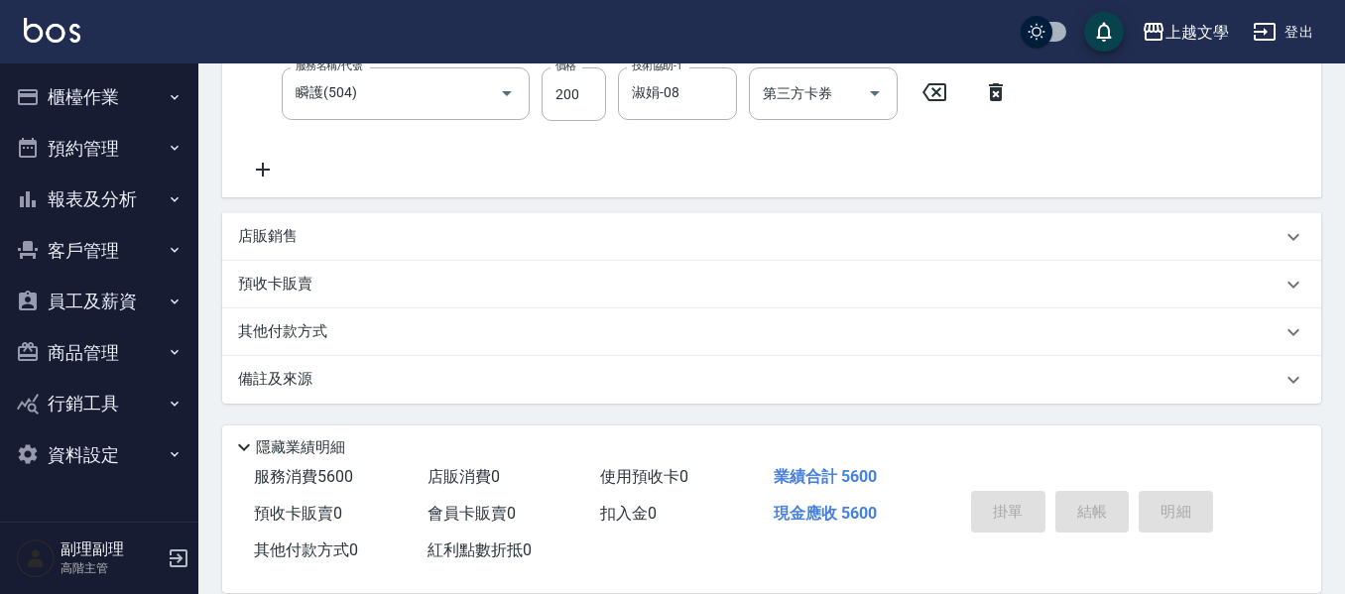
type input "2025/08/18 17:14"
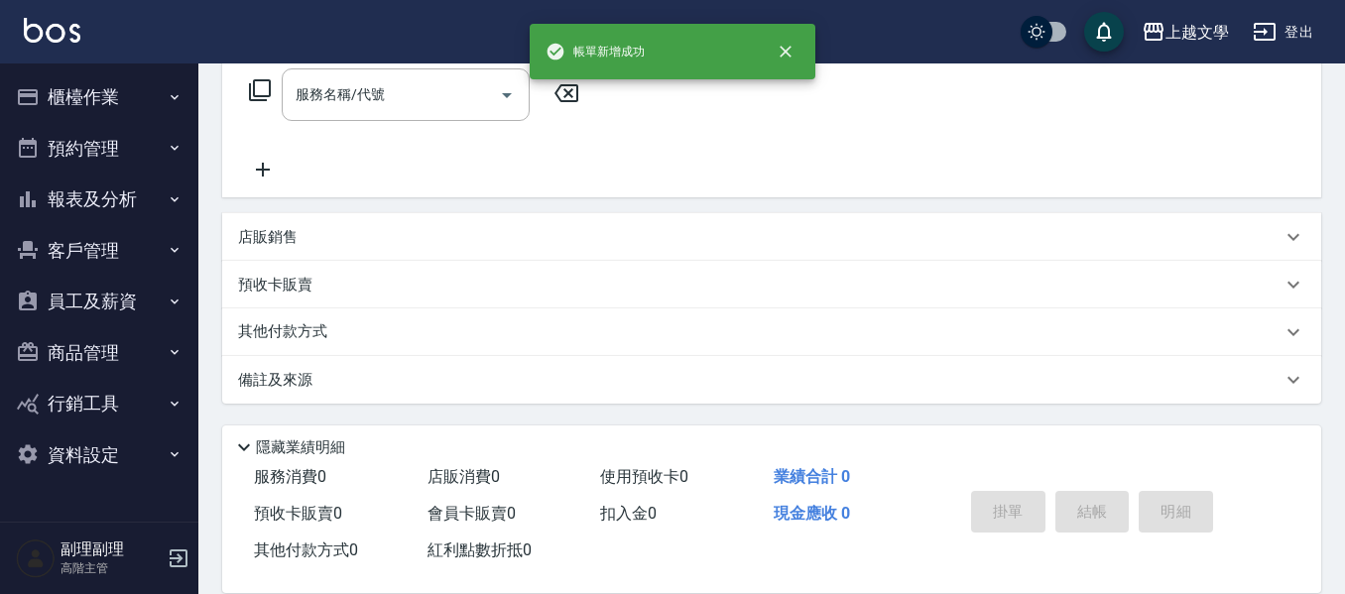
scroll to position [0, 0]
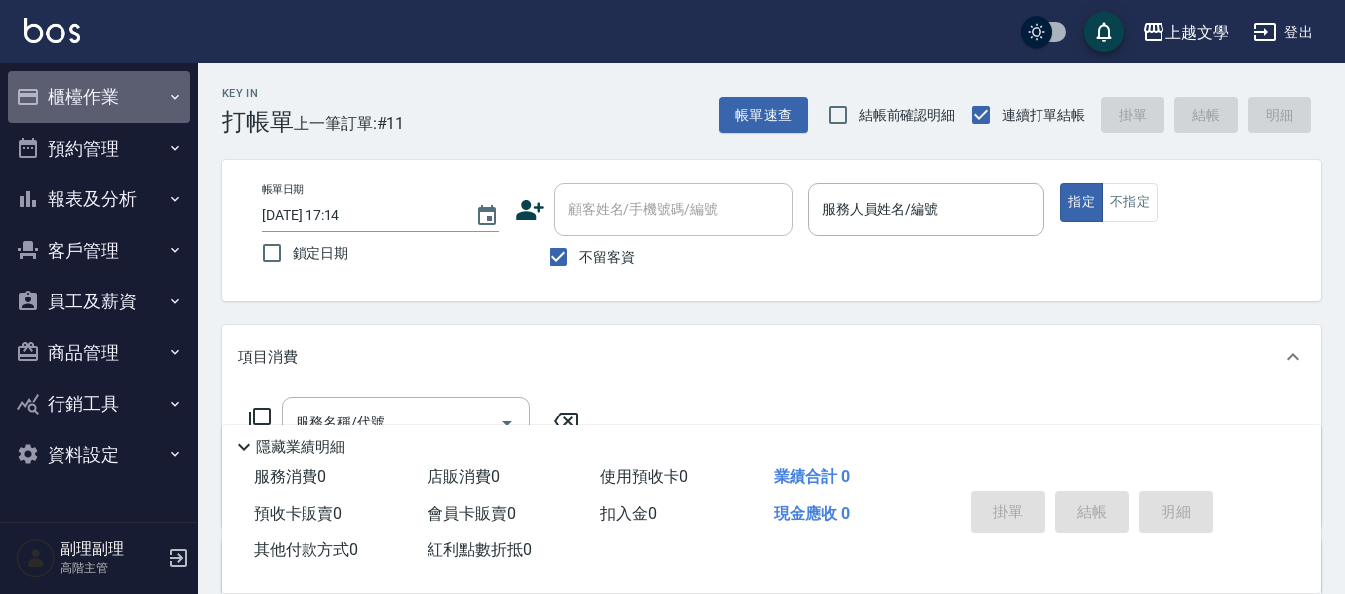
click at [105, 96] on button "櫃檯作業" at bounding box center [99, 97] width 182 height 52
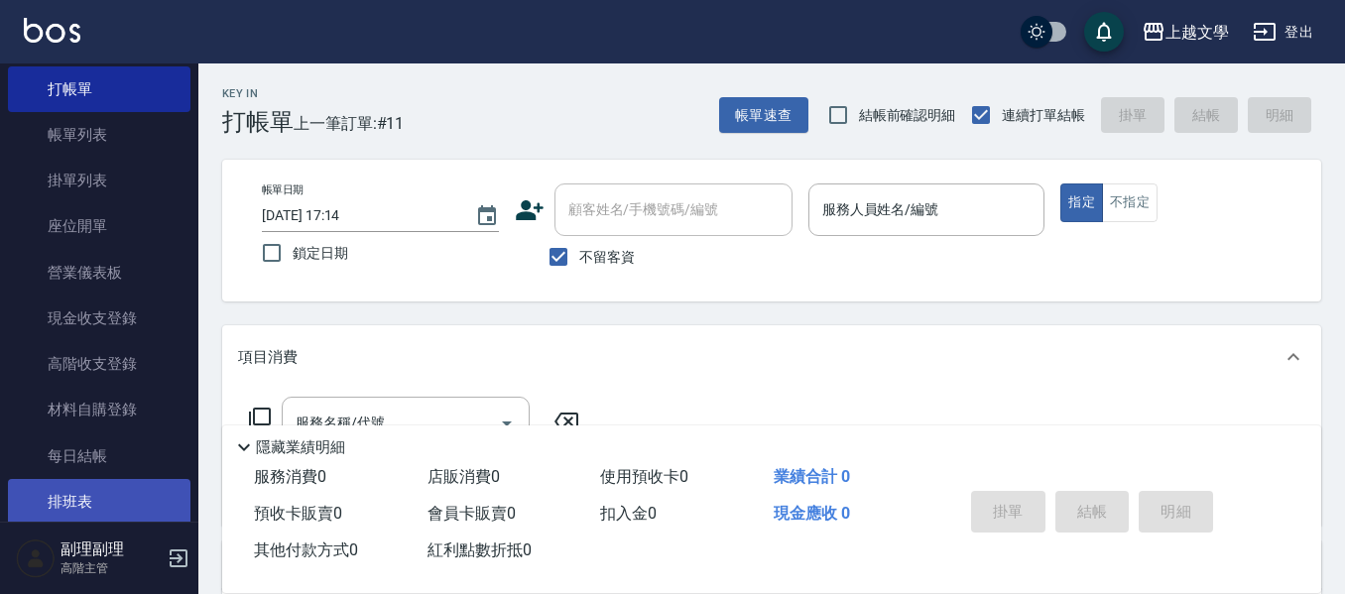
scroll to position [99, 0]
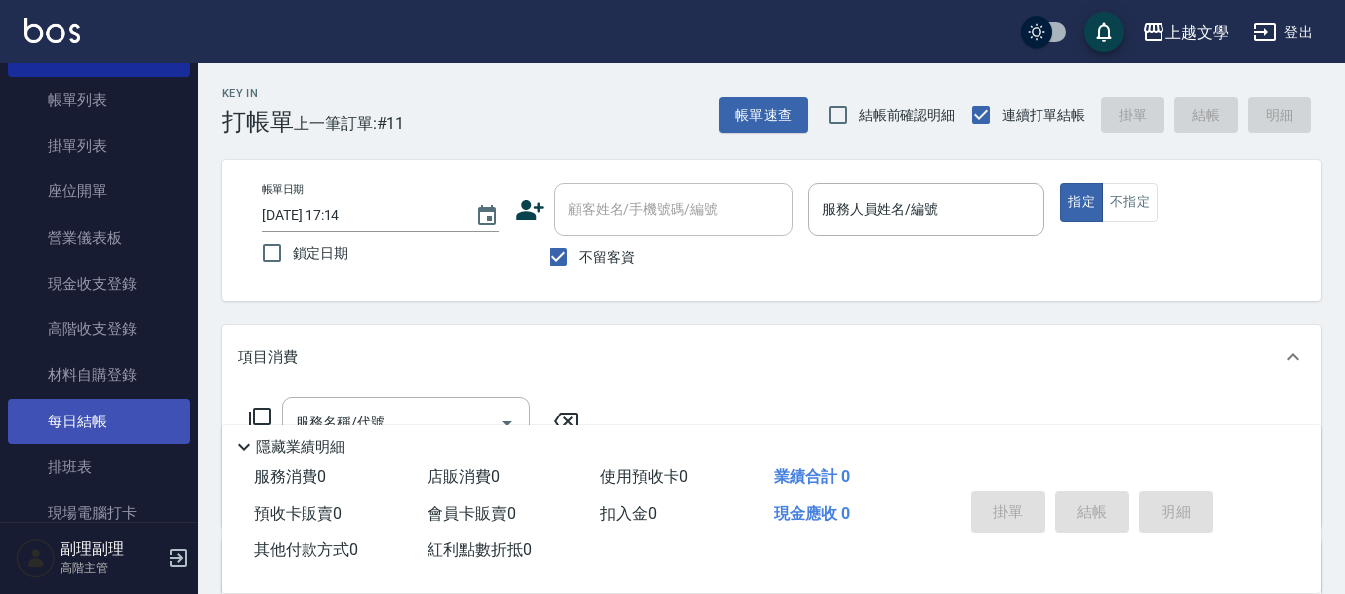
click at [129, 431] on link "每日結帳" at bounding box center [99, 422] width 182 height 46
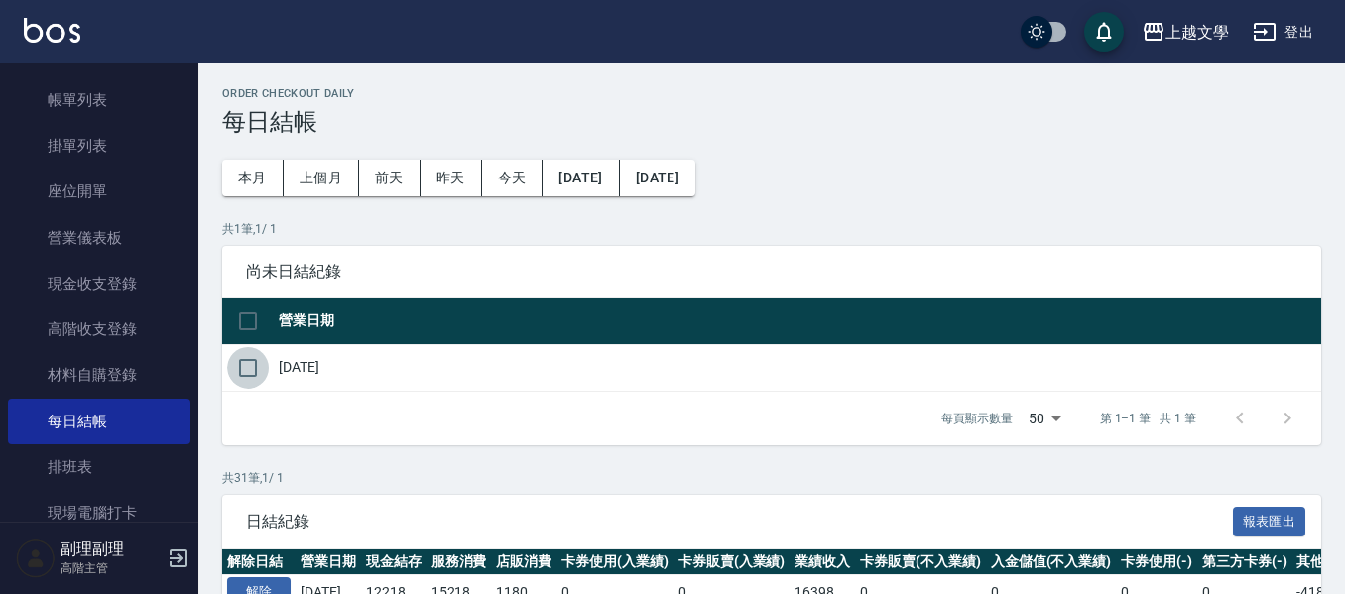
drag, startPoint x: 253, startPoint y: 367, endPoint x: 390, endPoint y: 450, distance: 160.2
click at [254, 367] on input "checkbox" at bounding box center [248, 368] width 42 height 42
checkbox input "true"
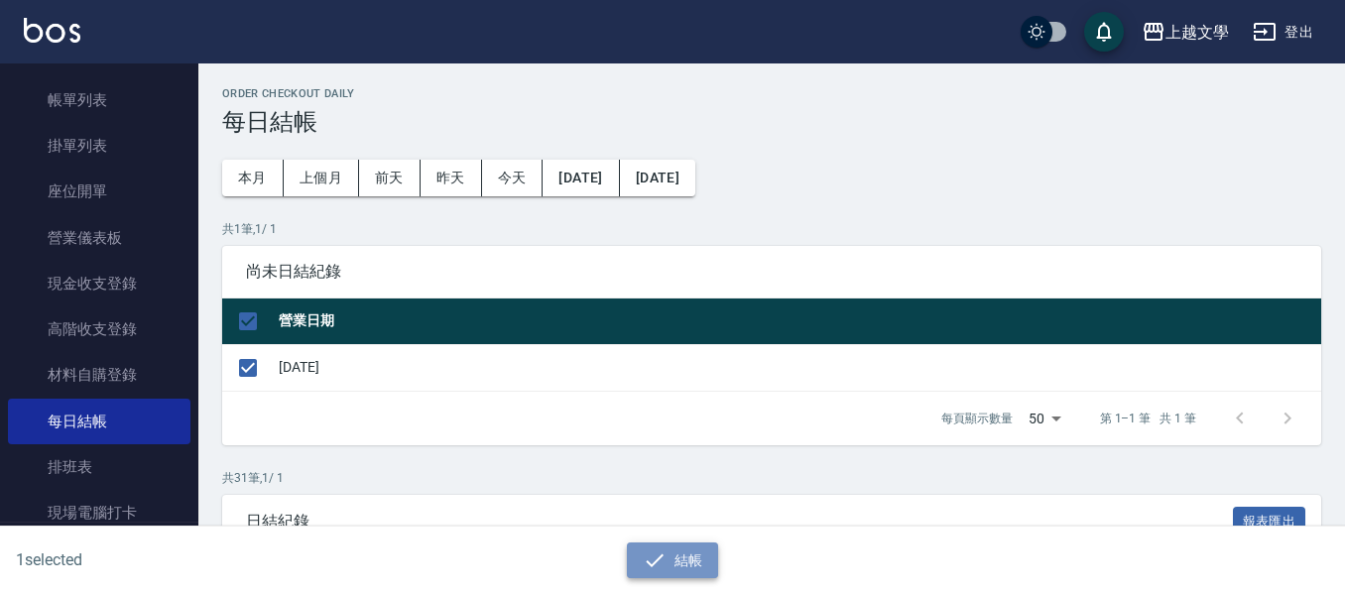
click at [643, 565] on icon "button" at bounding box center [655, 560] width 24 height 24
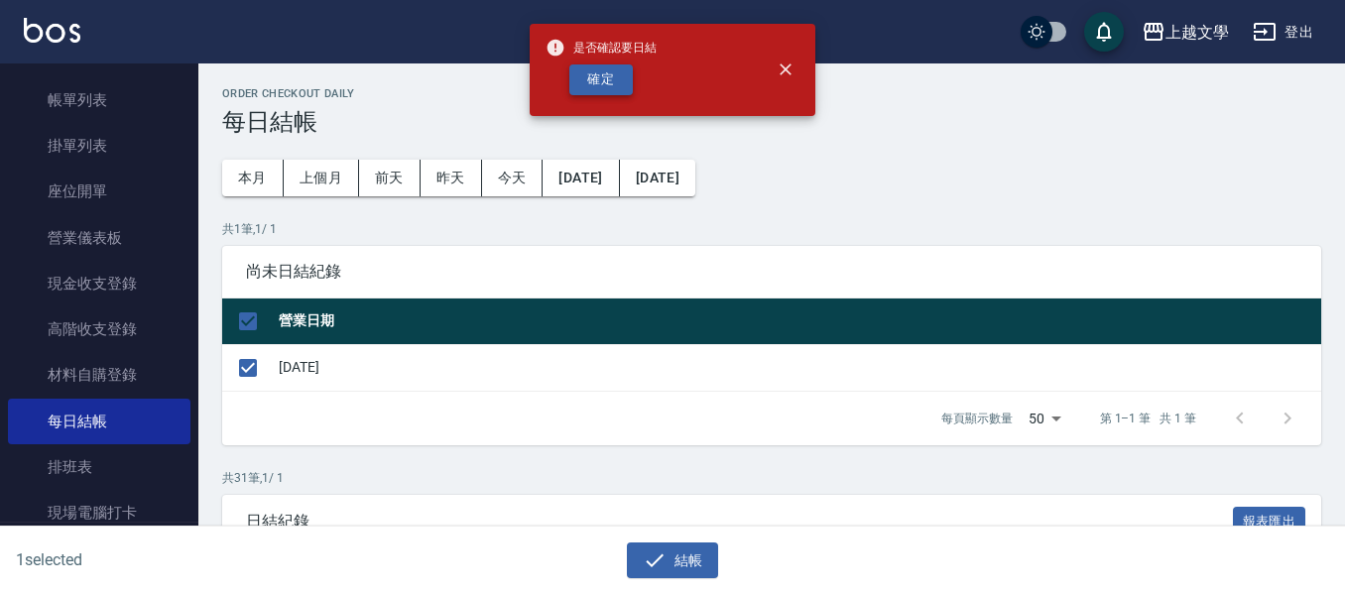
click at [599, 74] on button "確定" at bounding box center [600, 79] width 63 height 31
checkbox input "false"
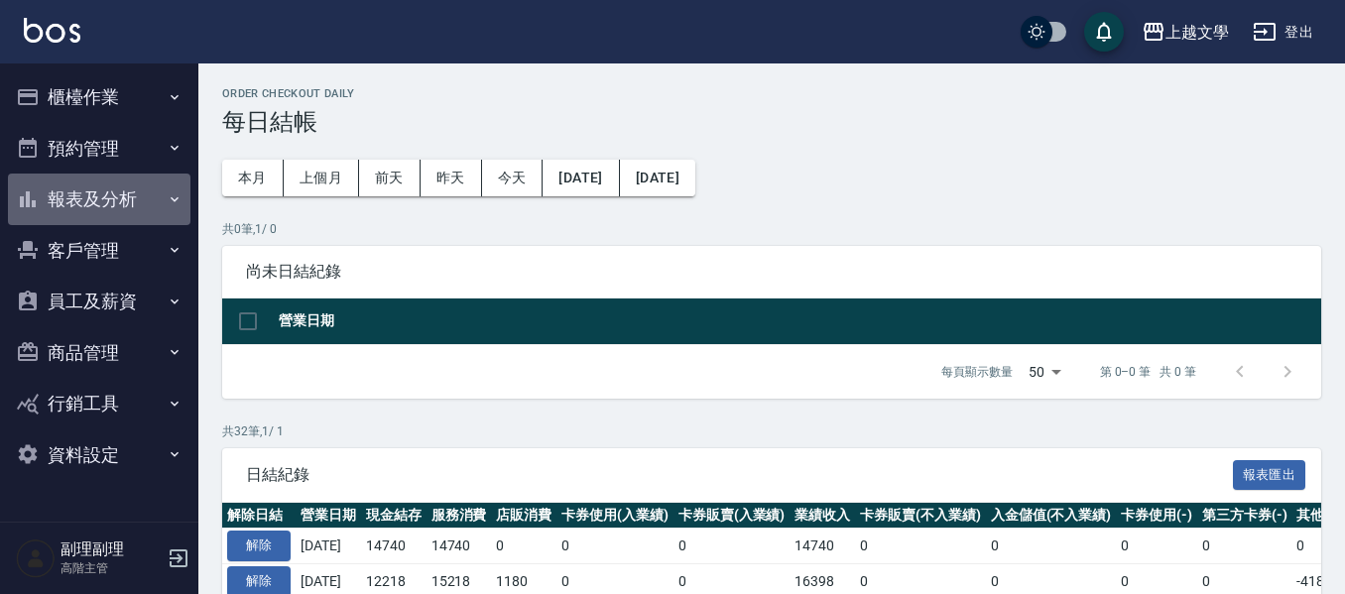
click at [98, 193] on button "報表及分析" at bounding box center [99, 200] width 182 height 52
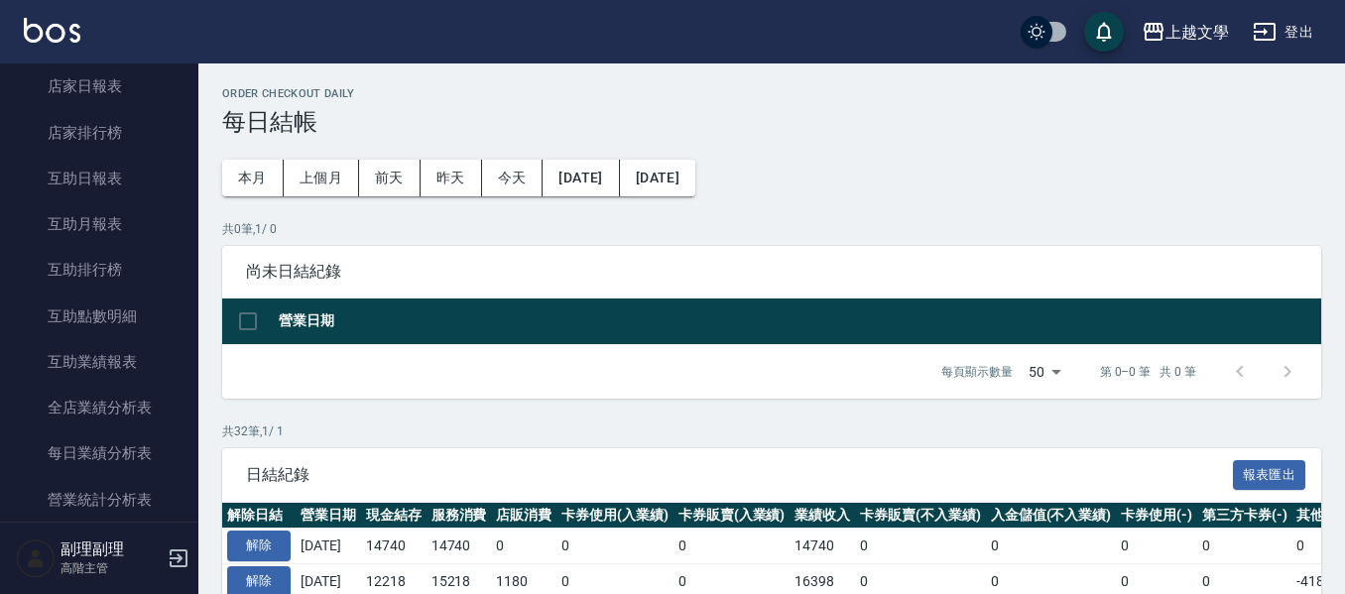
scroll to position [496, 0]
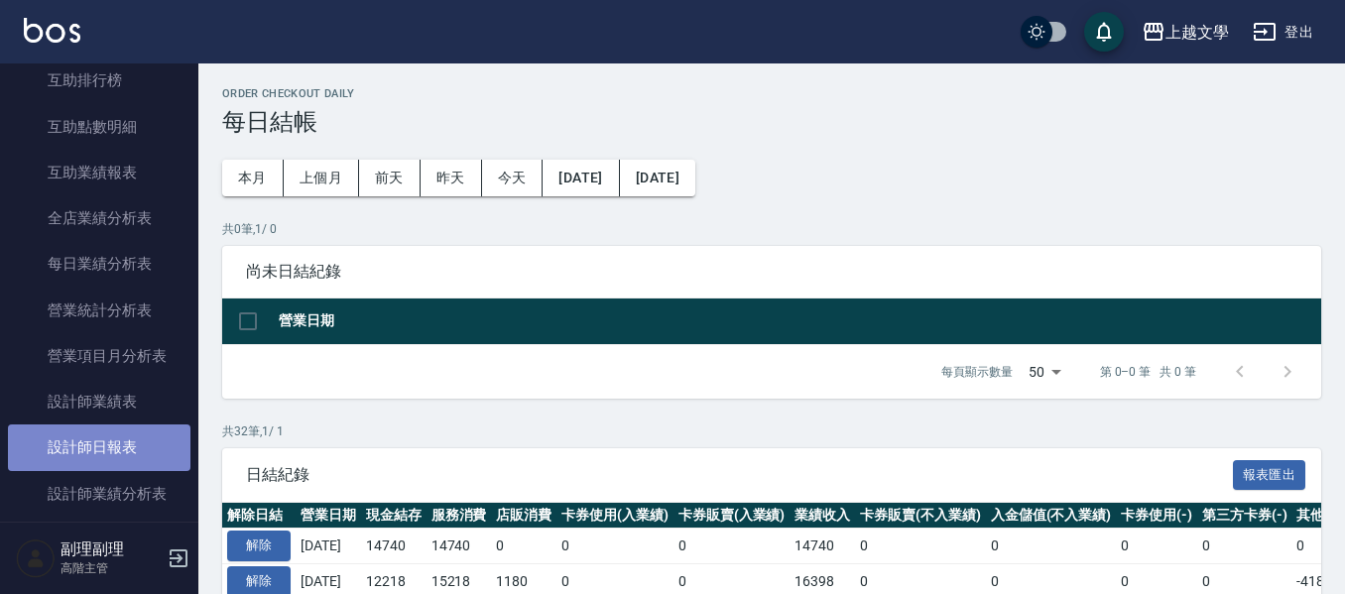
click at [131, 453] on link "設計師日報表" at bounding box center [99, 447] width 182 height 46
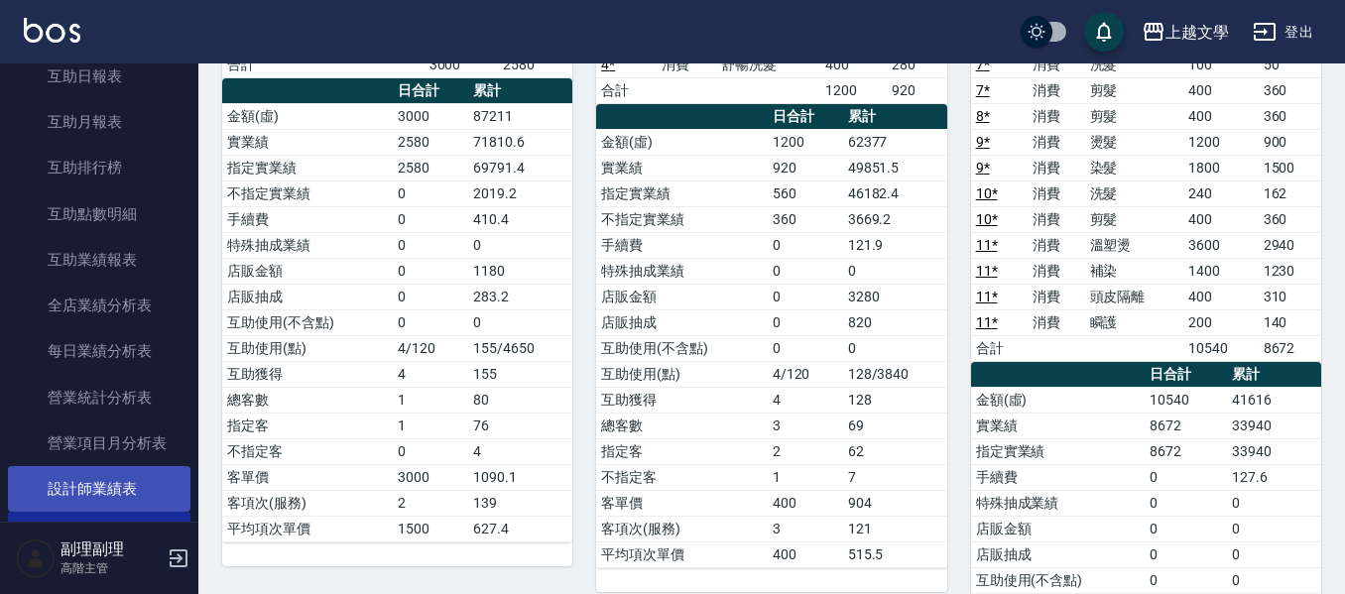
scroll to position [198, 0]
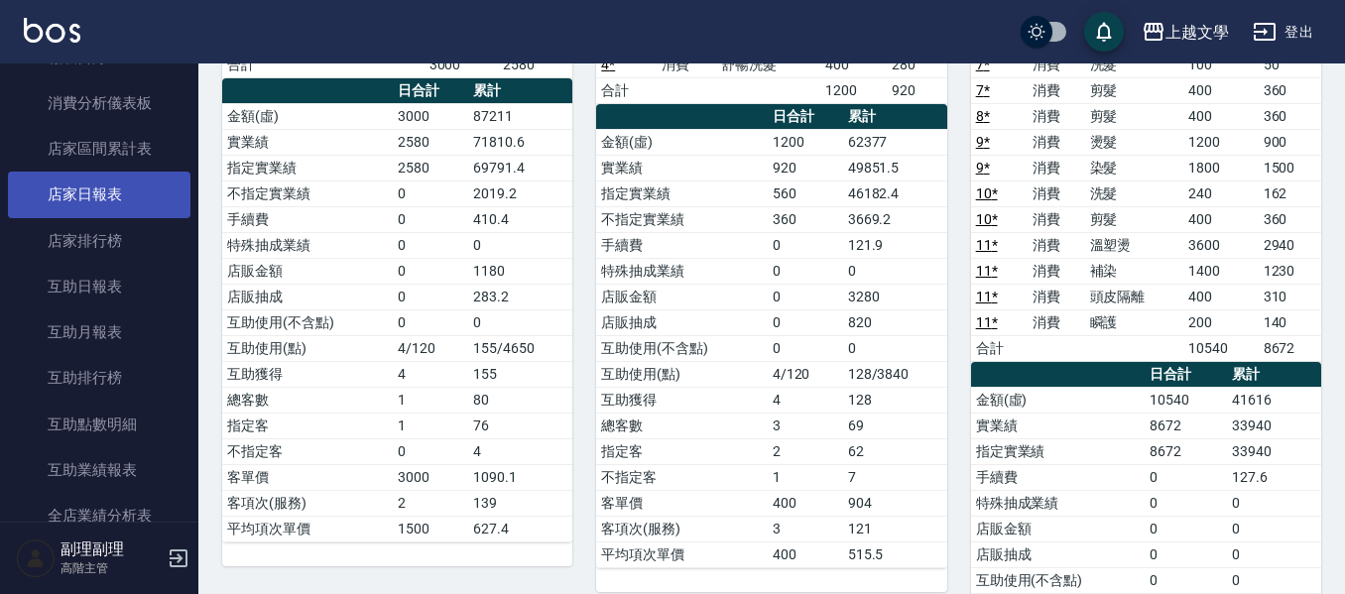
click at [65, 192] on link "店家日報表" at bounding box center [99, 195] width 182 height 46
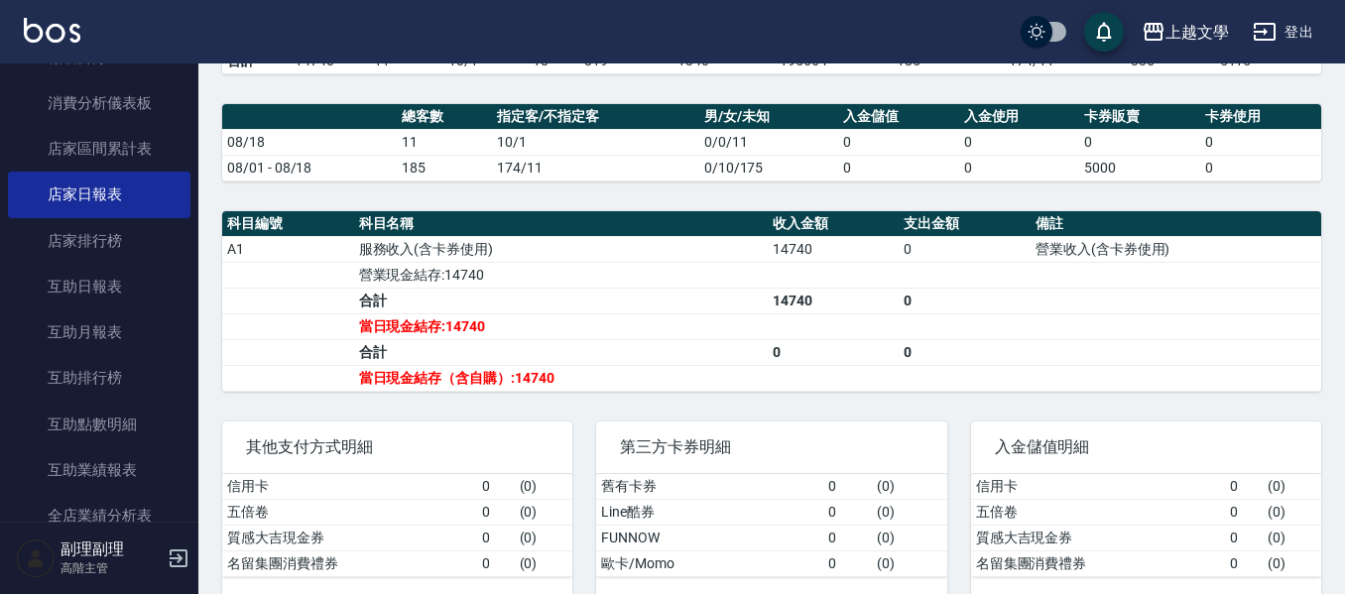
scroll to position [500, 0]
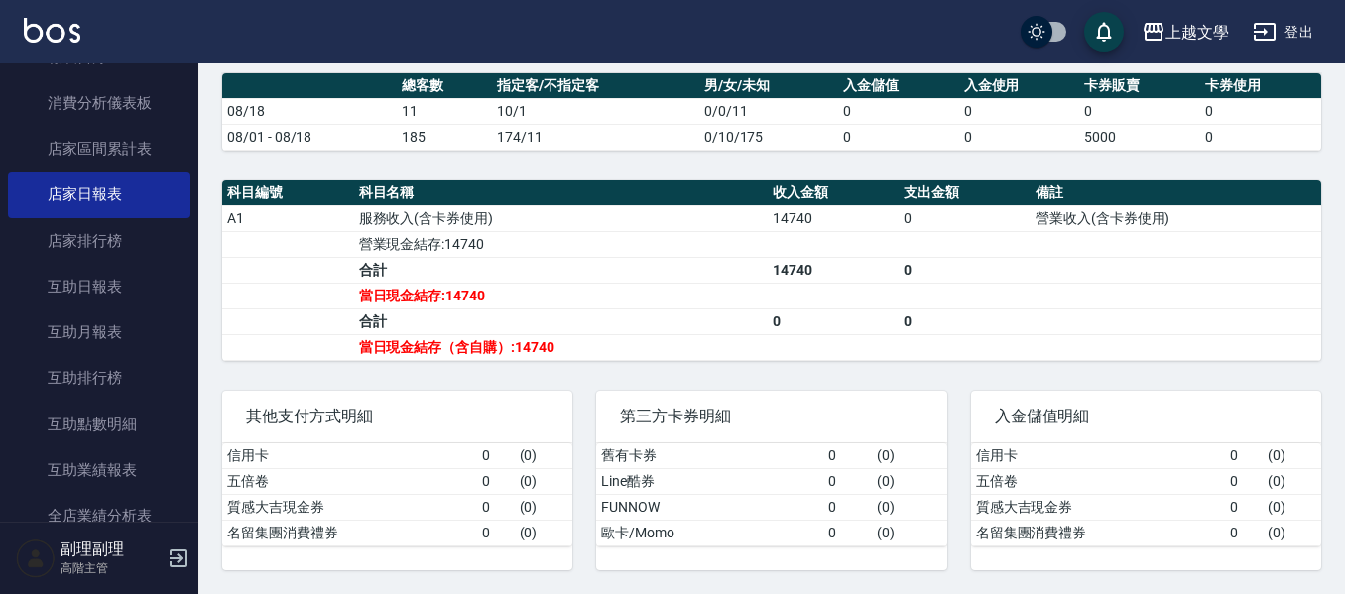
click at [1298, 37] on button "登出" at bounding box center [1283, 32] width 76 height 37
